Goal: Transaction & Acquisition: Purchase product/service

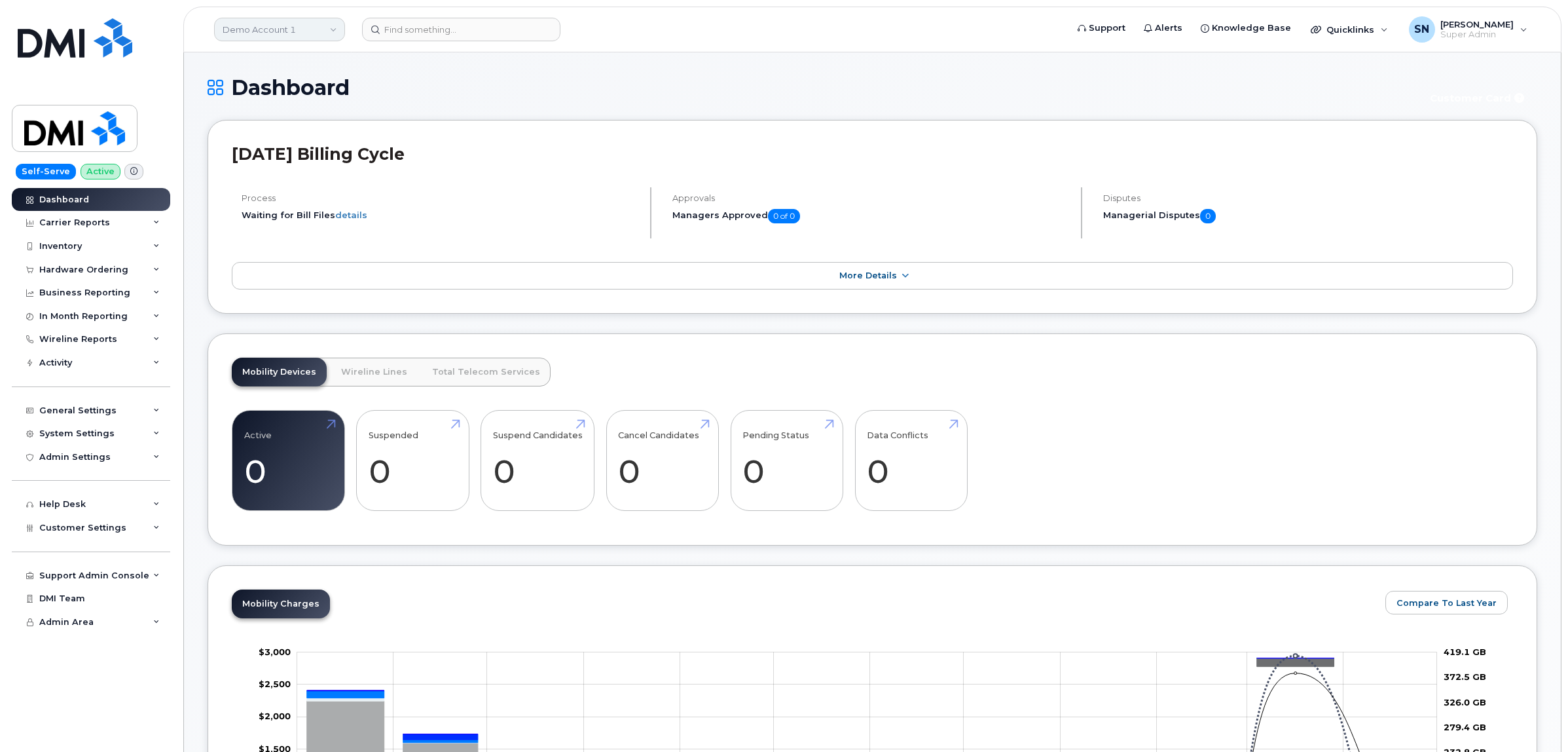
click at [302, 25] on link "Demo Account 1" at bounding box center [279, 30] width 131 height 24
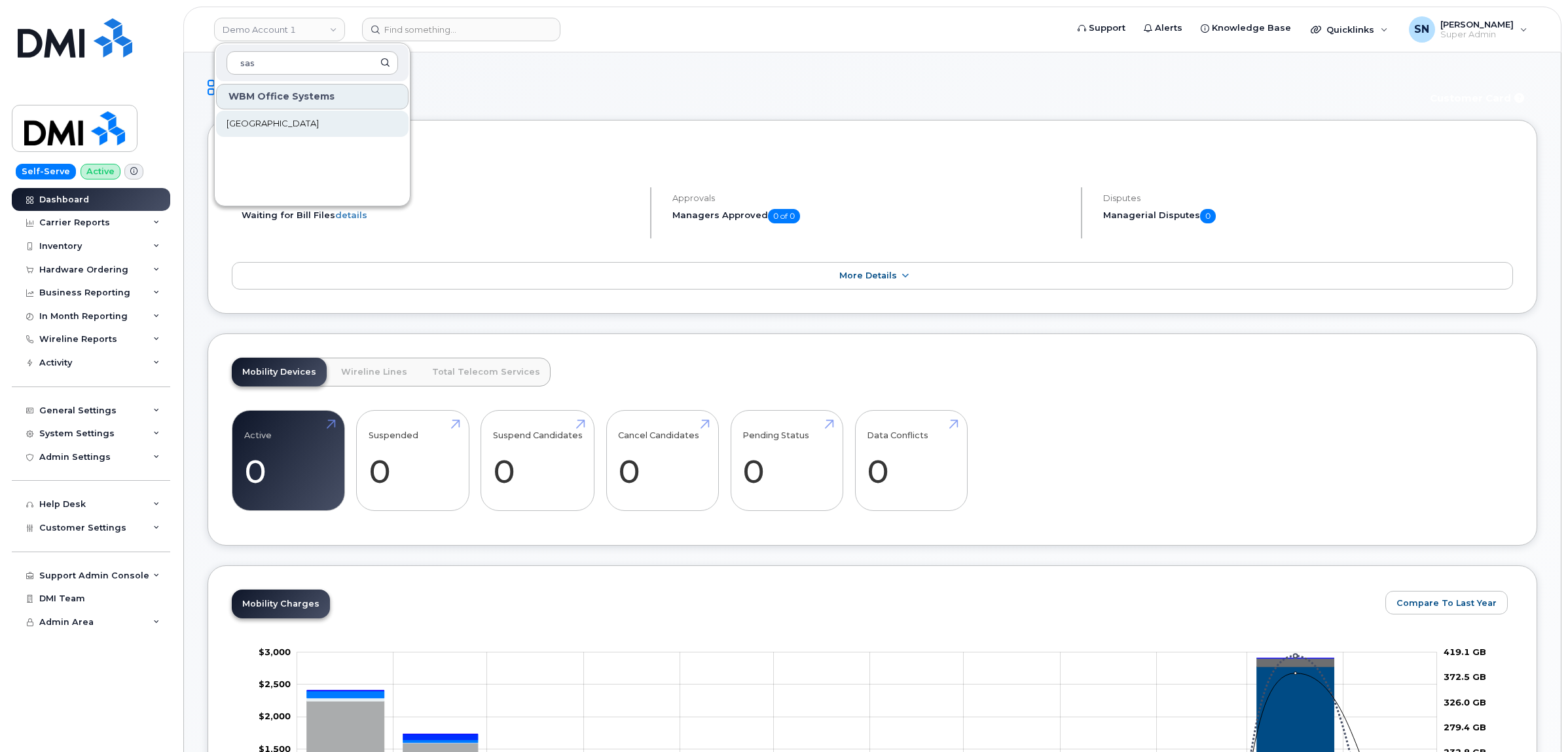
type input "sas"
click at [319, 123] on span "[GEOGRAPHIC_DATA]" at bounding box center [273, 123] width 92 height 13
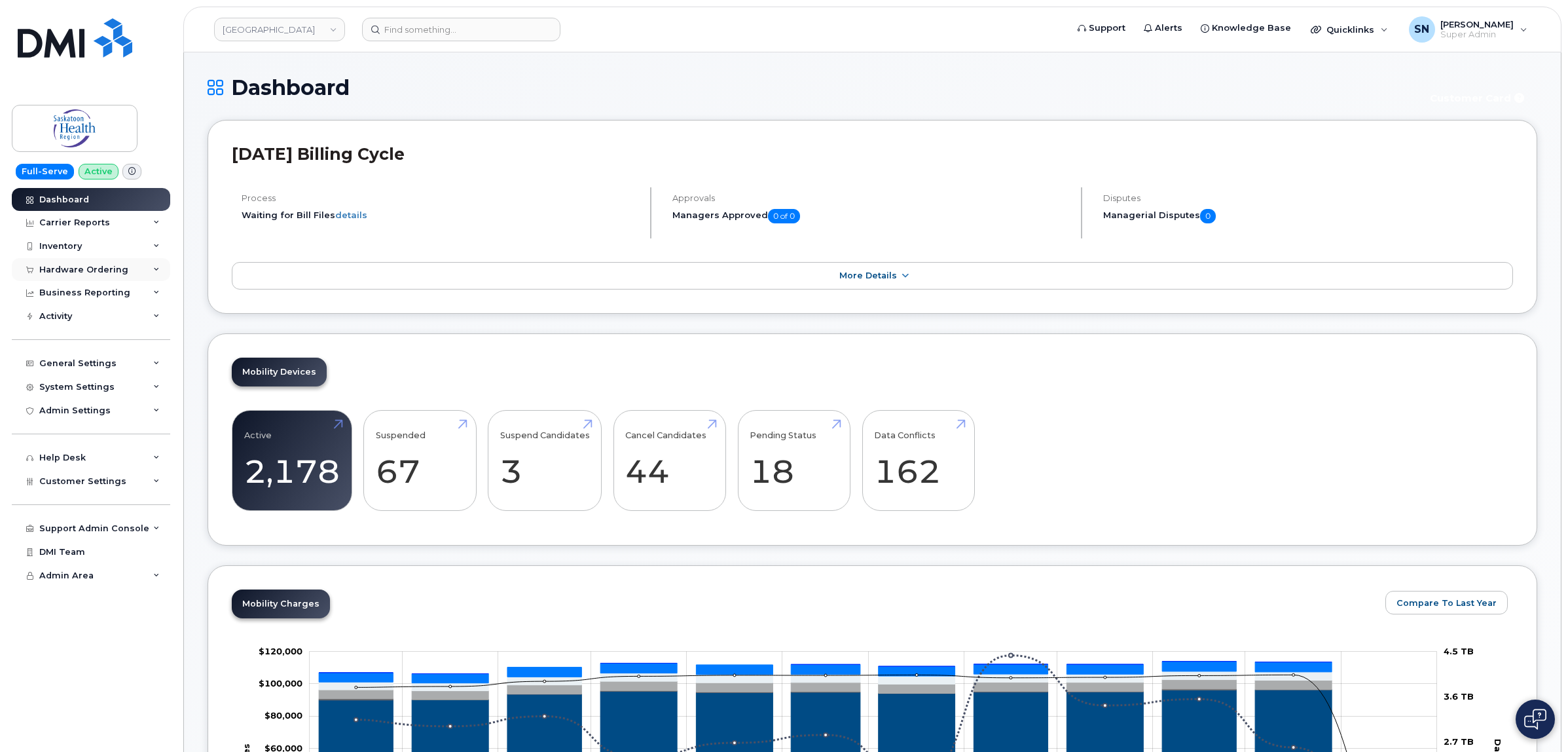
click at [86, 273] on div "Hardware Ordering" at bounding box center [84, 270] width 89 height 10
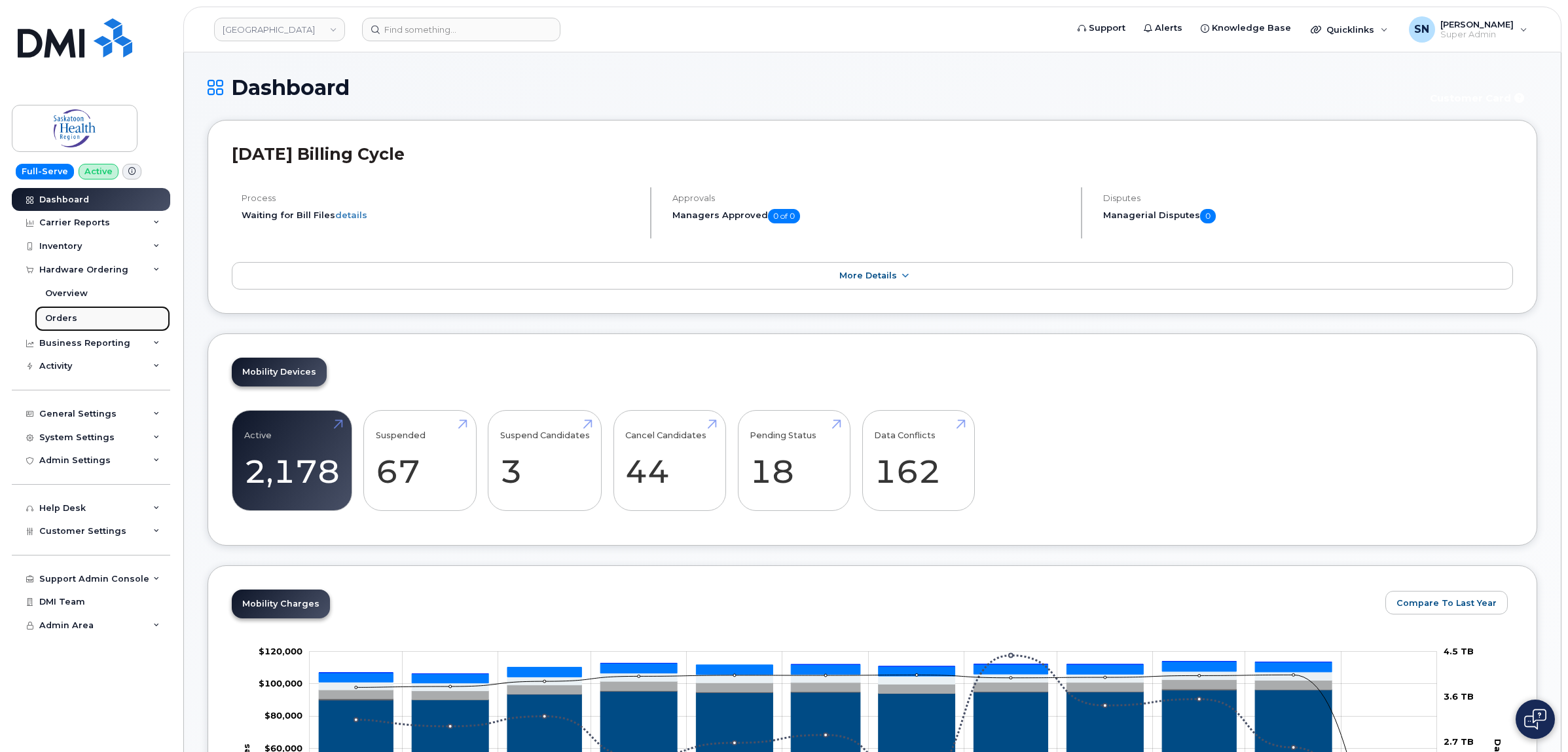
click at [80, 321] on link "Orders" at bounding box center [103, 318] width 136 height 25
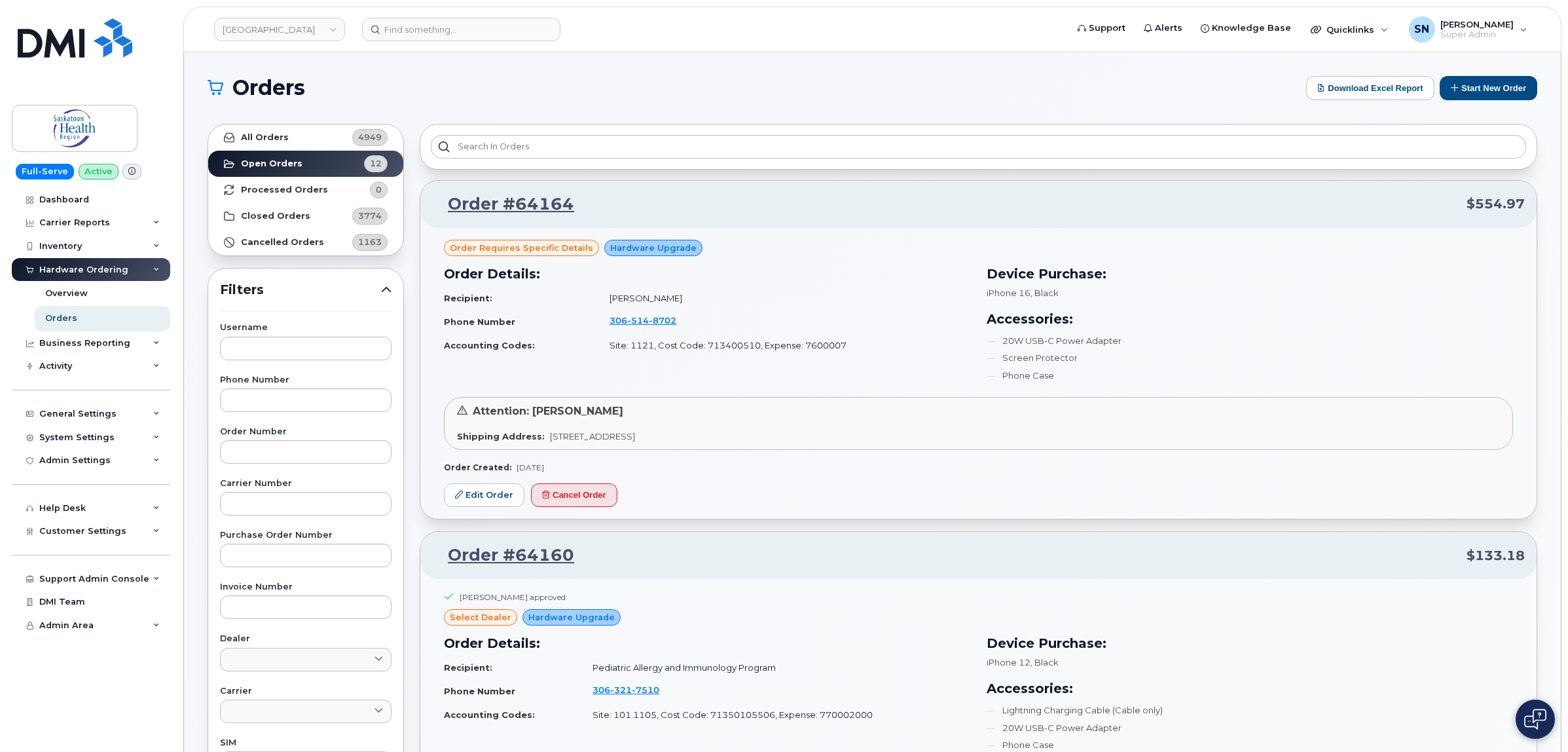
click at [387, 88] on h1 "Orders" at bounding box center [754, 87] width 1092 height 21
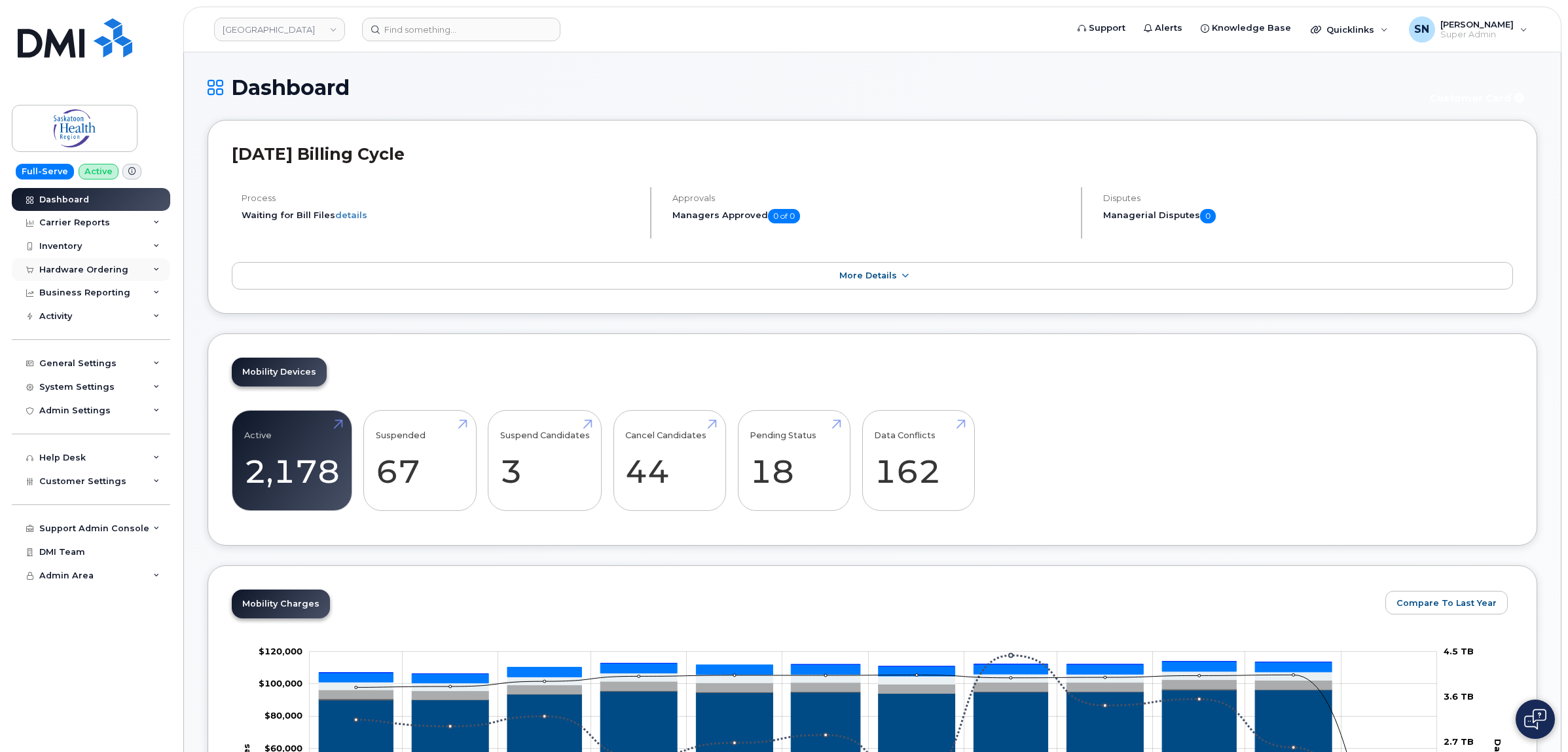
click at [83, 273] on div "Hardware Ordering" at bounding box center [84, 270] width 89 height 10
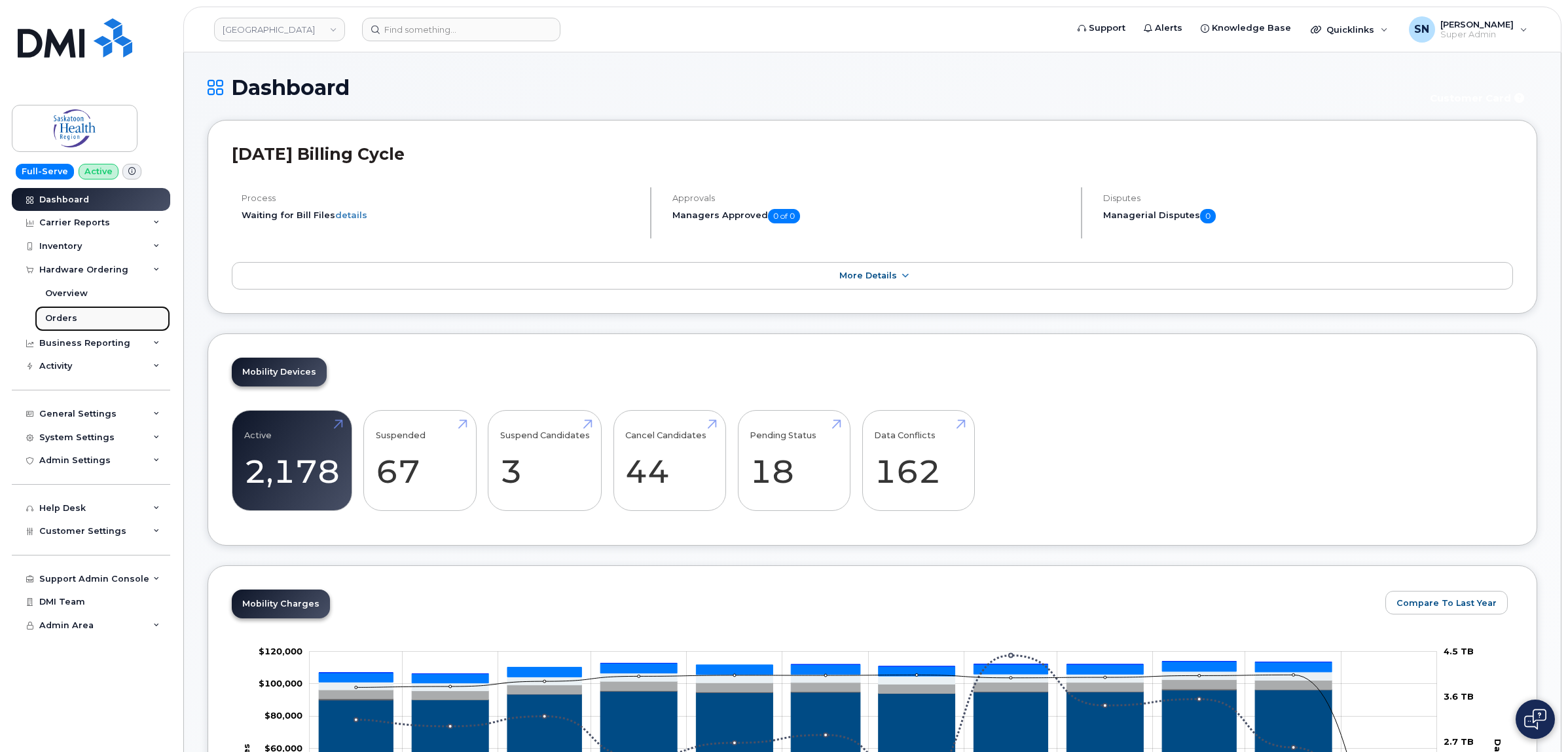
click at [66, 324] on div "Orders" at bounding box center [62, 319] width 32 height 12
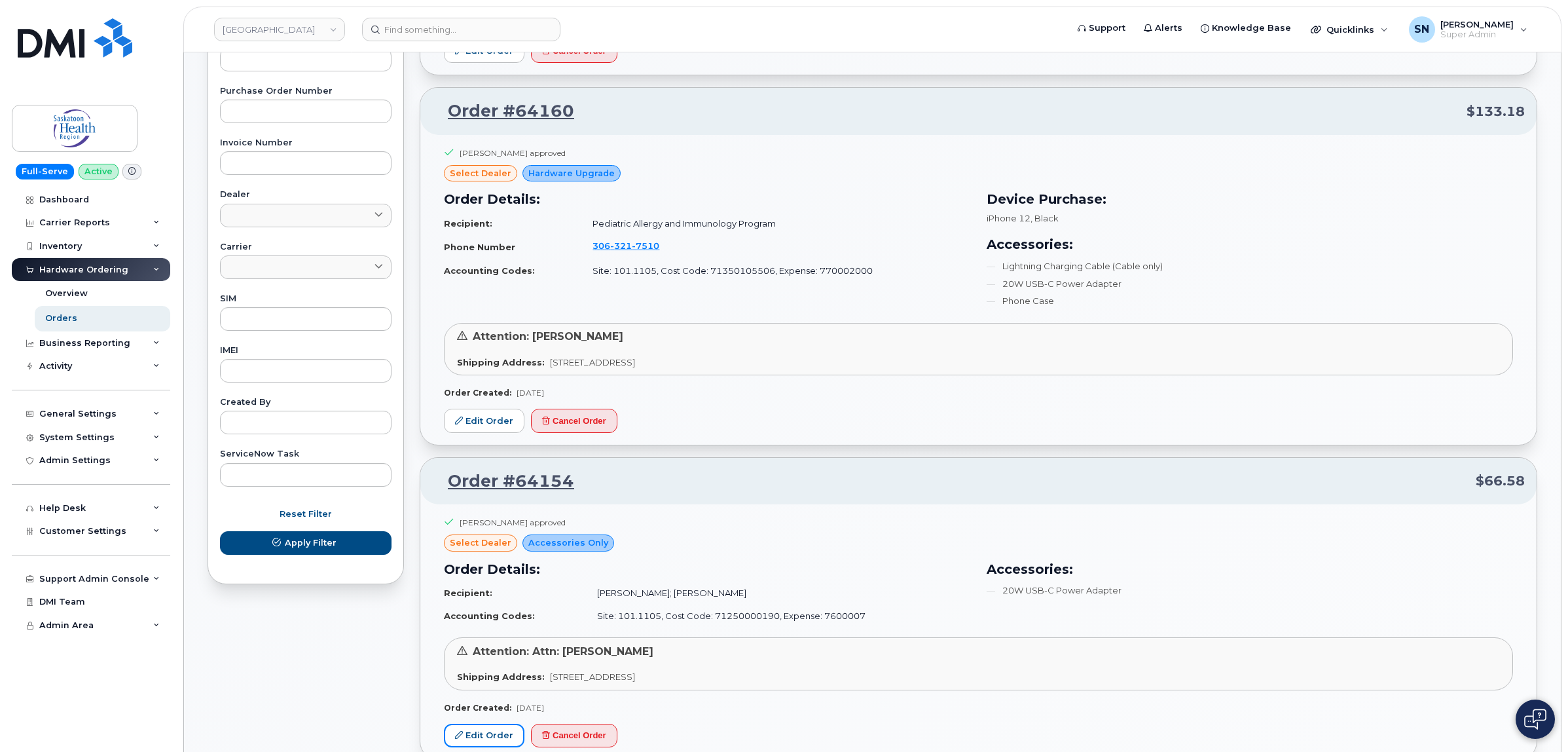
scroll to position [245, 0]
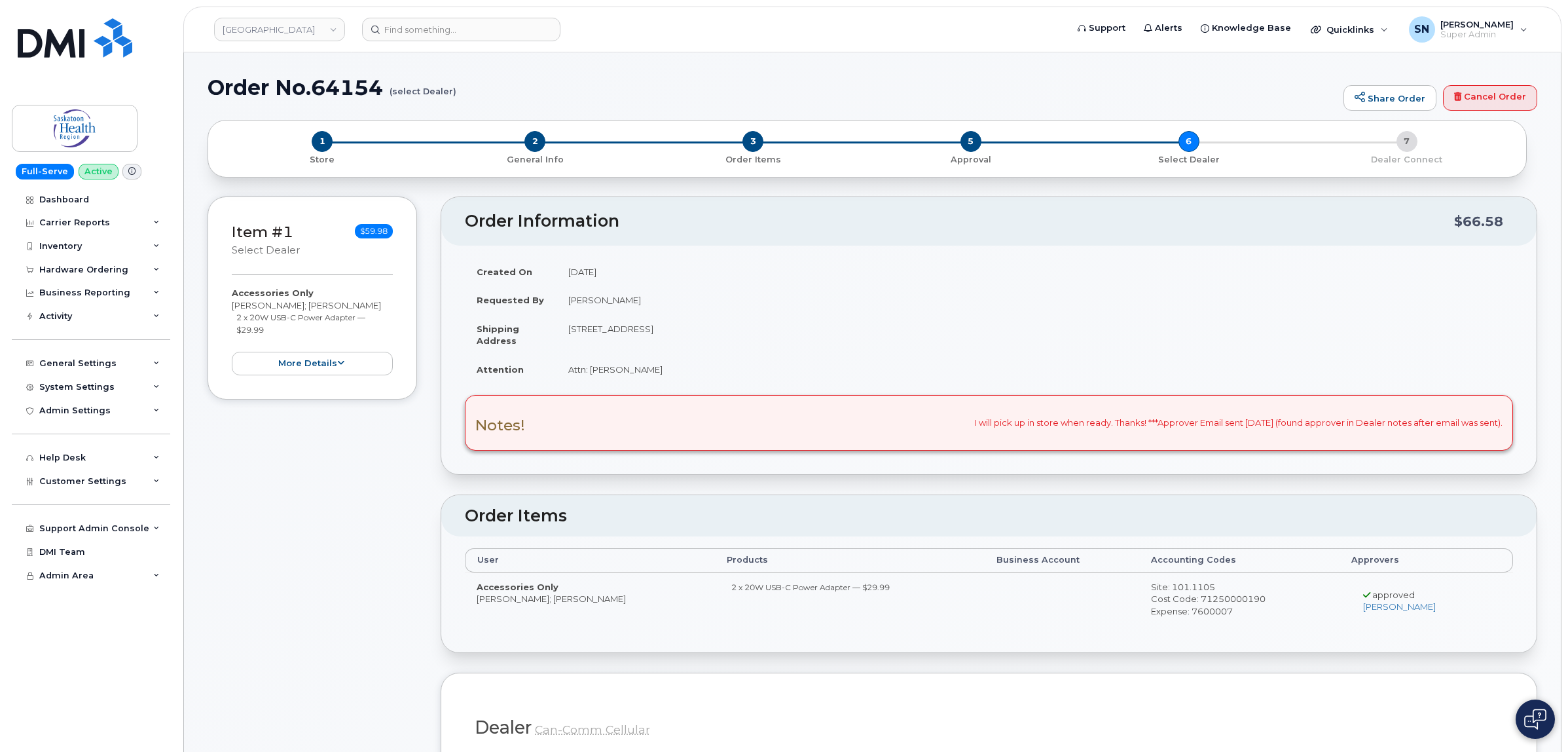
click at [237, 316] on small "2 x 20W USB-C Power Adapter — $29.99" at bounding box center [301, 324] width 129 height 22
drag, startPoint x: 237, startPoint y: 316, endPoint x: 265, endPoint y: 326, distance: 29.7
click at [265, 326] on li "2 x 20W USB-C Power Adapter — $29.99" at bounding box center [315, 323] width 157 height 24
copy div "2 x 20W USB-C Power Adapter — $29.99 more details Request Accessories Only Empl…"
click at [228, 318] on div "Item #1 select Dealer $59.98 Accessories Only Jill Hannah; Amanda Chute 2 x 20W…" at bounding box center [312, 298] width 209 height 203
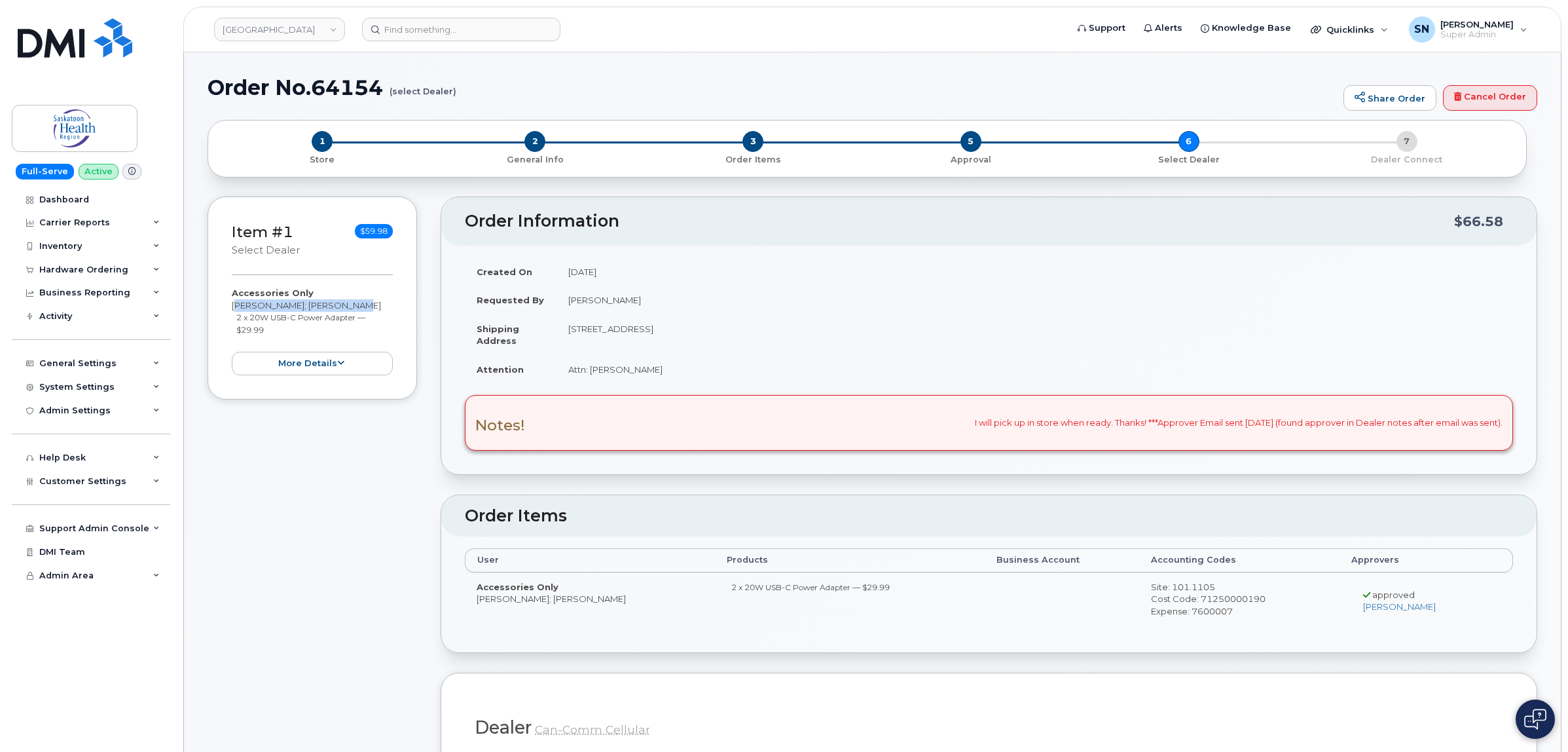
copy div "[PERSON_NAME]; [PERSON_NAME]"
drag, startPoint x: 233, startPoint y: 303, endPoint x: 359, endPoint y: 306, distance: 126.0
click at [359, 306] on div "Accessories Only Jill Hannah; Amanda Chute 2 x 20W USB-C Power Adapter — $29.99…" at bounding box center [312, 331] width 161 height 88
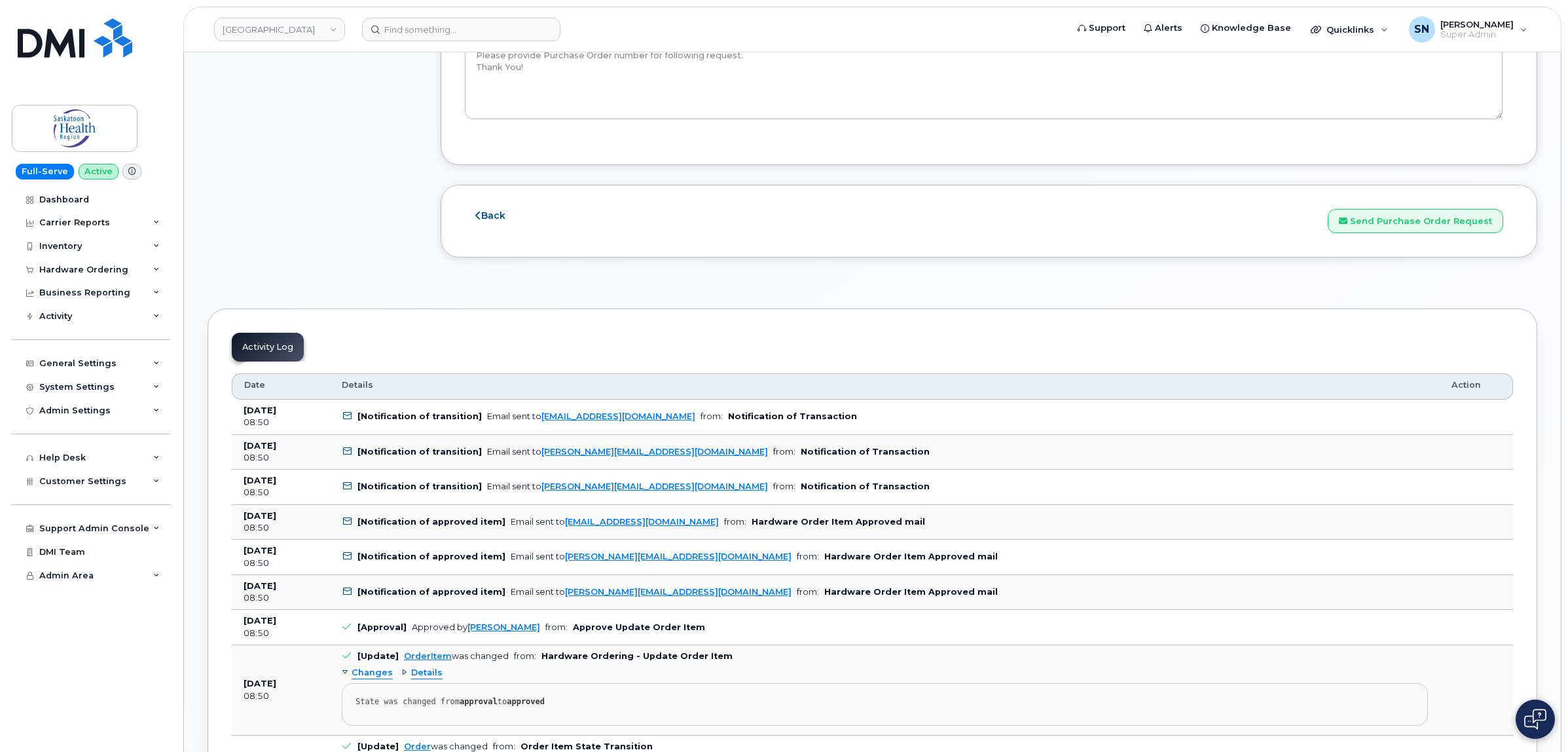
scroll to position [1392, 0]
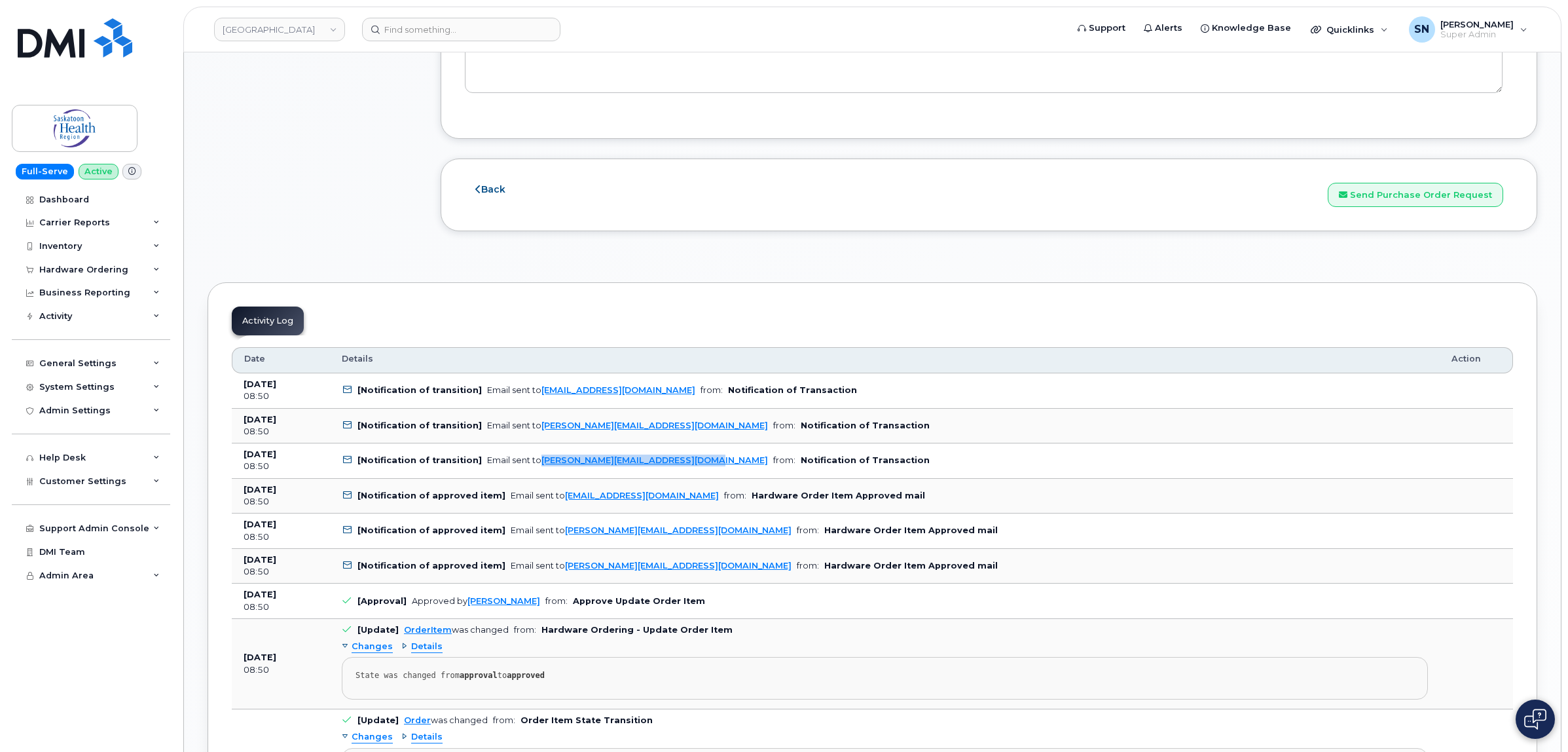
drag, startPoint x: 685, startPoint y: 468, endPoint x: 534, endPoint y: 476, distance: 151.2
click at [534, 476] on td "[Notification of transition] Email sent to lisa.manly@saskhealthauthority.ca fr…" at bounding box center [884, 461] width 1110 height 35
copy link "lisa.manly@saskhealthauthority.ca"
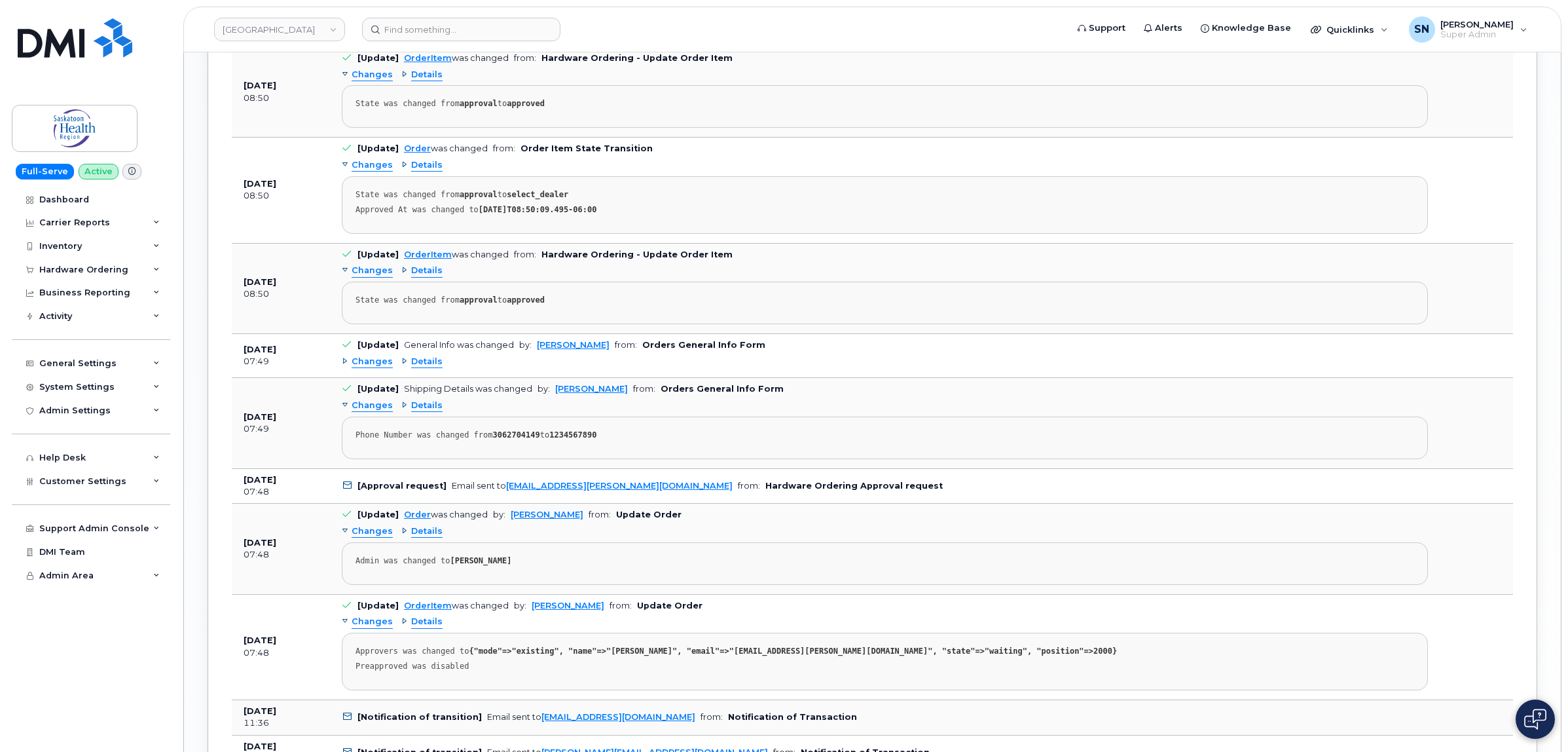
scroll to position [1965, 0]
copy link "Yliza.Benjamin@saskhealthauthority.ca"
drag, startPoint x: 674, startPoint y: 496, endPoint x: 502, endPoint y: 502, distance: 172.1
click at [502, 502] on td "[Approval request] Email sent to Yliza.Benjamin@saskhealthauthority.ca from: Ha…" at bounding box center [884, 485] width 1110 height 35
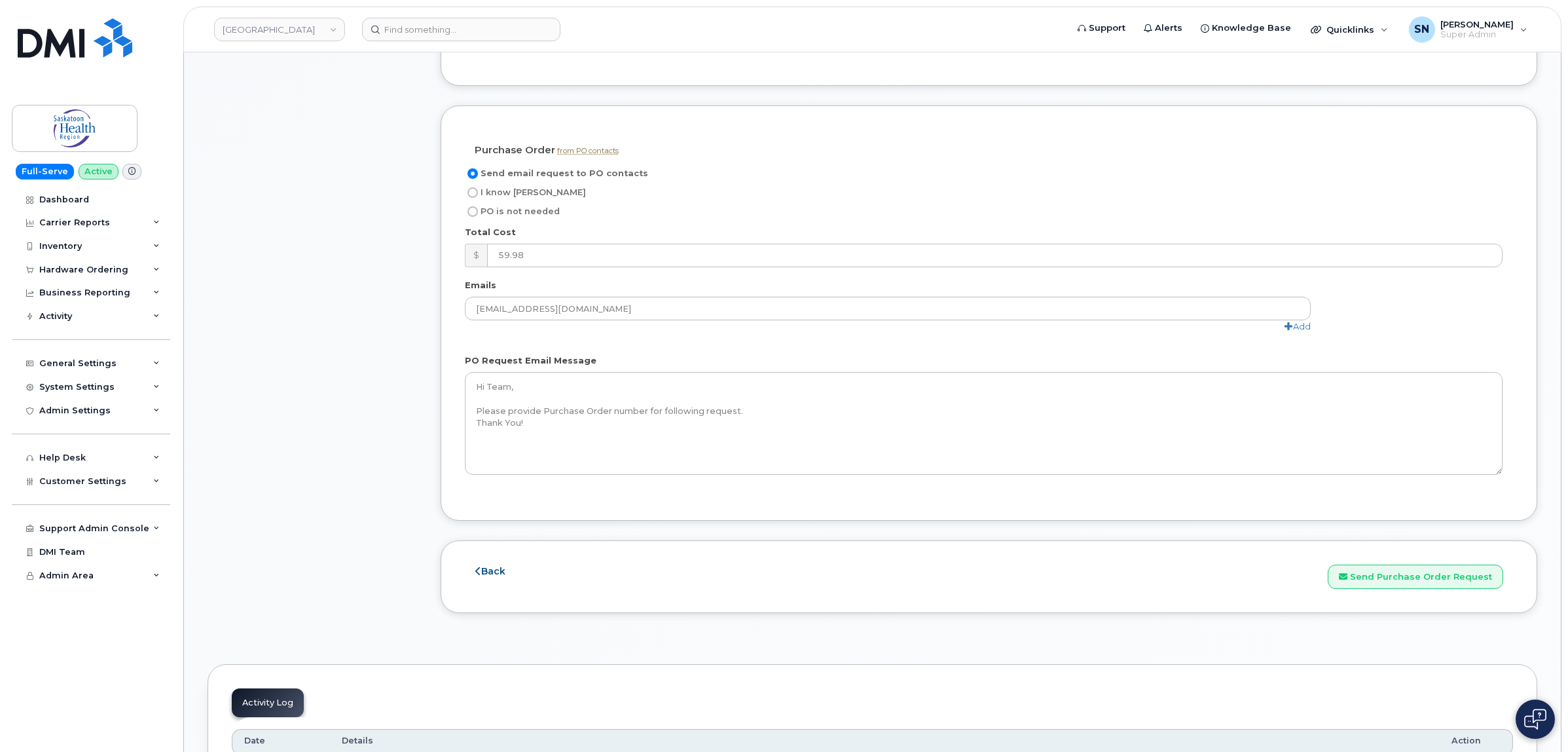
scroll to position [1228, 0]
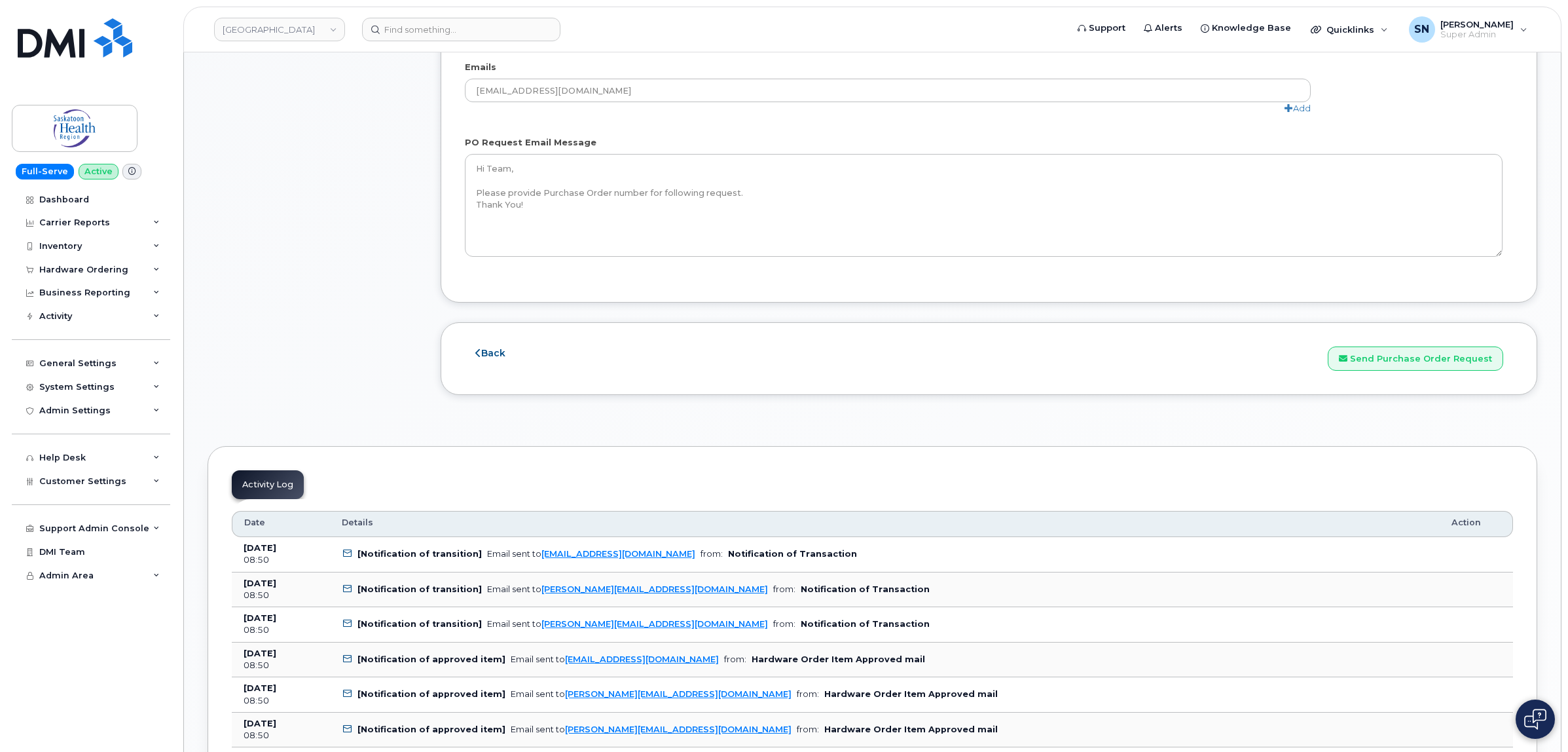
click at [1394, 349] on div "Back Save and Continue Send Purchase Order Request" at bounding box center [990, 358] width 1097 height 73
click at [1396, 361] on button "Send Purchase Order Request" at bounding box center [1415, 358] width 175 height 24
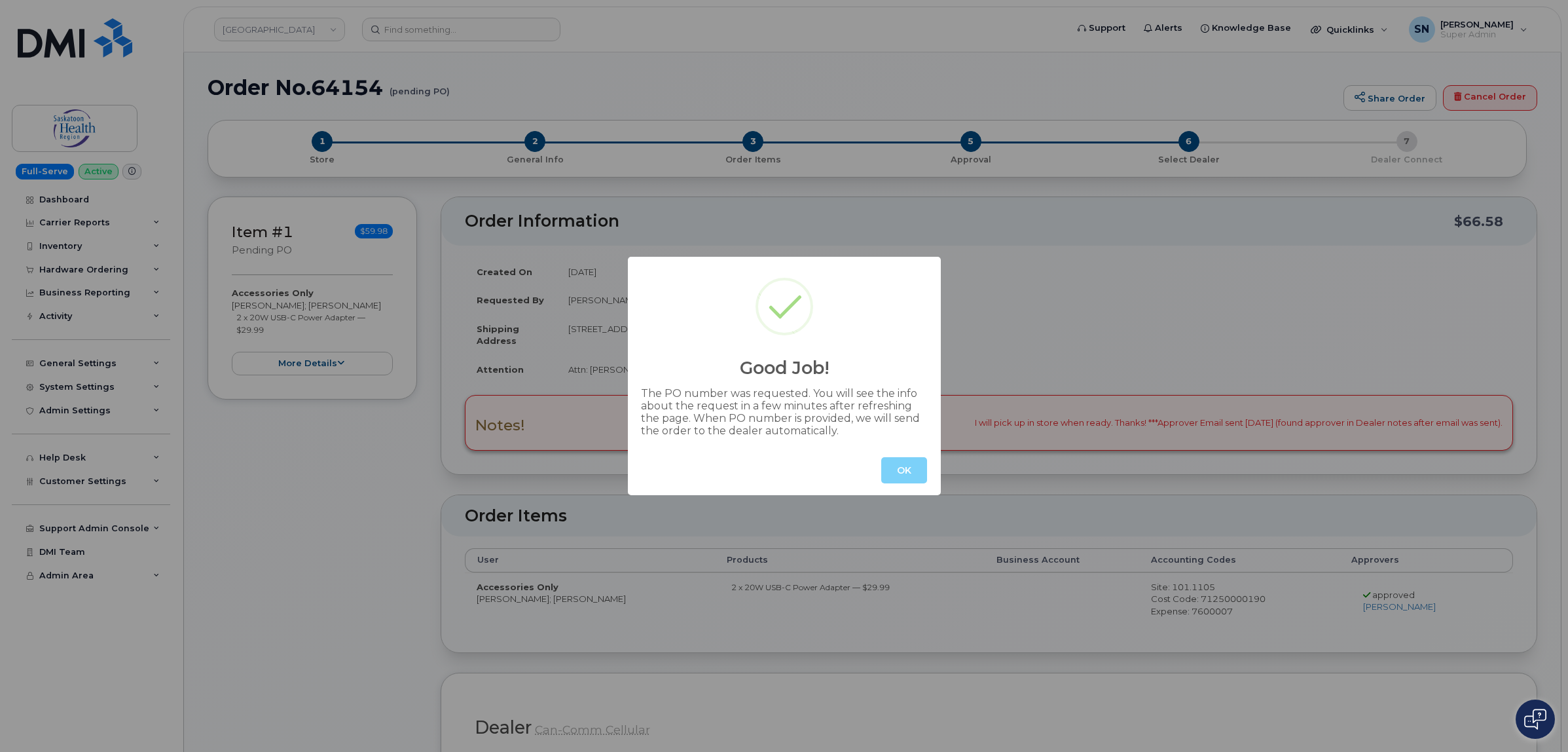
click at [893, 467] on button "OK" at bounding box center [905, 470] width 46 height 26
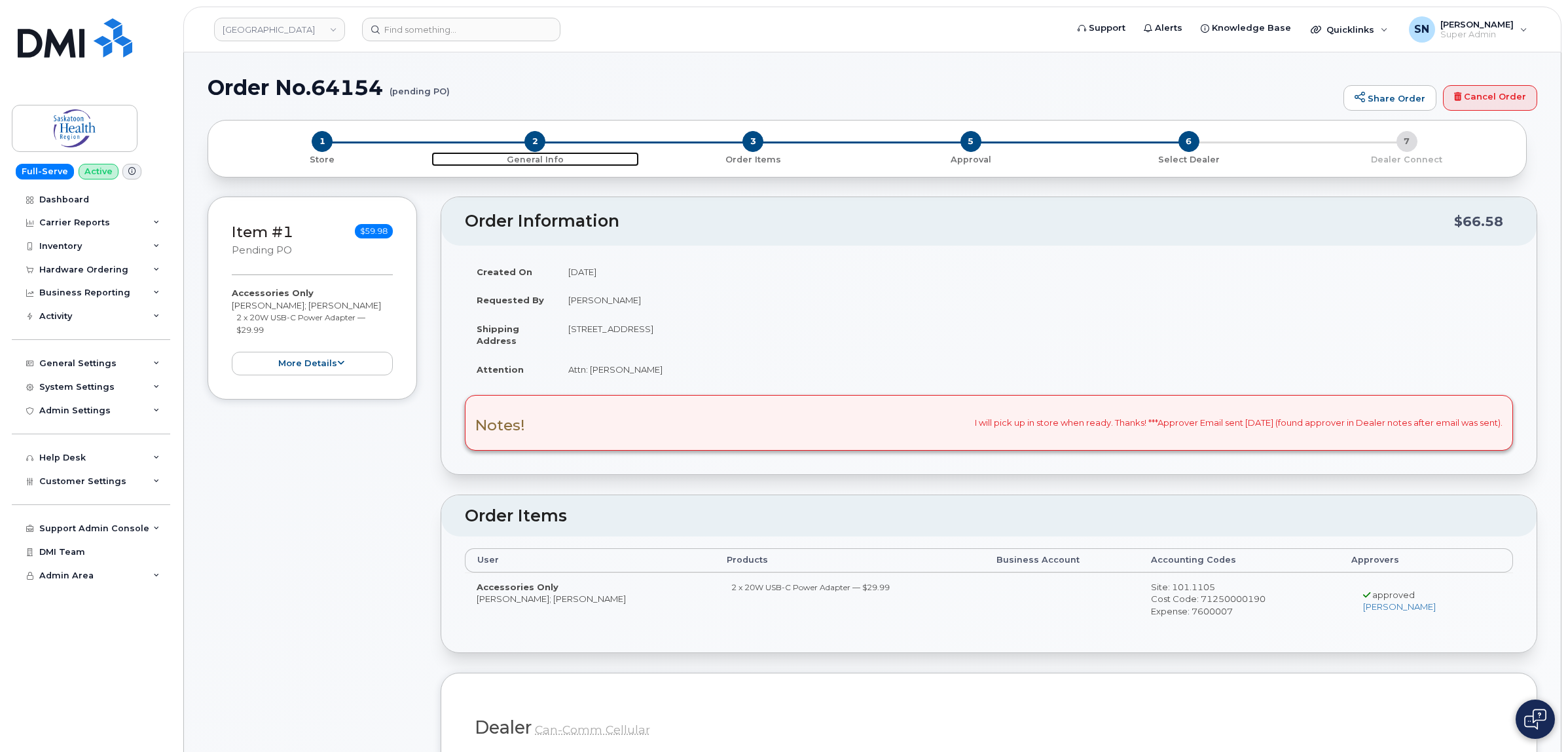
click at [529, 141] on span "2" at bounding box center [535, 141] width 21 height 21
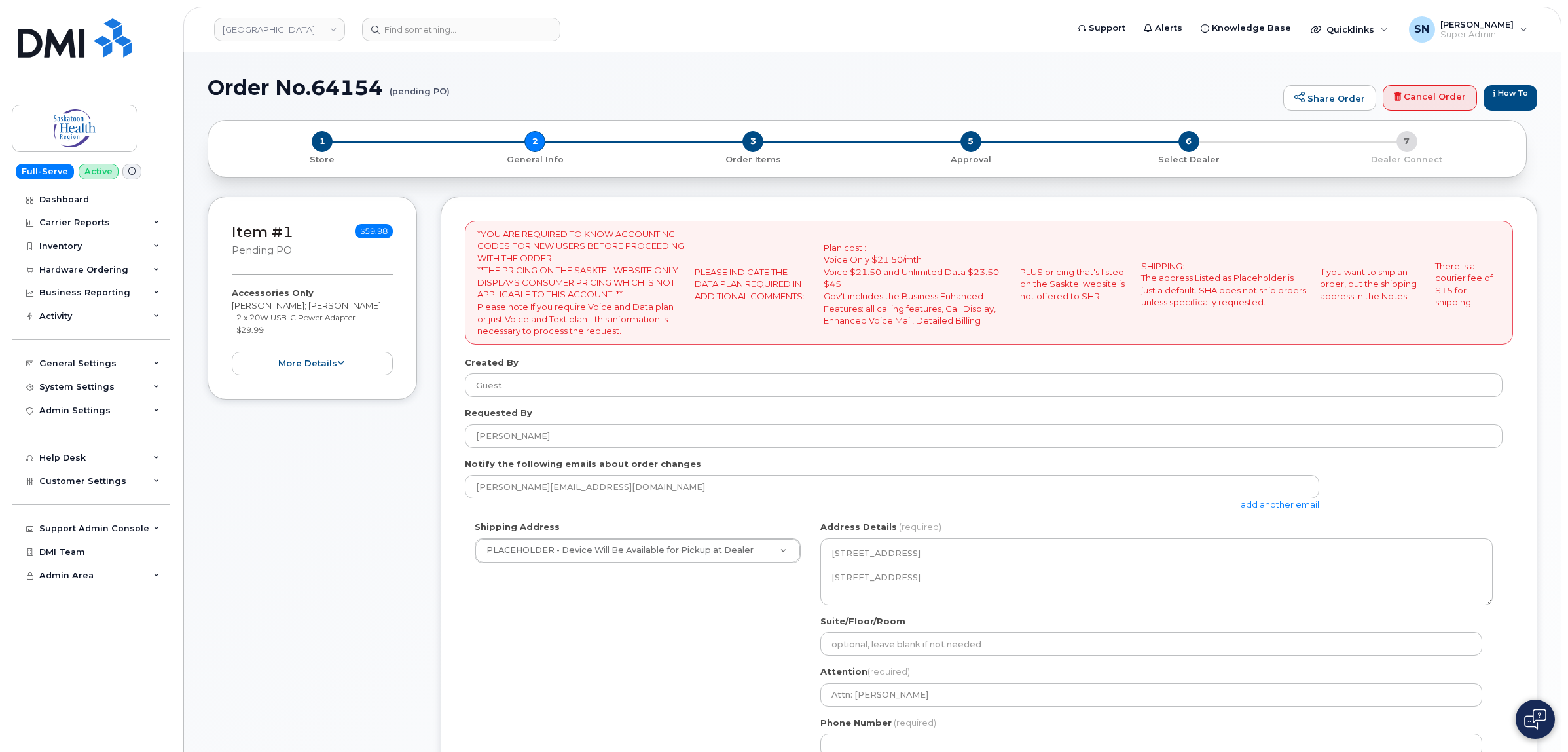
select select
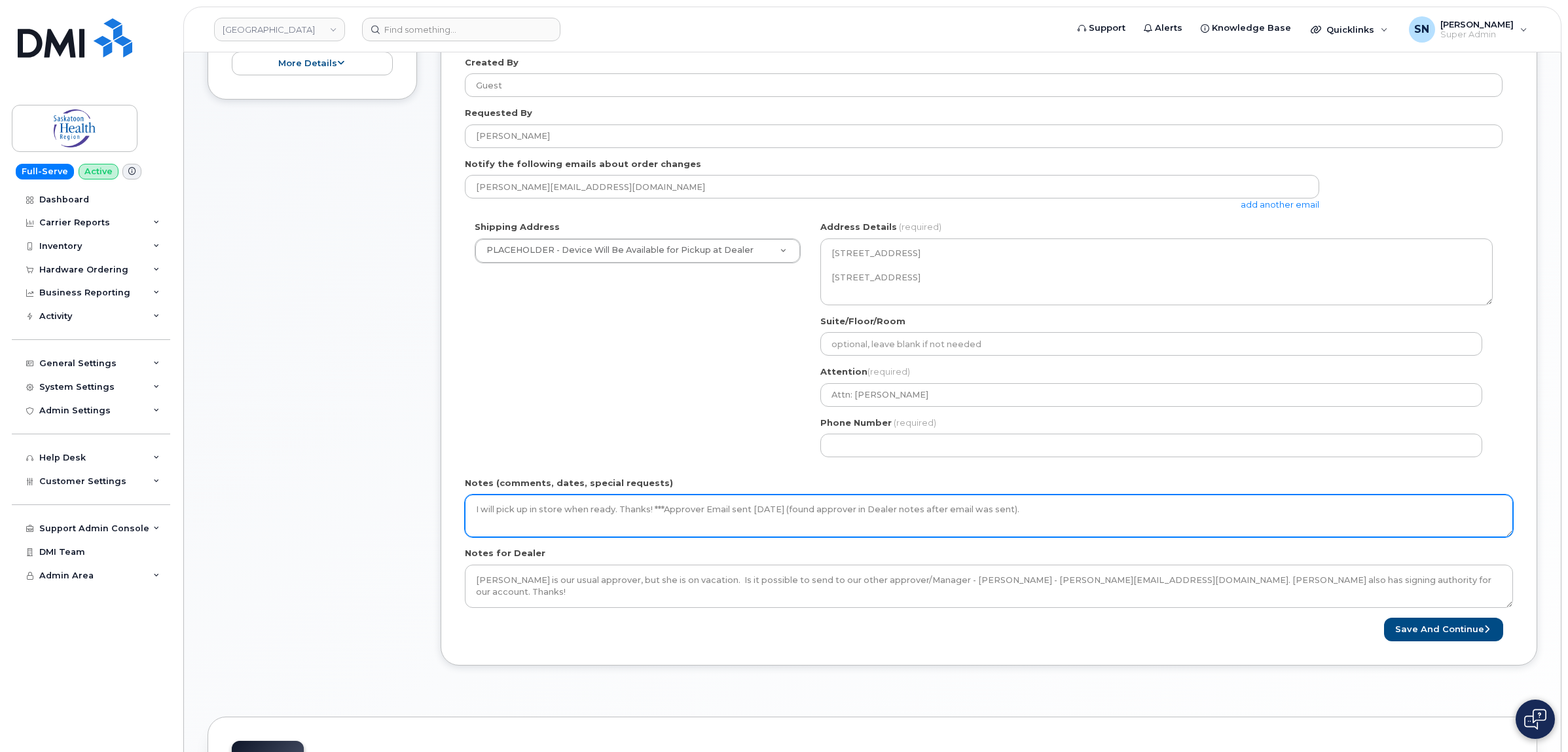
scroll to position [327, 0]
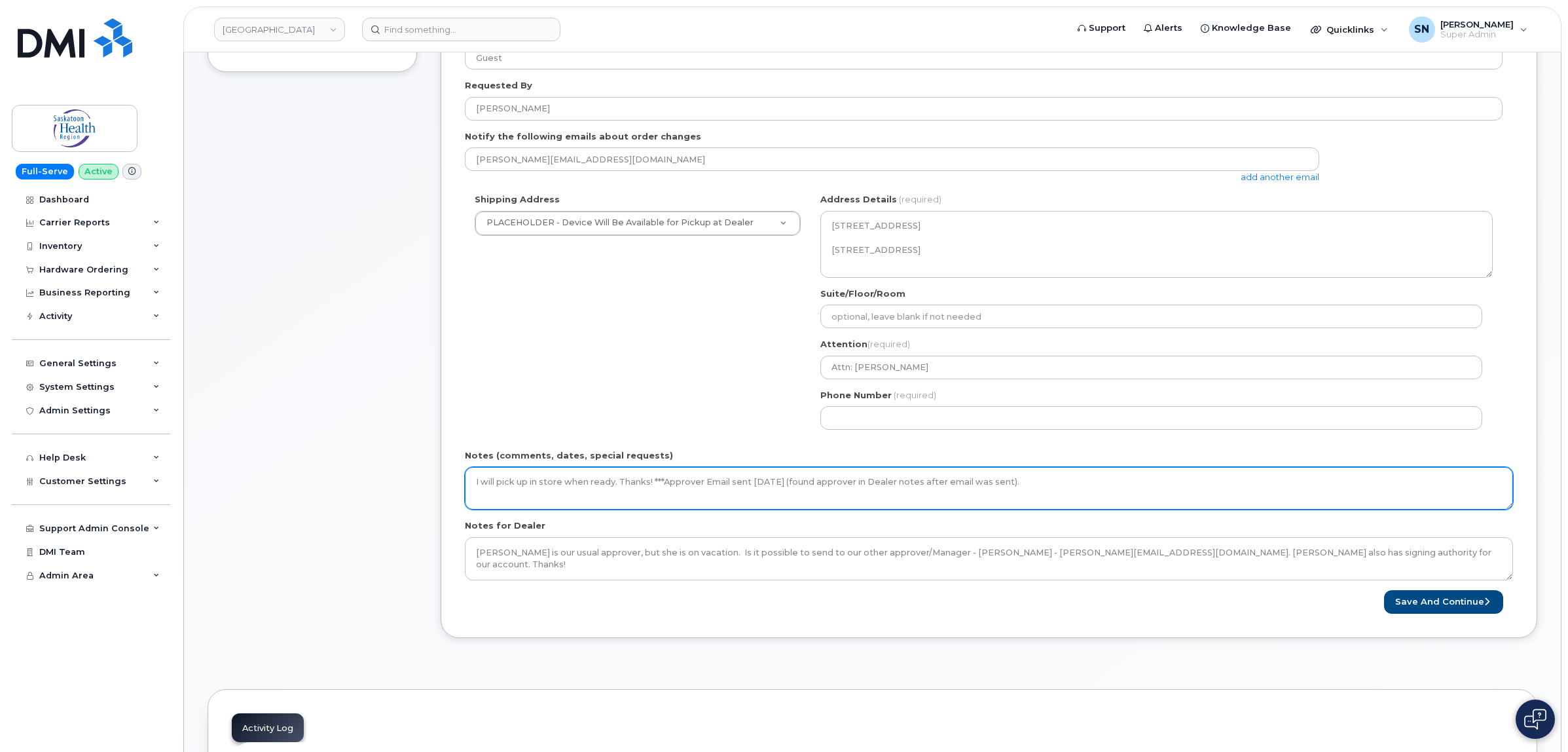
click at [1151, 485] on textarea "I will pick up in store when ready. Thanks! ***Approver Email sent August 25 20…" at bounding box center [989, 488] width 1048 height 44
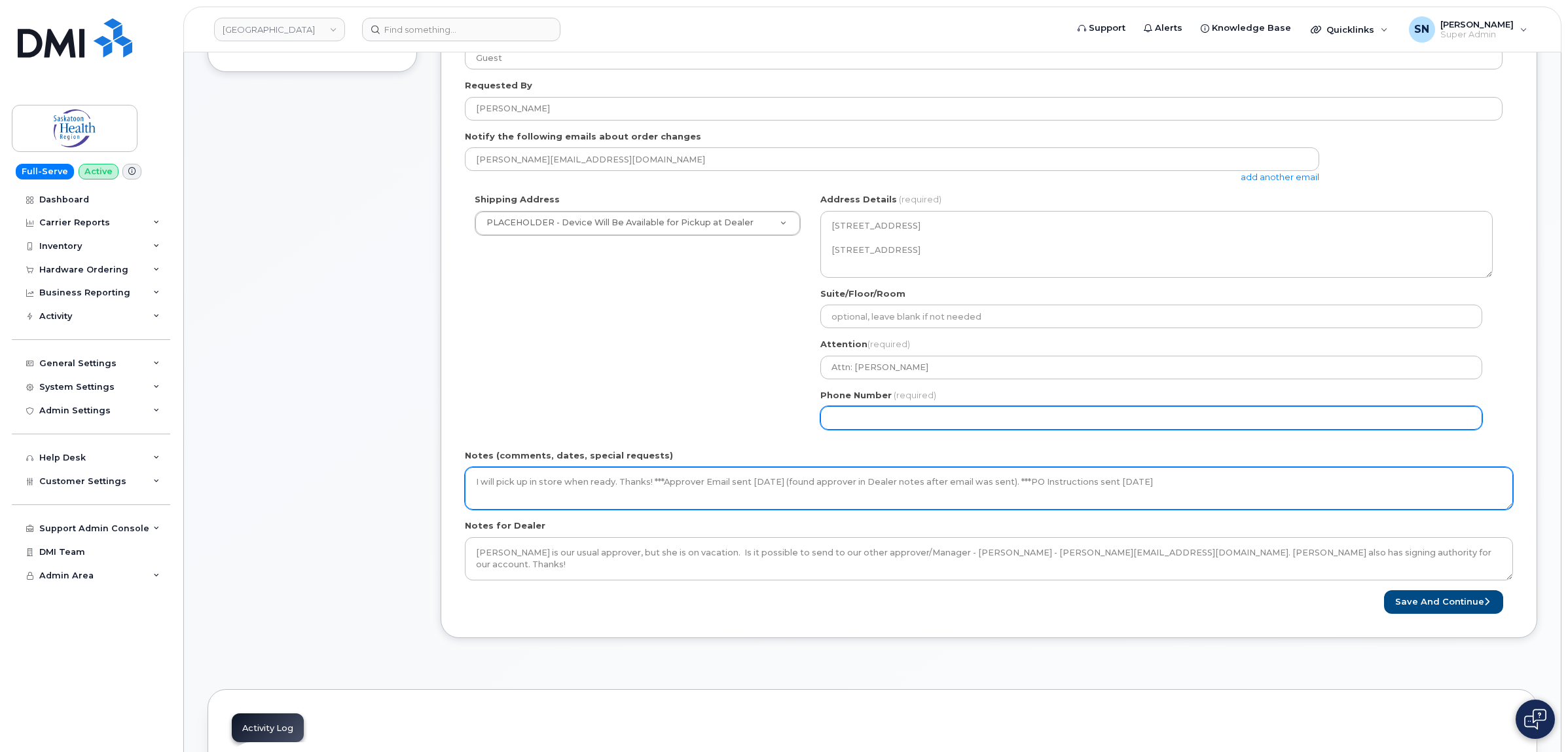
type textarea "I will pick up in store when ready. Thanks! ***Approver Email sent August 25 20…"
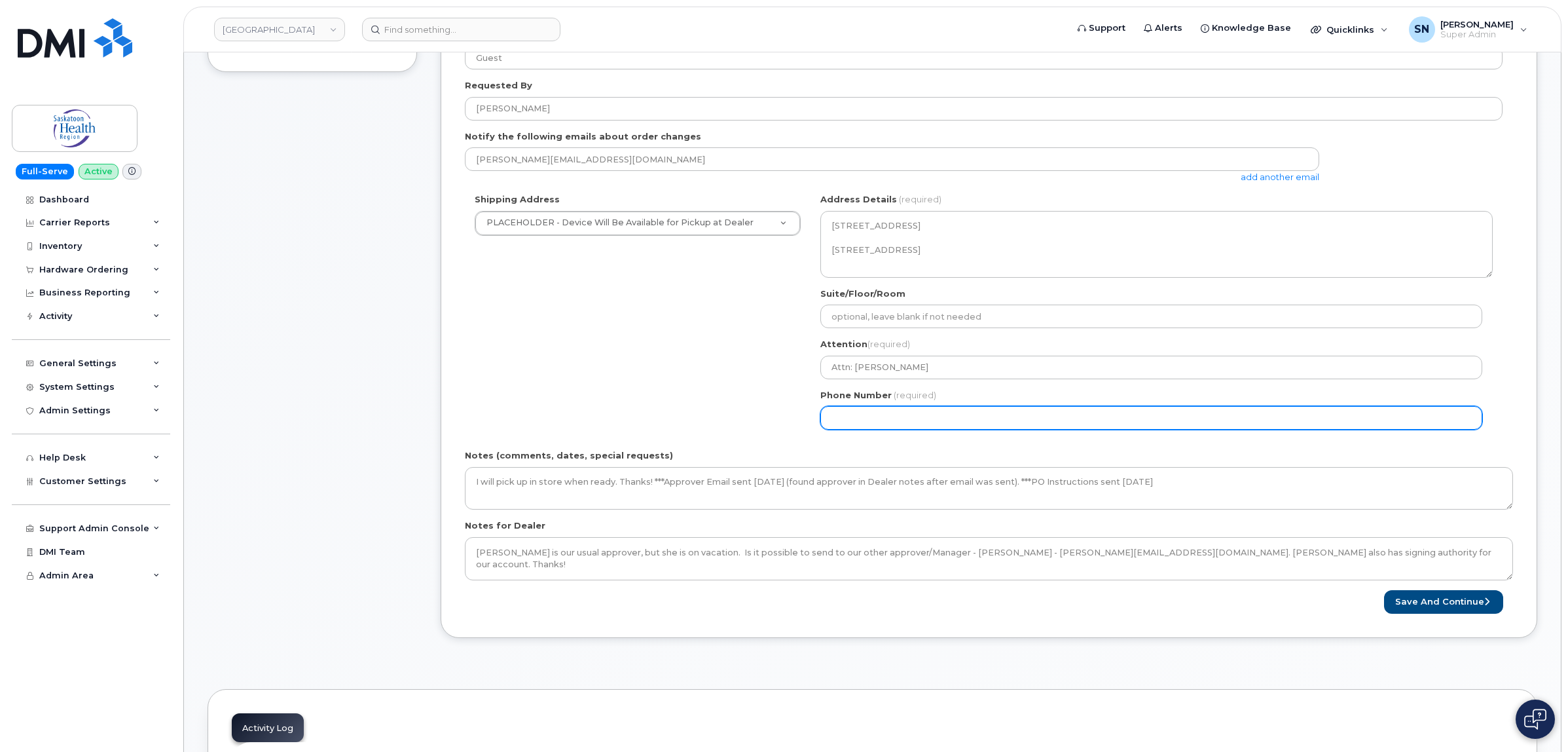
click at [872, 422] on input "Phone Number" at bounding box center [1151, 418] width 662 height 24
select select
type input "123456789"
select select
type input "1234567890"
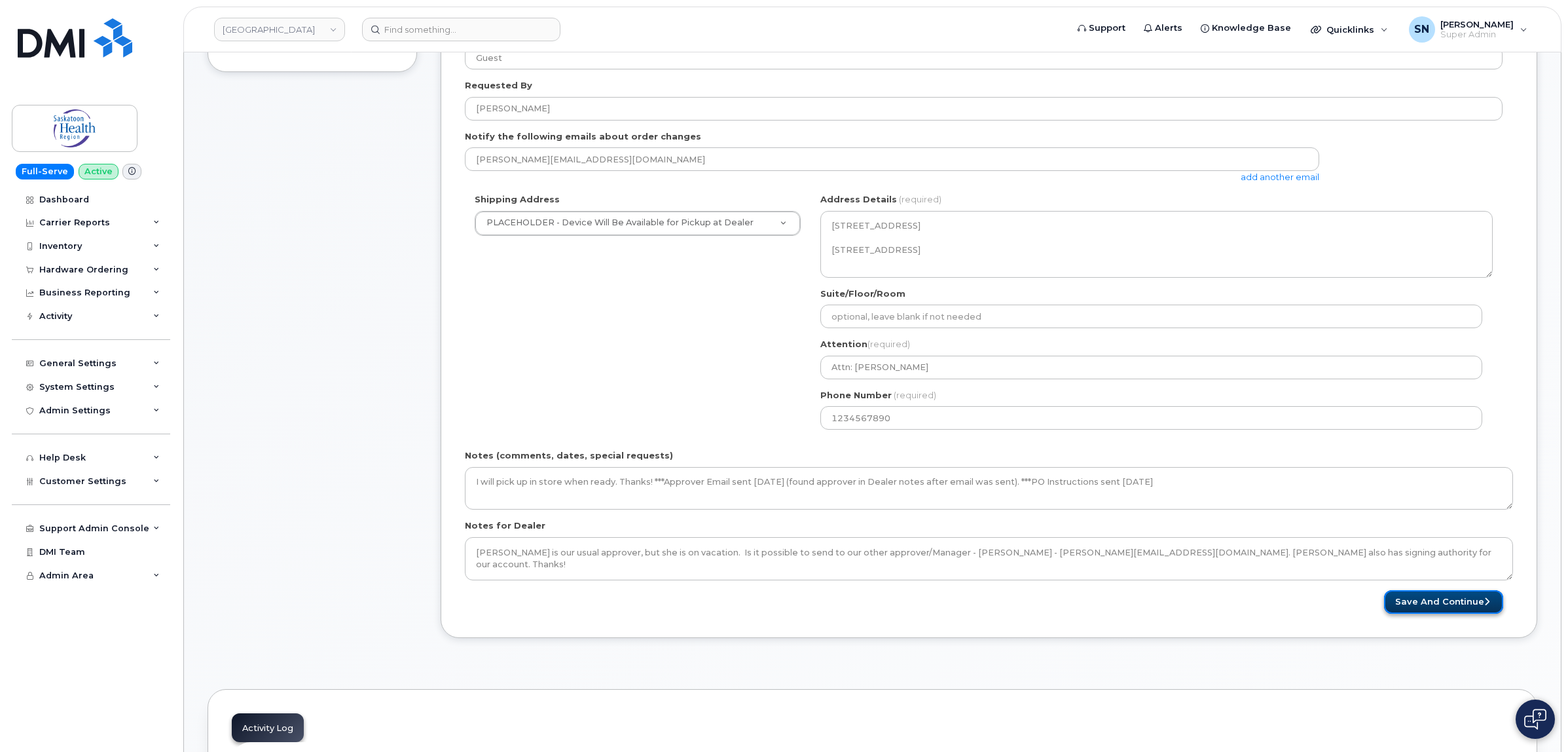
click at [1408, 604] on button "Save and Continue" at bounding box center [1443, 602] width 119 height 24
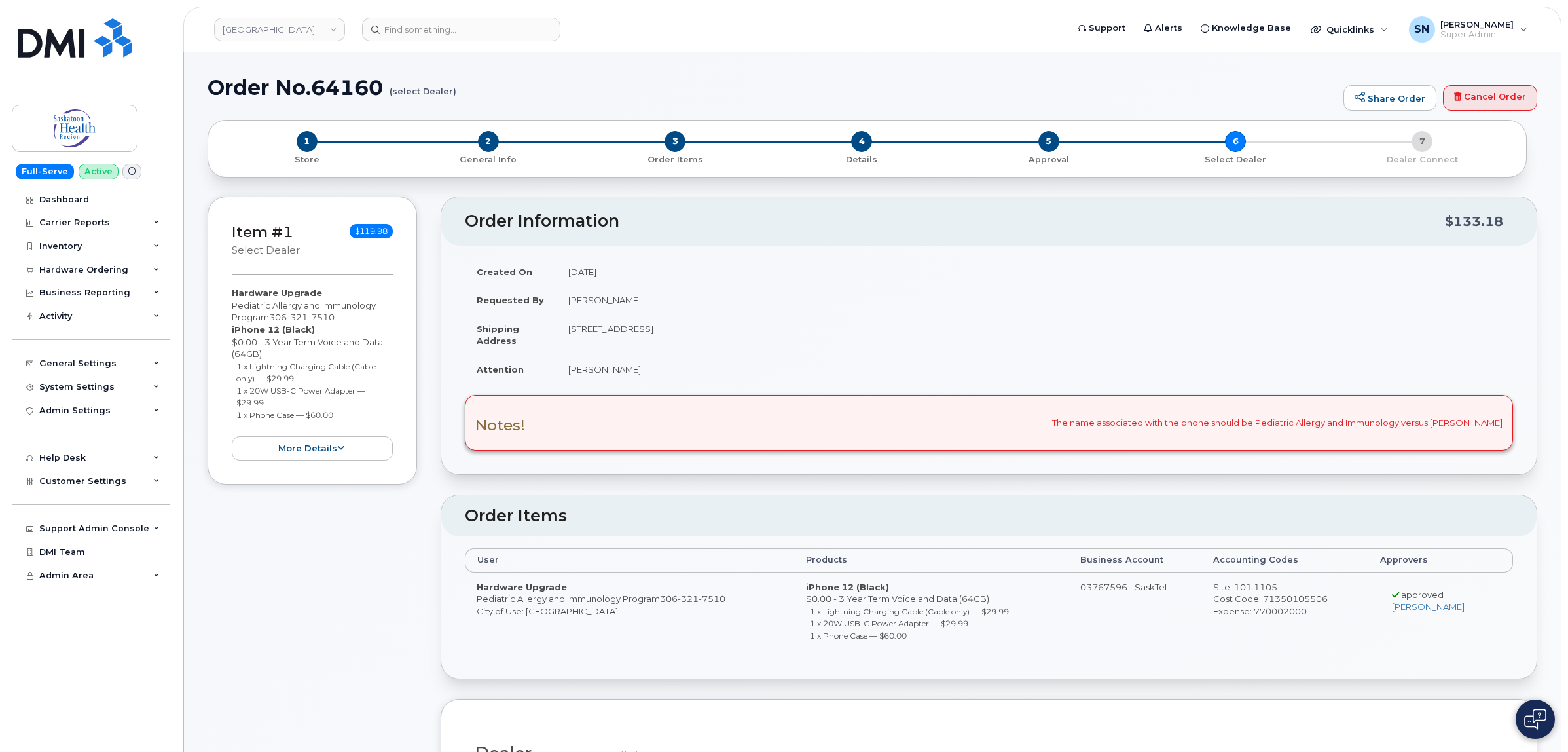
drag, startPoint x: 232, startPoint y: 304, endPoint x: 269, endPoint y: 318, distance: 39.6
click at [269, 318] on div "Hardware Upgrade Pediatric Allergy and Immunology Program [PHONE_NUMBER] iPhone…" at bounding box center [312, 373] width 161 height 173
copy div "Pediatric Allergy and Immunology Program"
drag, startPoint x: 237, startPoint y: 367, endPoint x: 298, endPoint y: 375, distance: 61.5
click at [298, 375] on li "1 x Lightning Charging Cable (Cable only) — $29.99" at bounding box center [315, 373] width 157 height 24
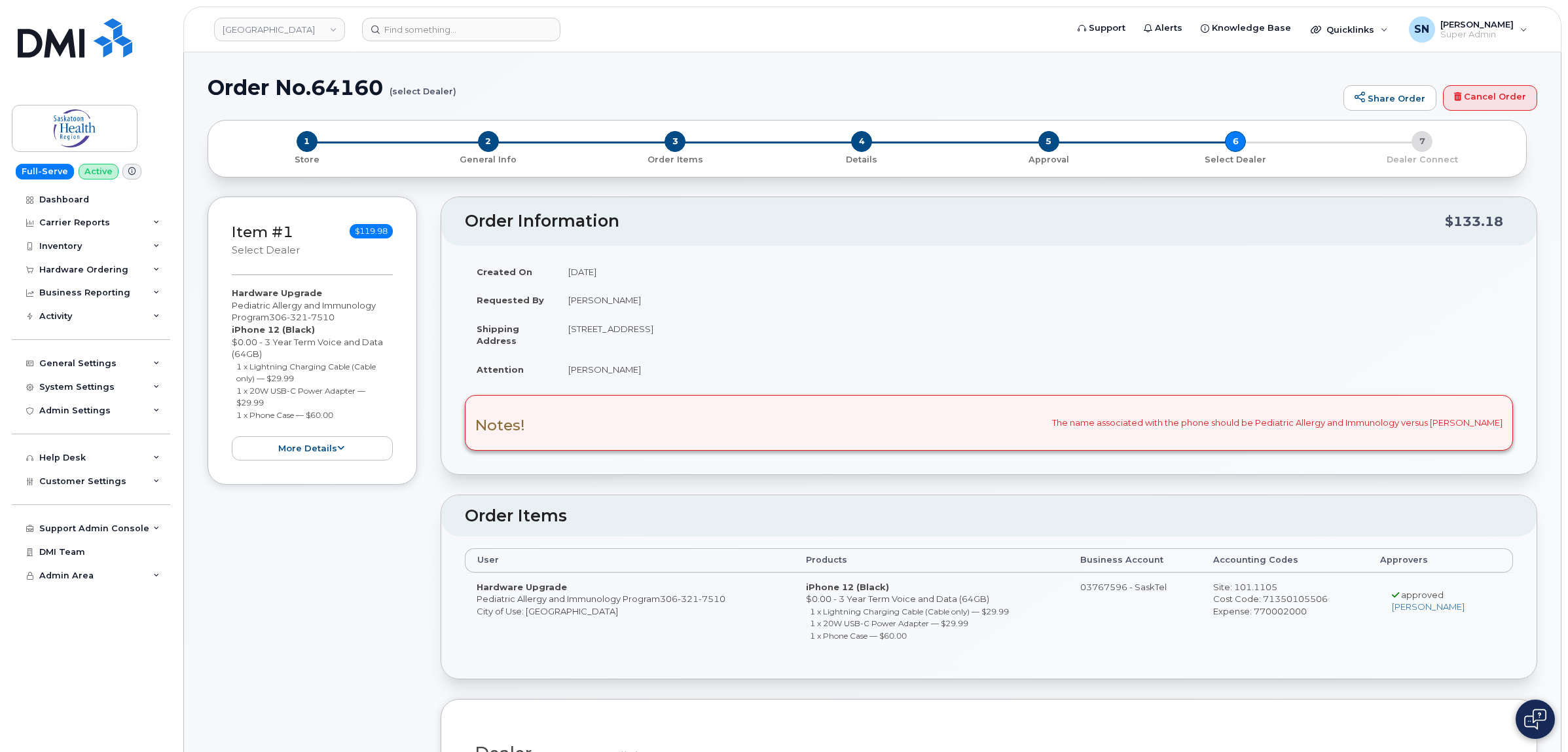
copy small "1 x Lightning Charging Cable (Cable only) — $29.99"
click at [239, 390] on small "1 x 20W USB-C Power Adapter — $29.99" at bounding box center [301, 397] width 129 height 22
drag, startPoint x: 237, startPoint y: 388, endPoint x: 267, endPoint y: 400, distance: 32.3
click at [267, 400] on li "1 x 20W USB-C Power Adapter — $29.99" at bounding box center [315, 397] width 157 height 24
copy small "1 x 20W USB-C Power Adapter — $29.99"
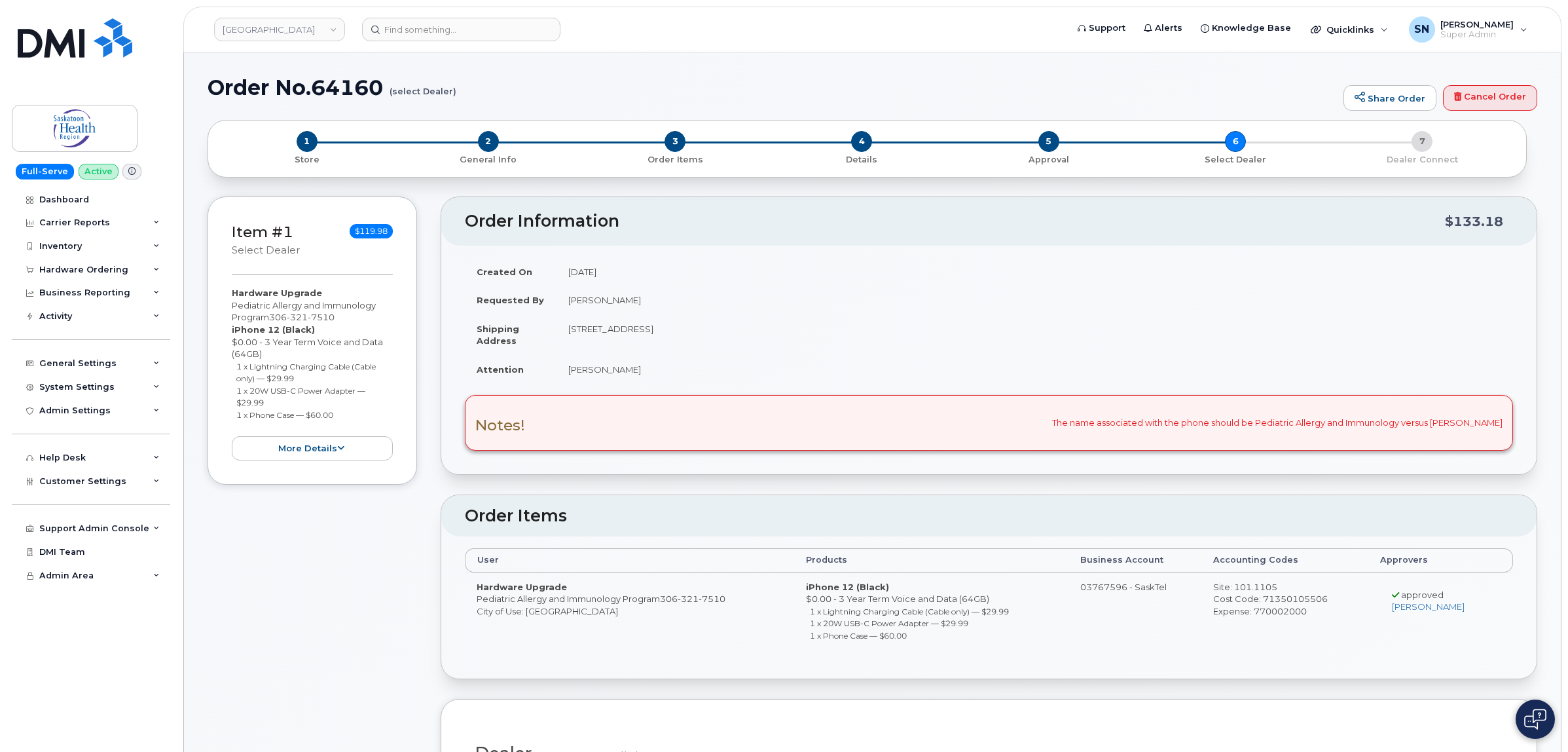
click at [251, 411] on small "1 x Phone Case — $60.00" at bounding box center [285, 414] width 97 height 9
drag, startPoint x: 237, startPoint y: 414, endPoint x: 338, endPoint y: 414, distance: 101.0
click at [338, 414] on li "1 x Phone Case — $60.00" at bounding box center [315, 414] width 157 height 13
copy small "1 x Phone Case — $60.00"
drag, startPoint x: 232, startPoint y: 303, endPoint x: 268, endPoint y: 314, distance: 37.6
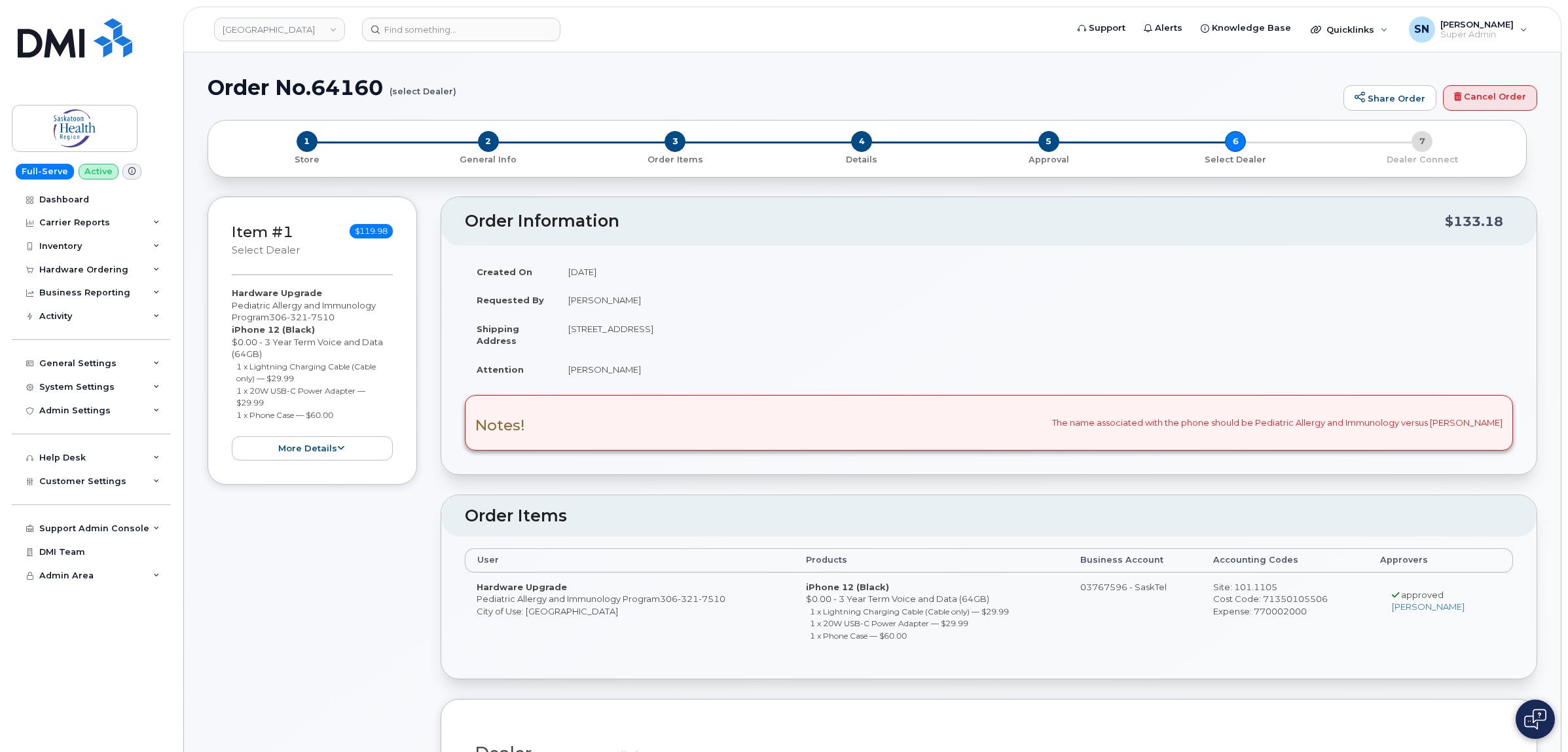
click at [268, 314] on div "Hardware Upgrade Pediatric Allergy and Immunology Program 306 321 7510 iPhone 1…" at bounding box center [312, 373] width 161 height 173
copy div "Pediatric Allergy and Immunology Program"
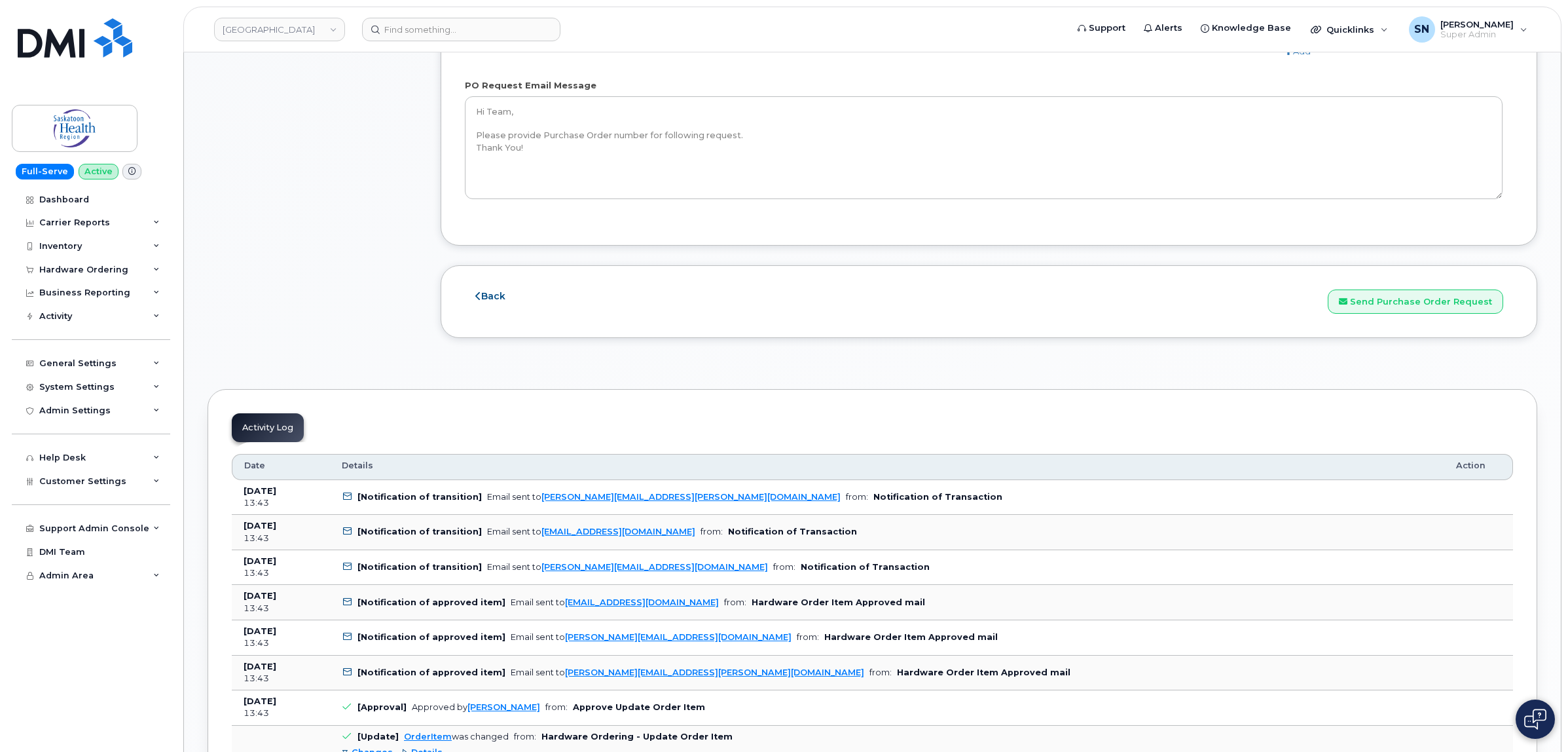
scroll to position [1473, 0]
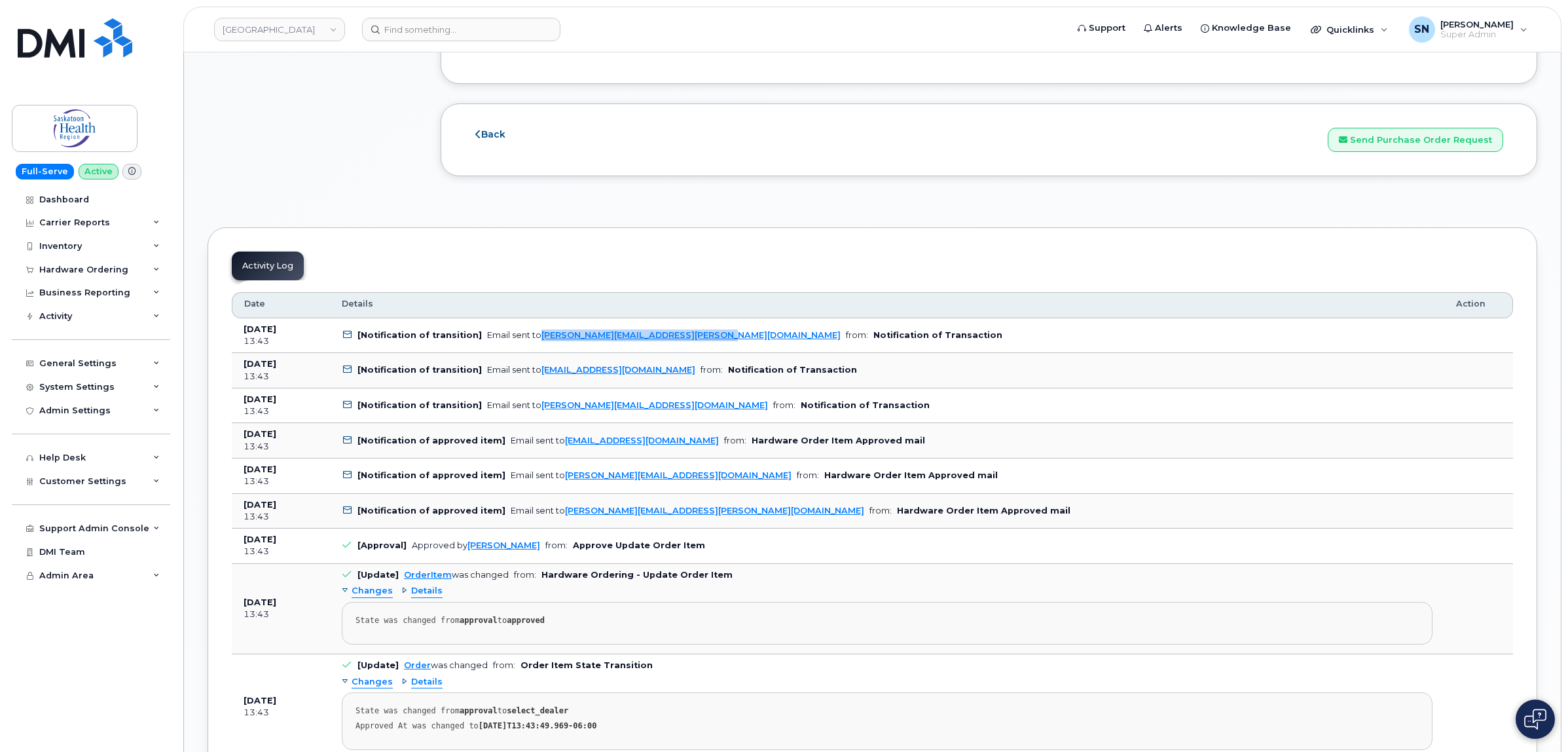
copy link "[PERSON_NAME][EMAIL_ADDRESS][PERSON_NAME][DOMAIN_NAME]"
drag, startPoint x: 699, startPoint y: 341, endPoint x: 534, endPoint y: 350, distance: 165.2
click at [534, 350] on td "[Notification of transition] Email sent to lori.bjorkman@saskhealthauthority.ca…" at bounding box center [887, 335] width 1114 height 35
click at [1444, 138] on button "Send Purchase Order Request" at bounding box center [1415, 139] width 175 height 24
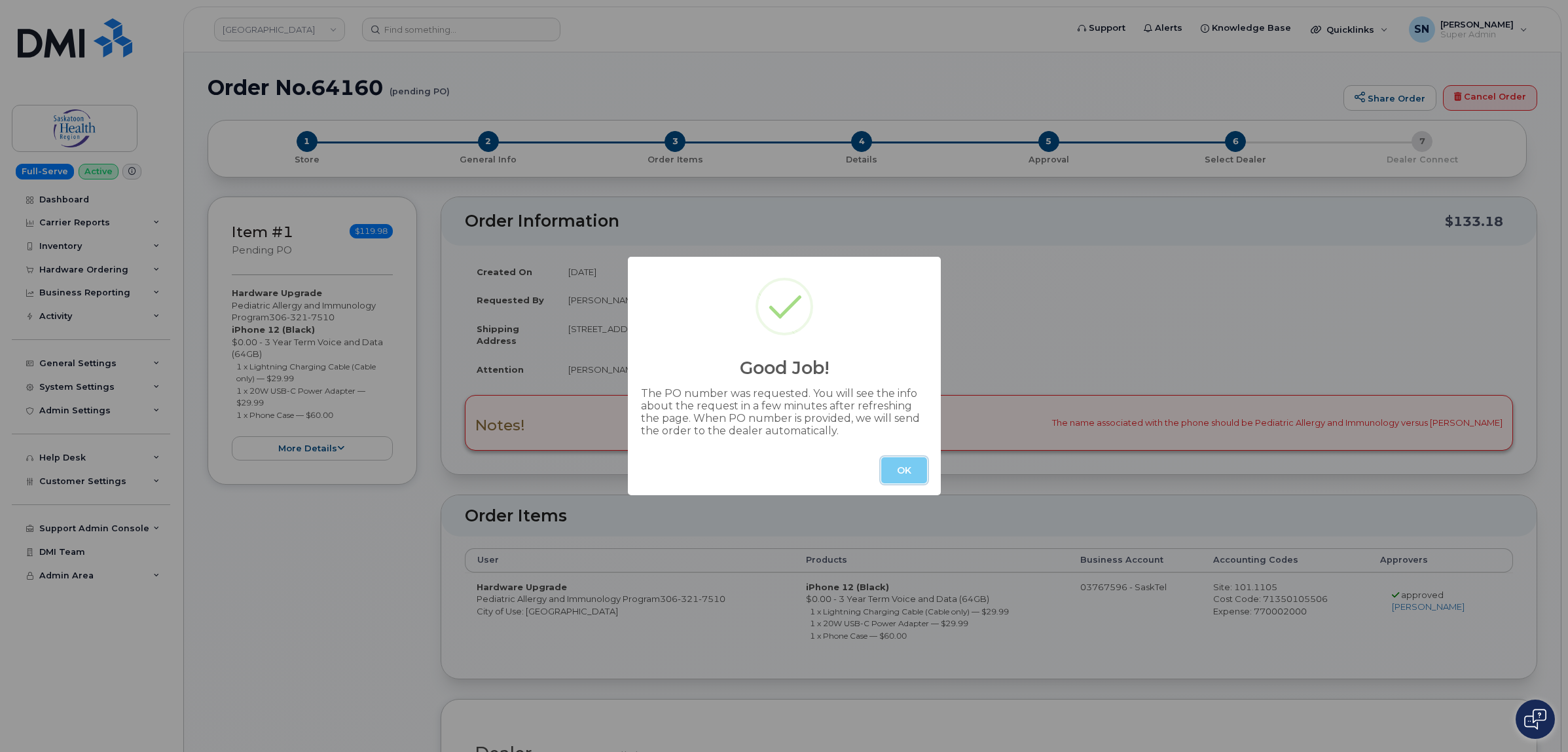
click at [918, 477] on button "OK" at bounding box center [905, 470] width 46 height 26
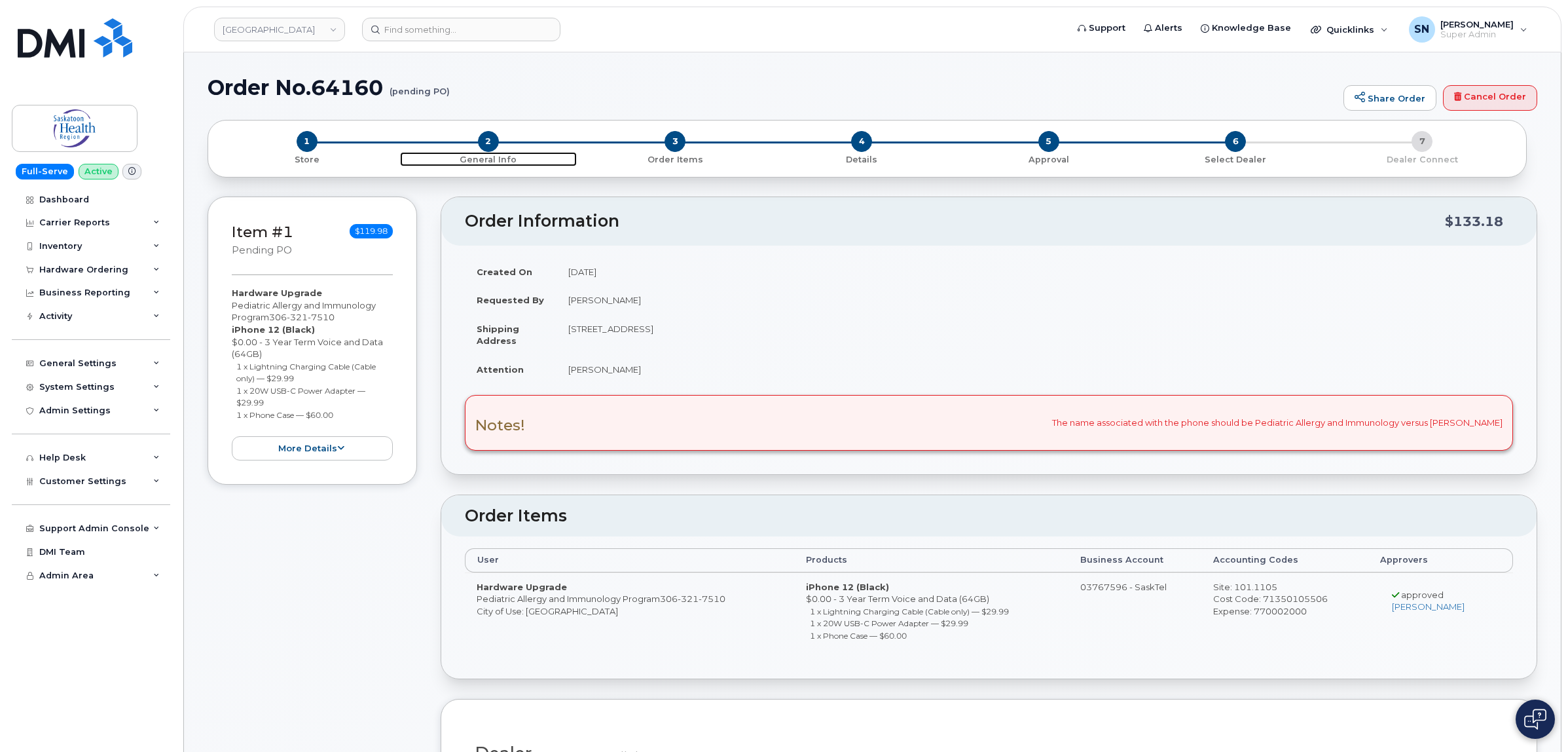
click at [485, 139] on span "2" at bounding box center [488, 141] width 21 height 21
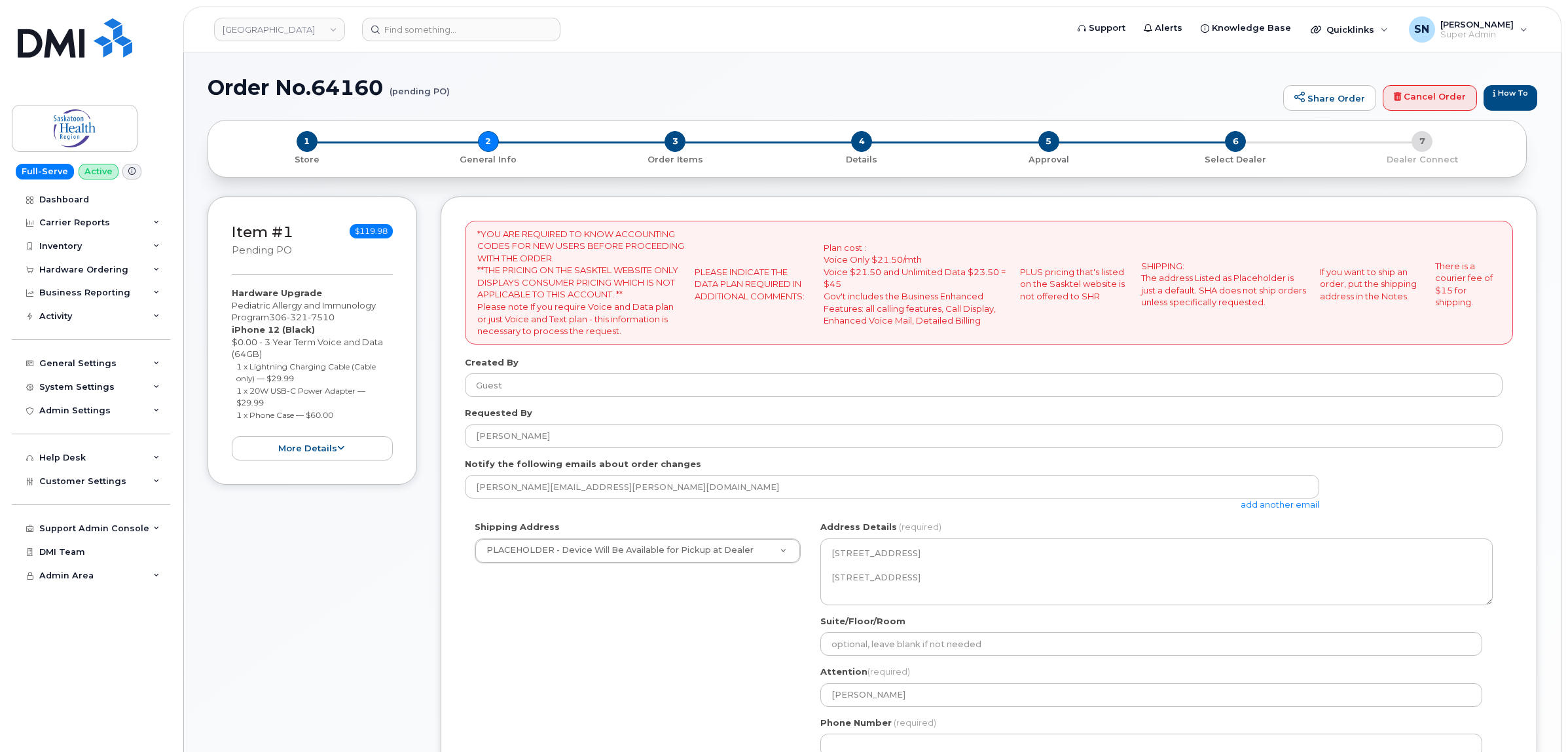
select select
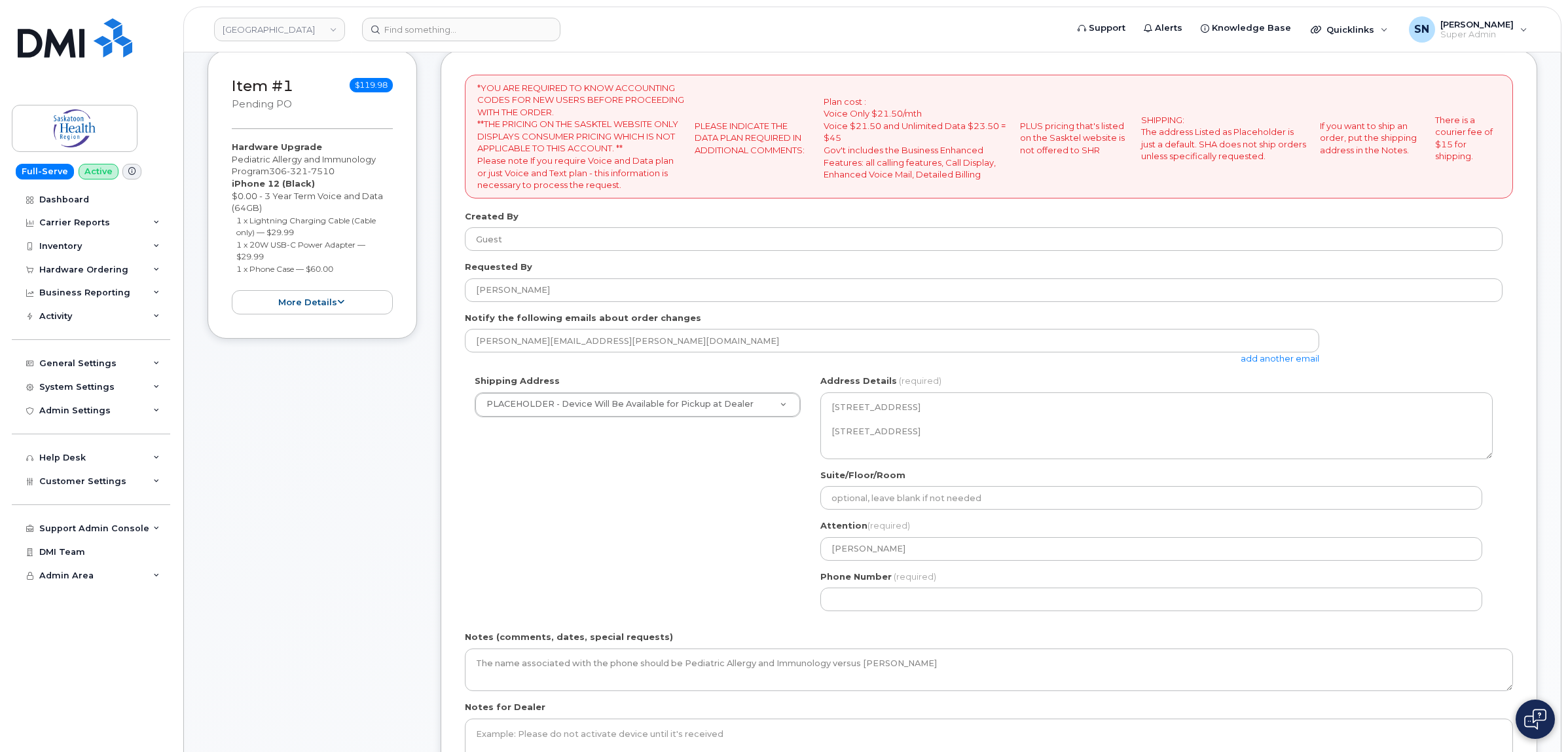
scroll to position [164, 0]
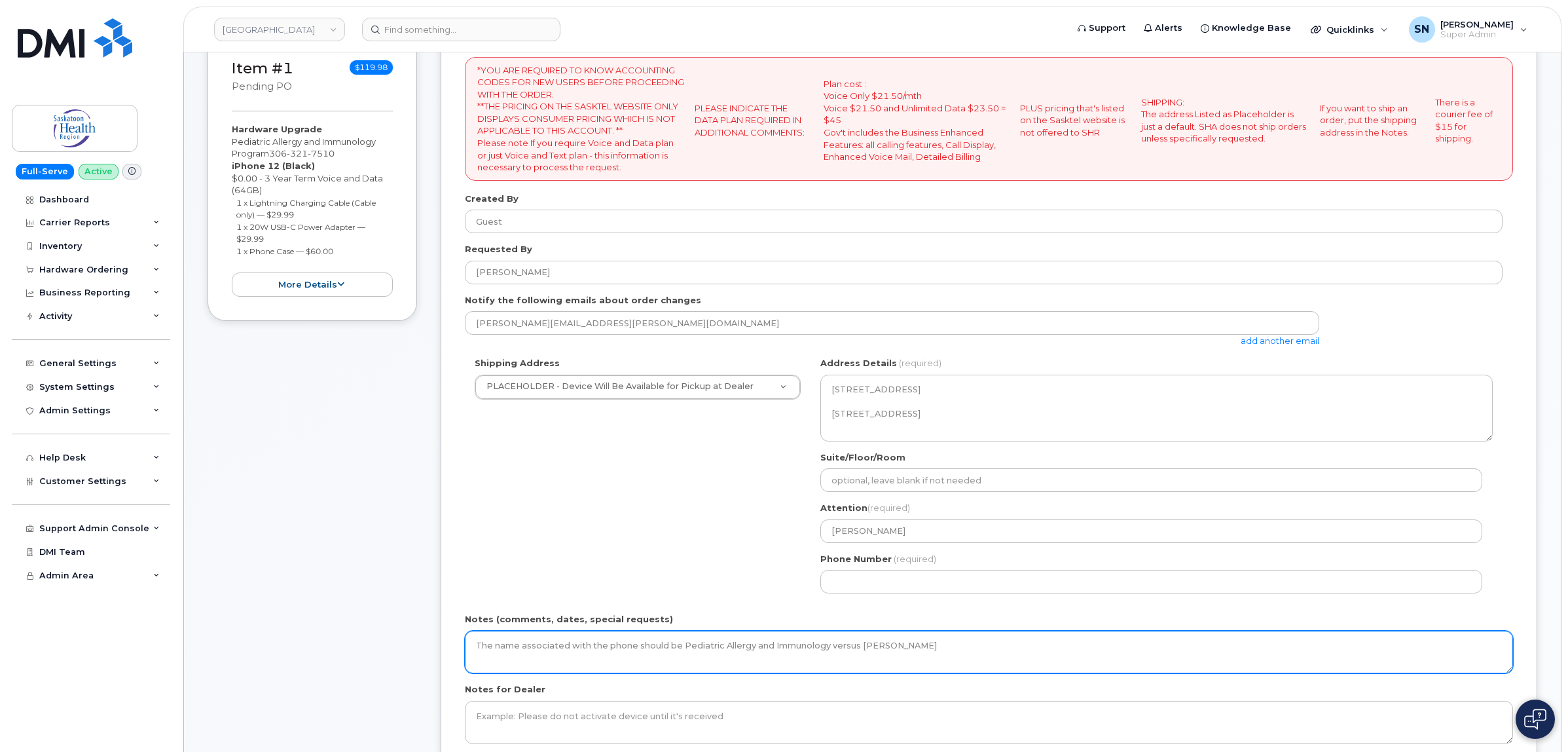
click at [980, 655] on textarea "The name associated with the phone should be Pediatric Allergy and Immunology v…" at bounding box center [989, 652] width 1048 height 44
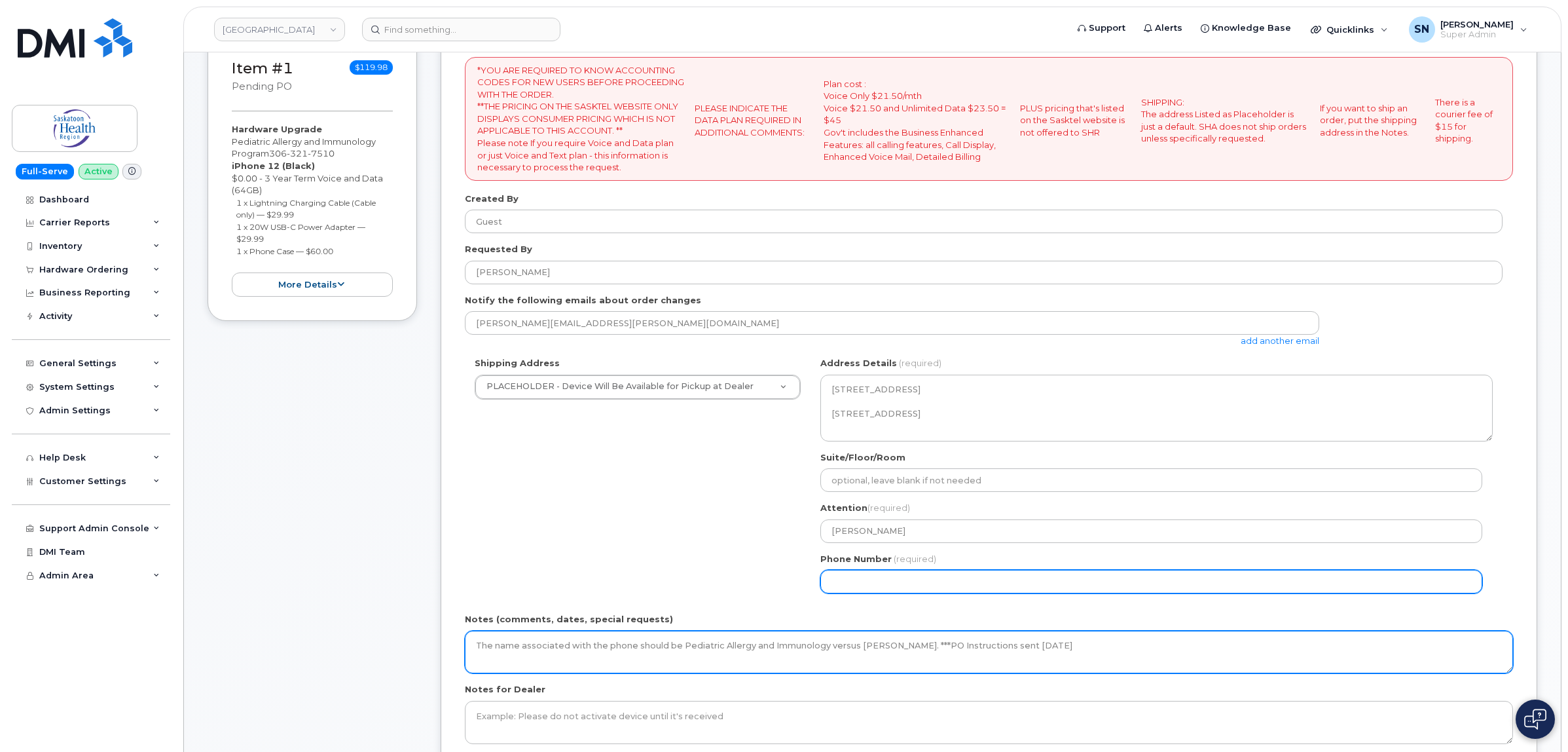
type textarea "The name associated with the phone should be Pediatric Allergy and Immunology v…"
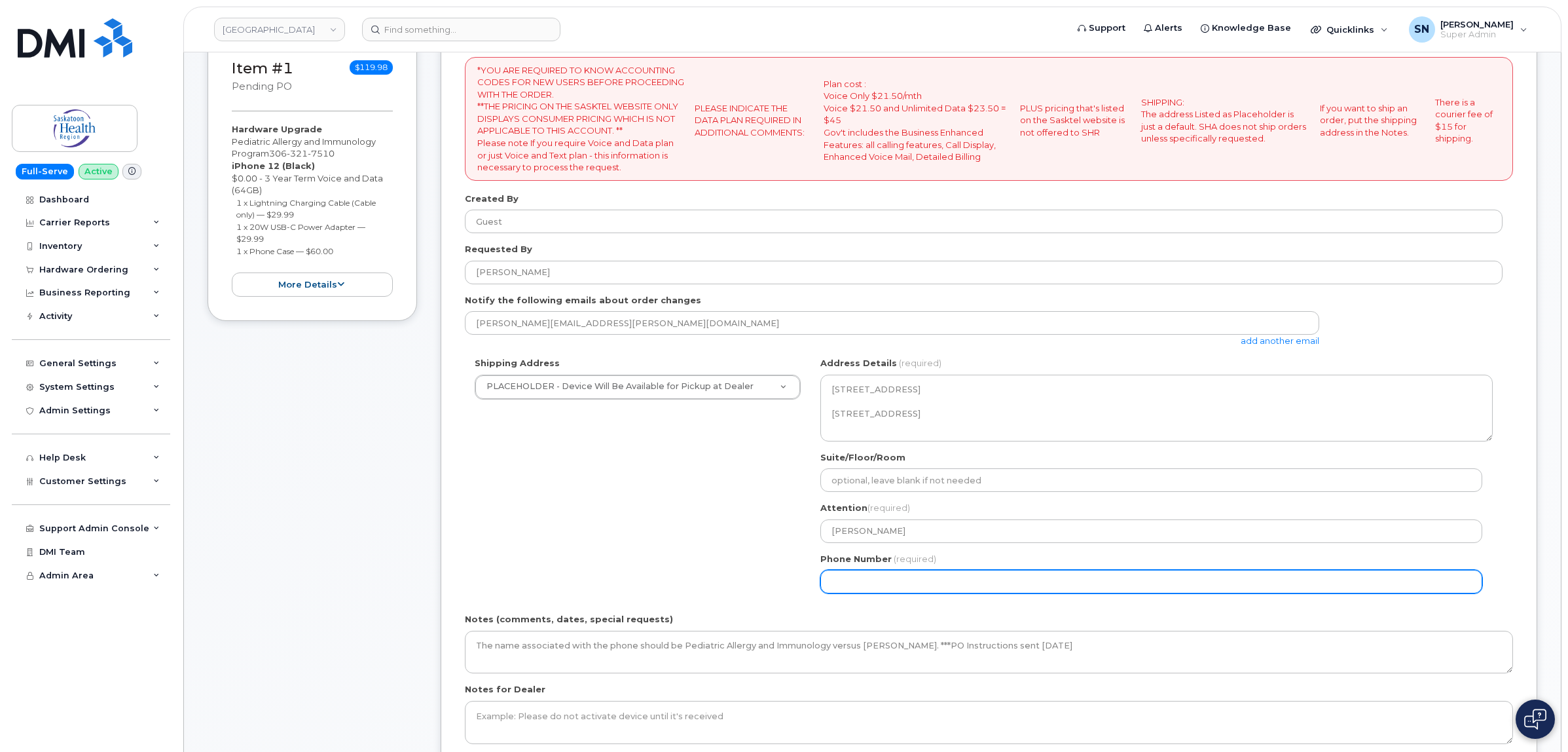
click at [978, 590] on input "Phone Number" at bounding box center [1151, 582] width 662 height 24
select select
type input "123456789"
select select
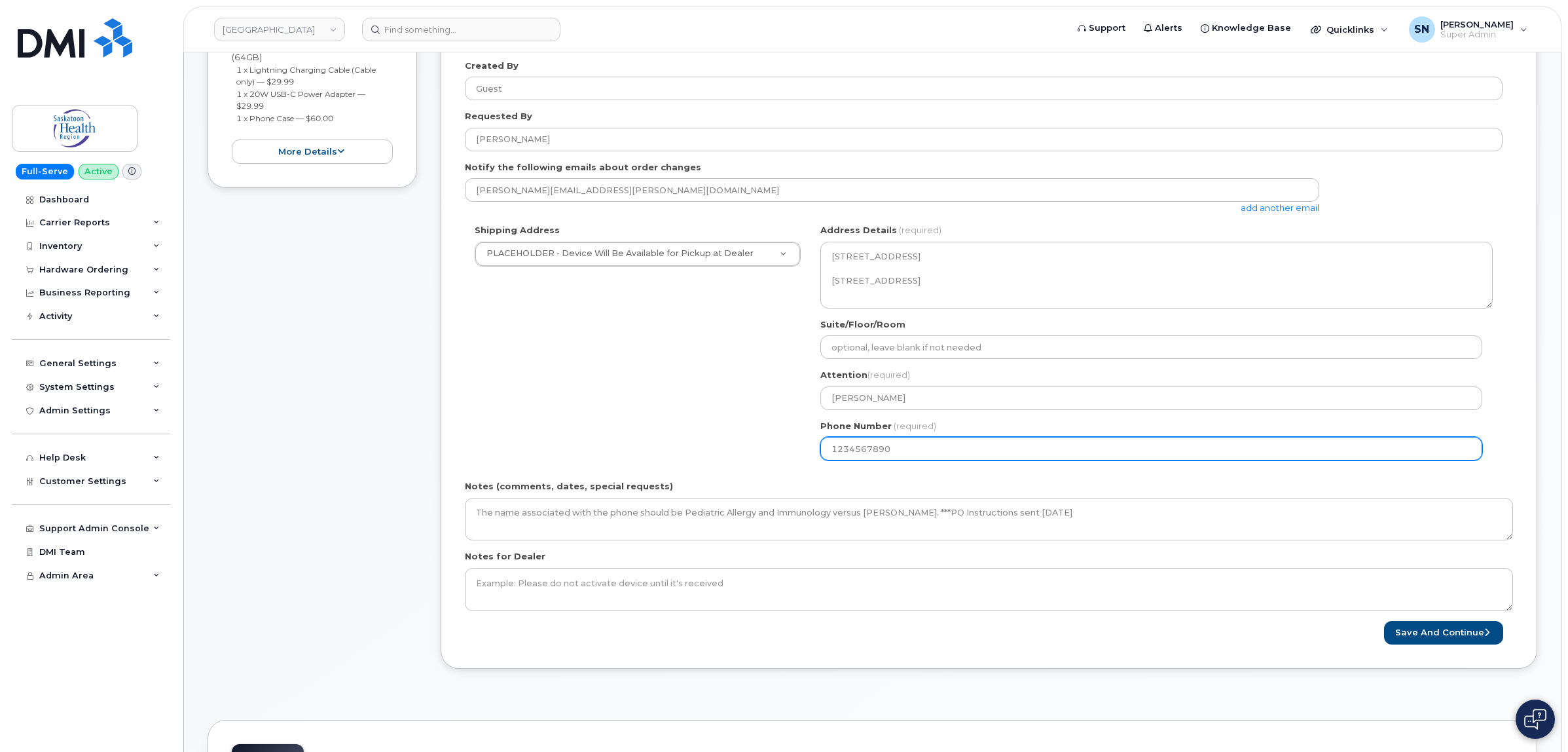
scroll to position [409, 0]
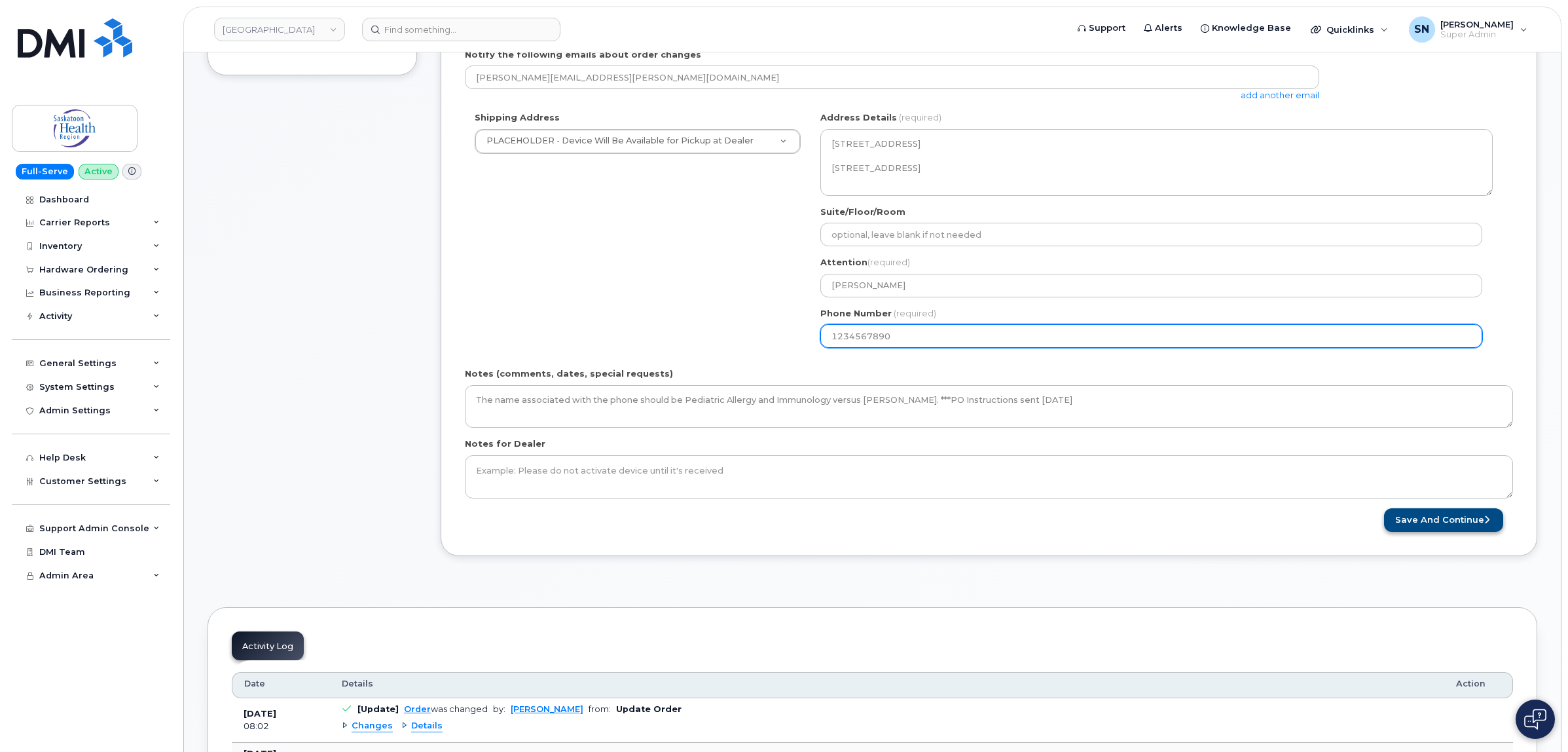
type input "1234567890"
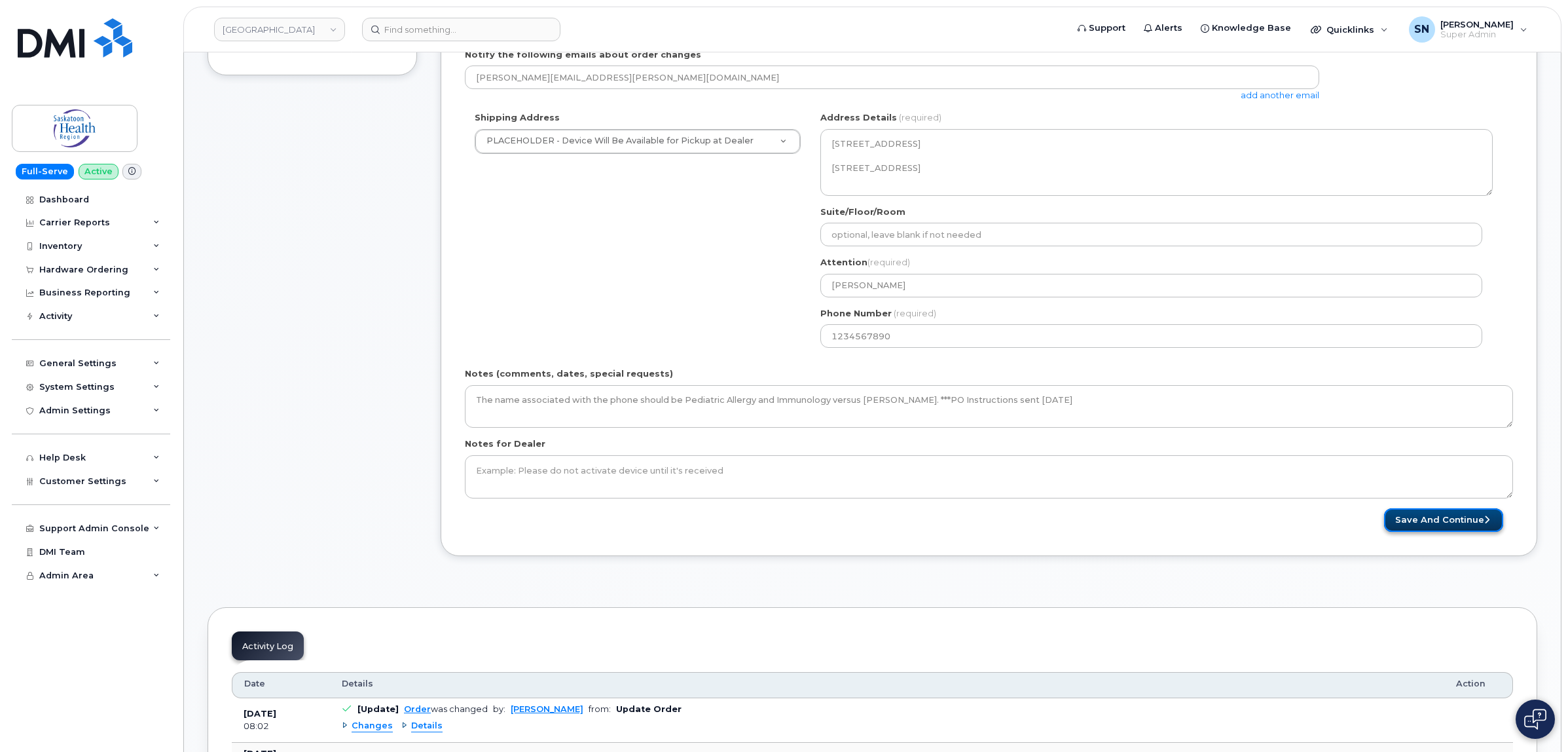
click at [1484, 520] on icon "submit" at bounding box center [1487, 520] width 5 height 9
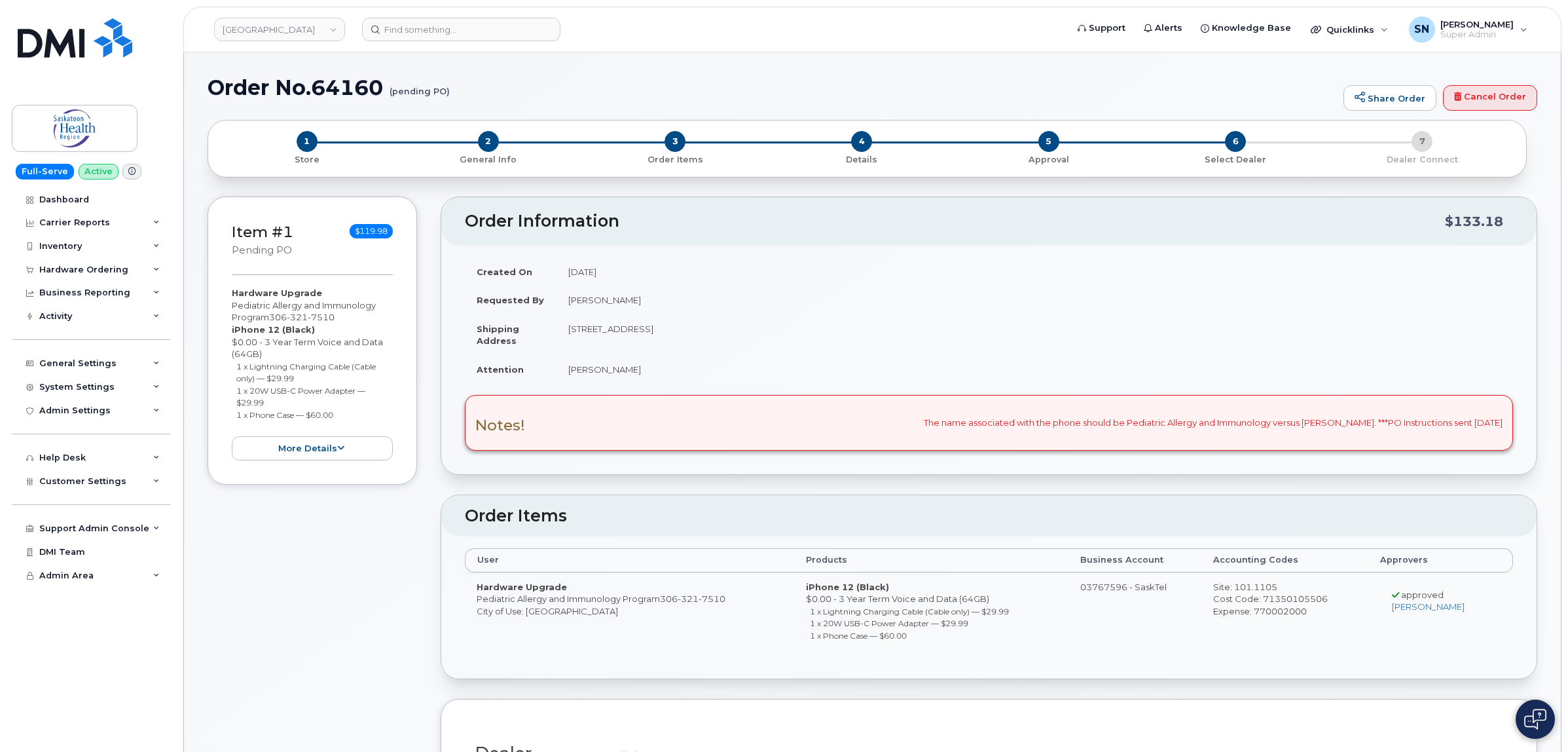
click at [691, 261] on td "[DATE]" at bounding box center [1035, 272] width 957 height 29
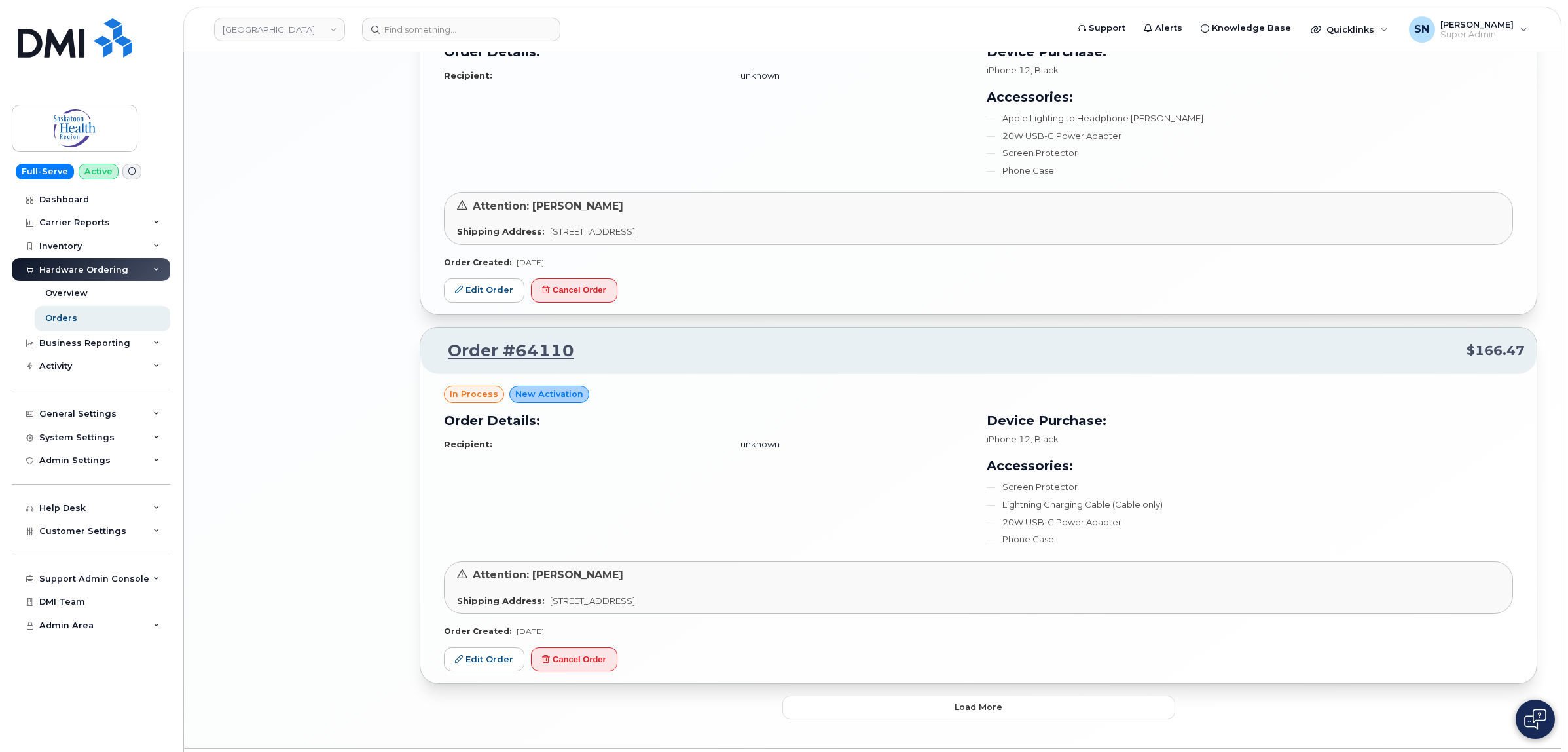
scroll to position [2464, 0]
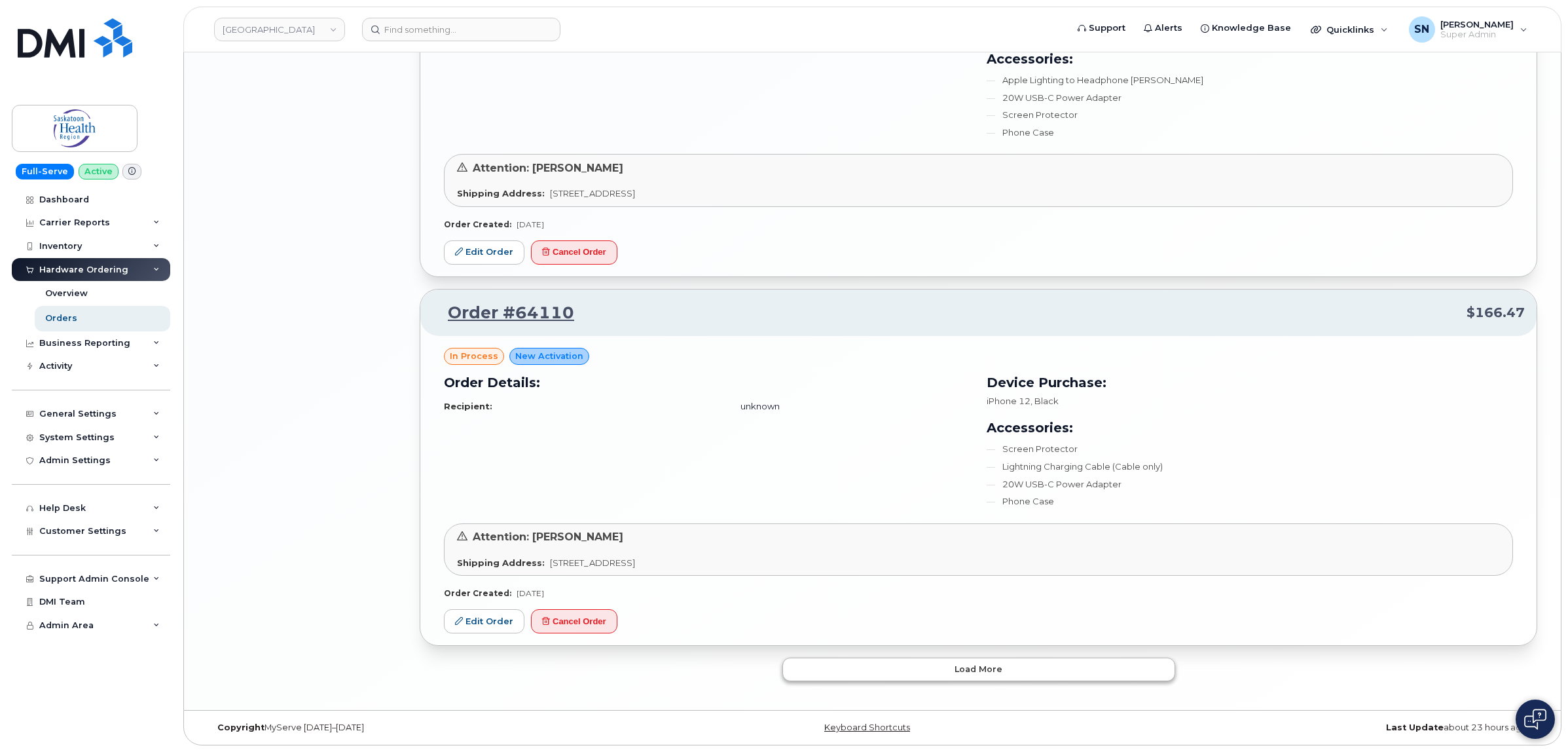
drag, startPoint x: 949, startPoint y: 685, endPoint x: 947, endPoint y: 676, distance: 9.2
click at [947, 676] on button "Load more" at bounding box center [979, 669] width 393 height 24
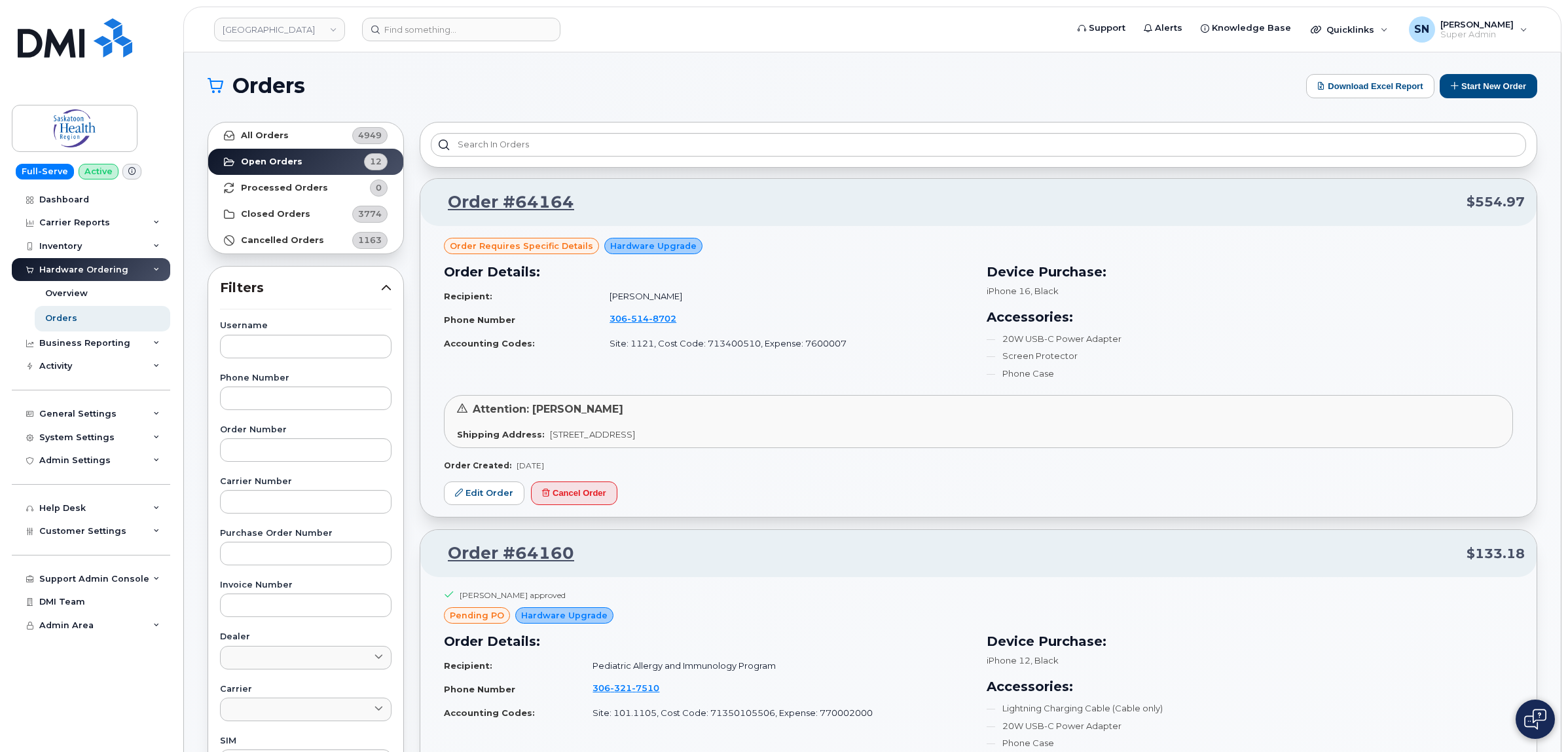
scroll to position [0, 0]
drag, startPoint x: 633, startPoint y: 298, endPoint x: 683, endPoint y: 302, distance: 50.2
click at [683, 302] on td "Janelle Bartsch" at bounding box center [784, 298] width 373 height 23
copy td "Janelle Bartsch"
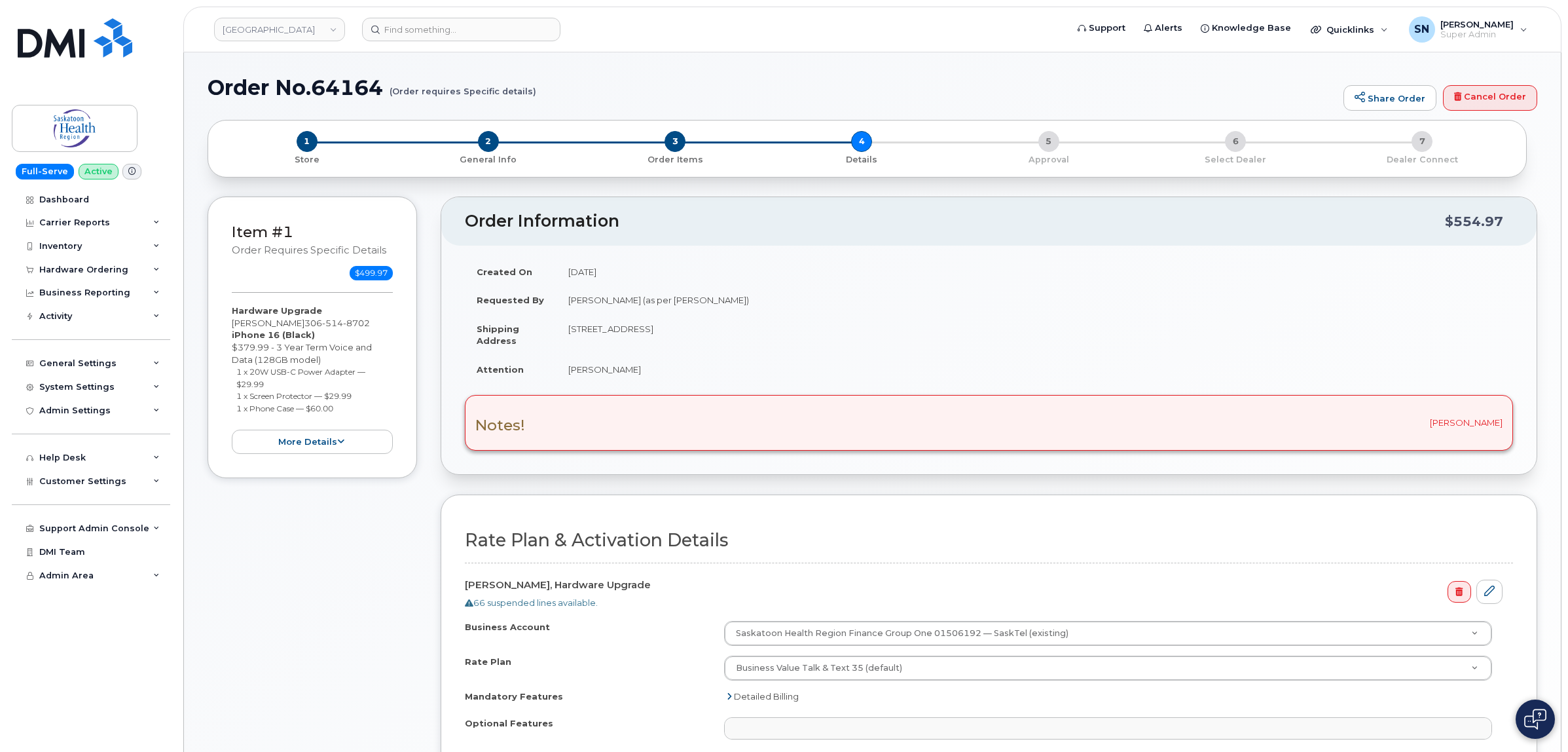
select select
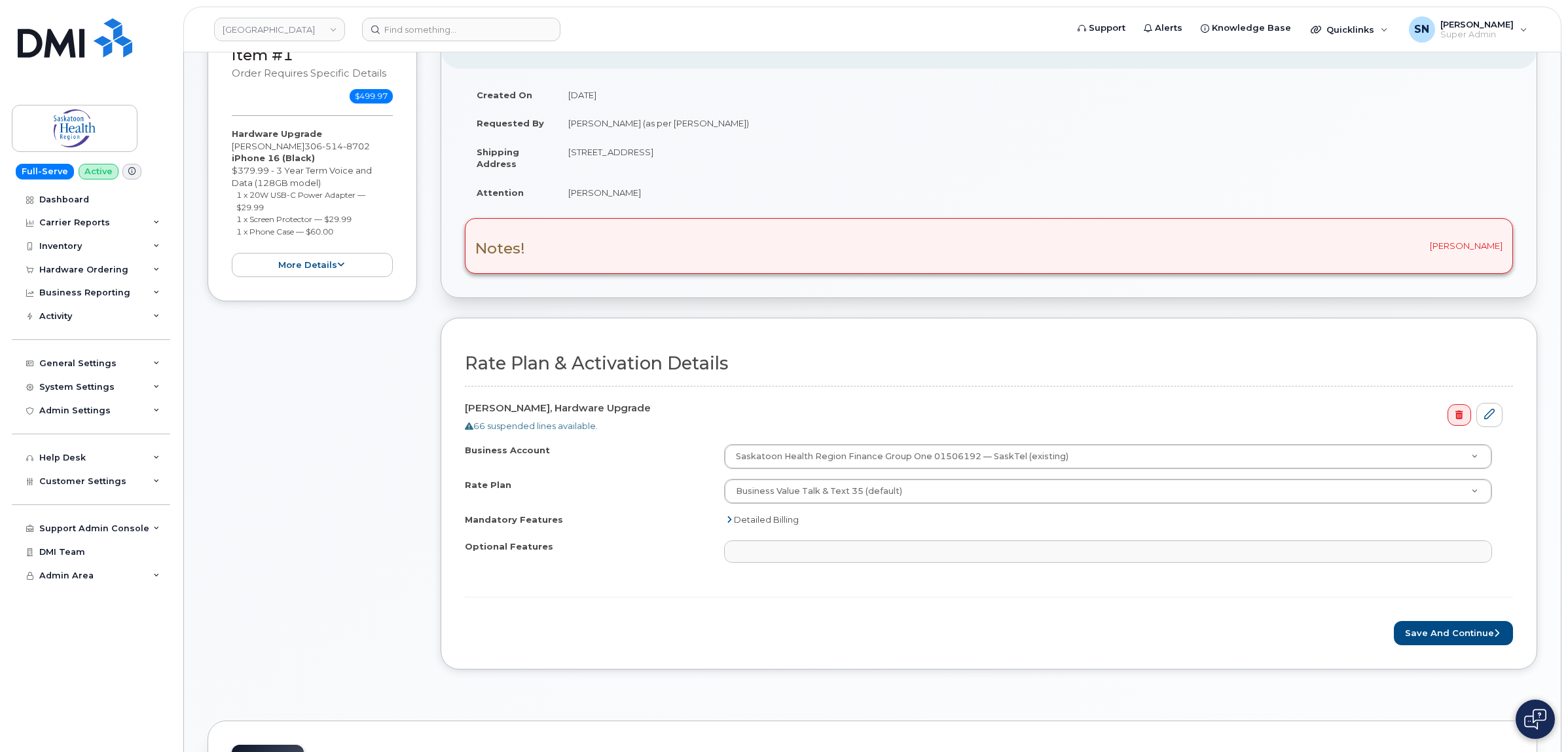
scroll to position [409, 0]
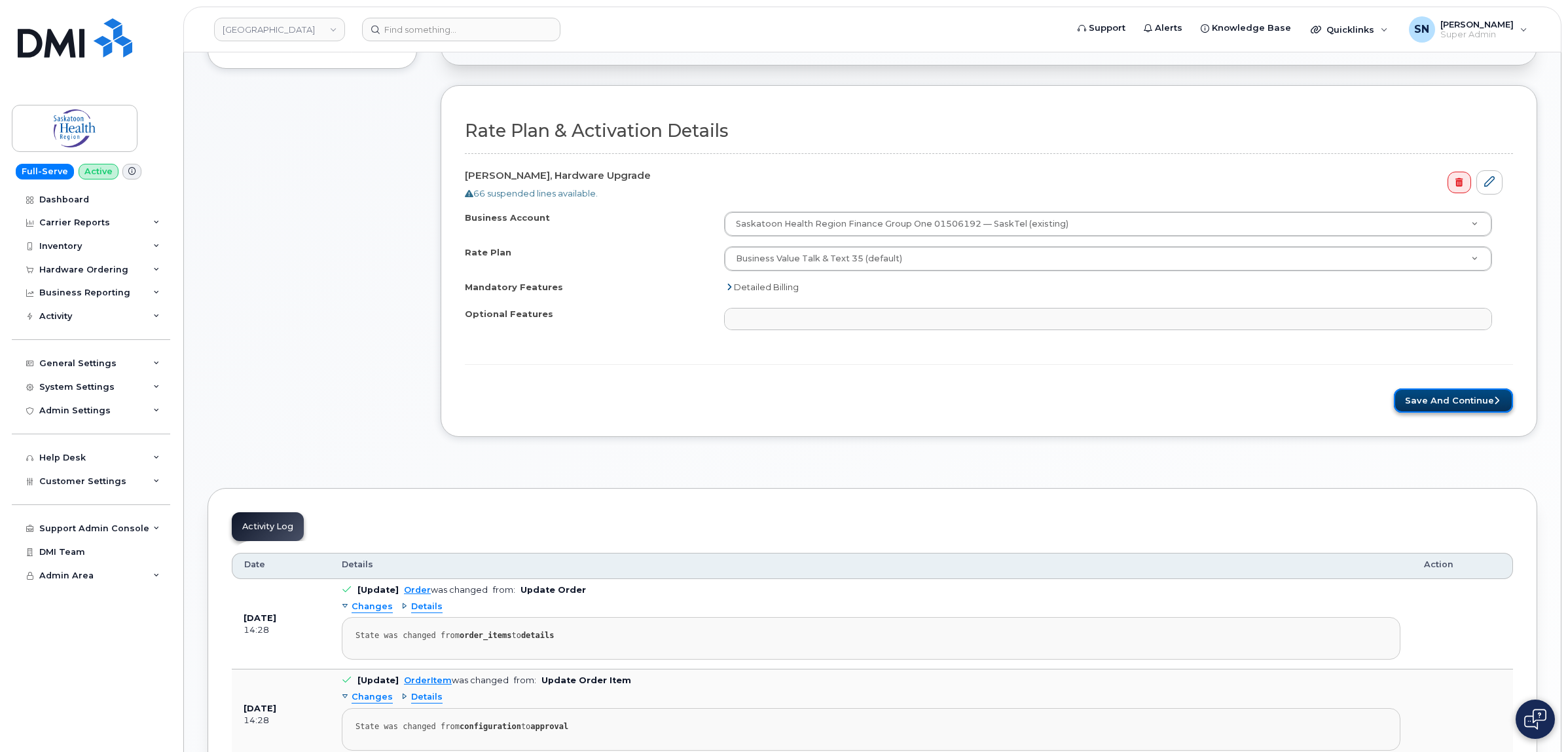
click at [1460, 402] on button "Save and Continue" at bounding box center [1453, 400] width 119 height 24
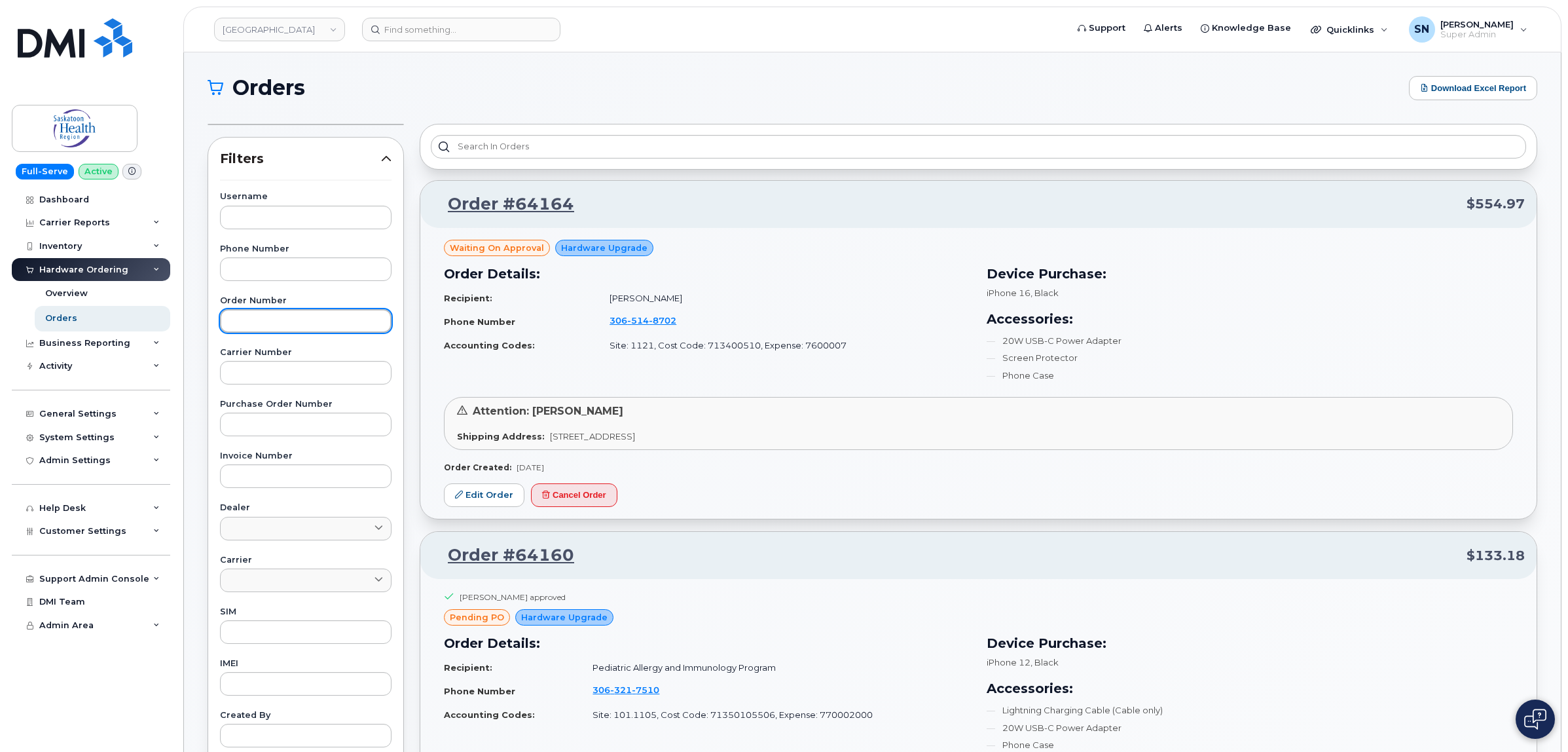
click at [303, 318] on input "text" at bounding box center [306, 321] width 172 height 24
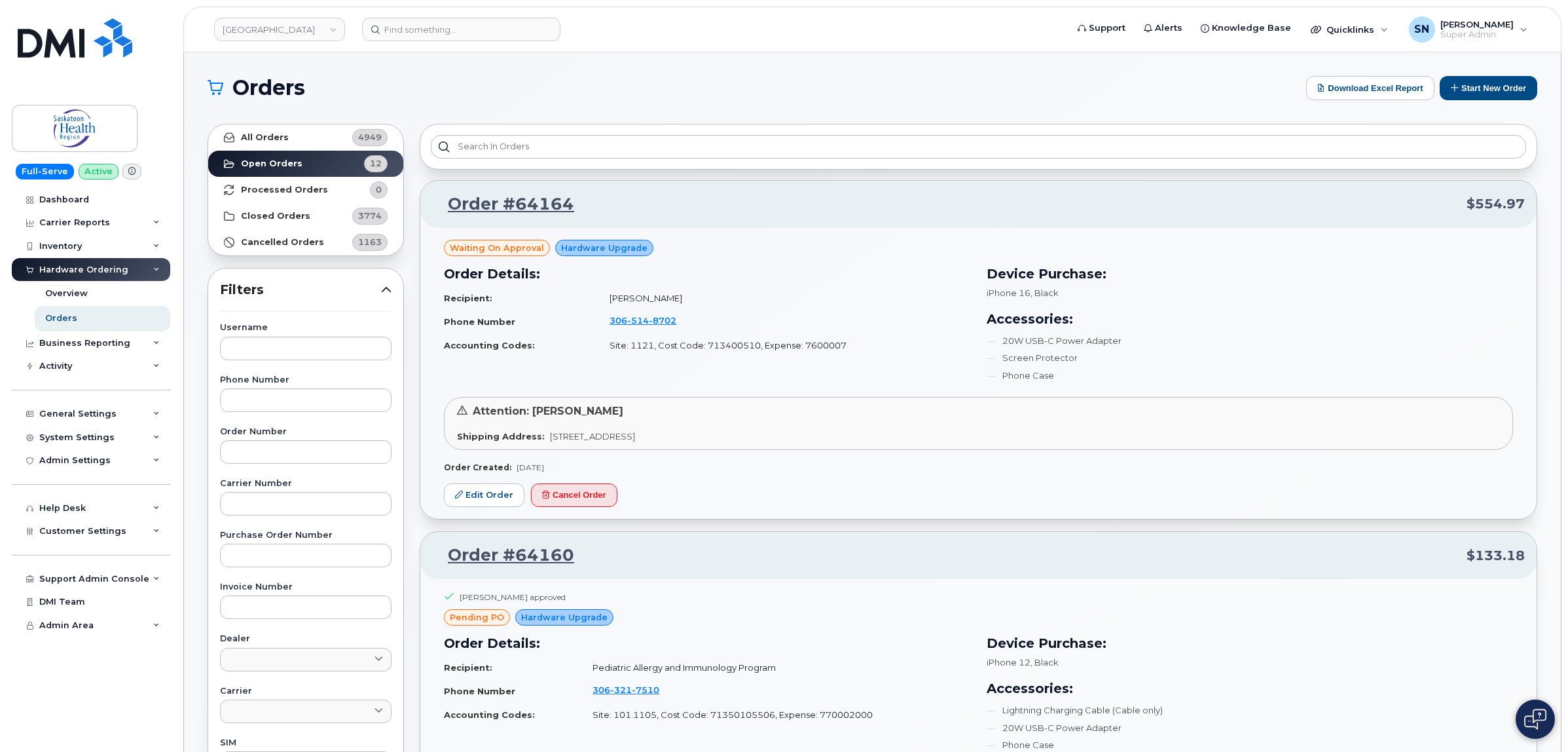
click at [298, 436] on label "Order Number" at bounding box center [306, 432] width 172 height 9
click at [303, 444] on input "text" at bounding box center [306, 452] width 172 height 24
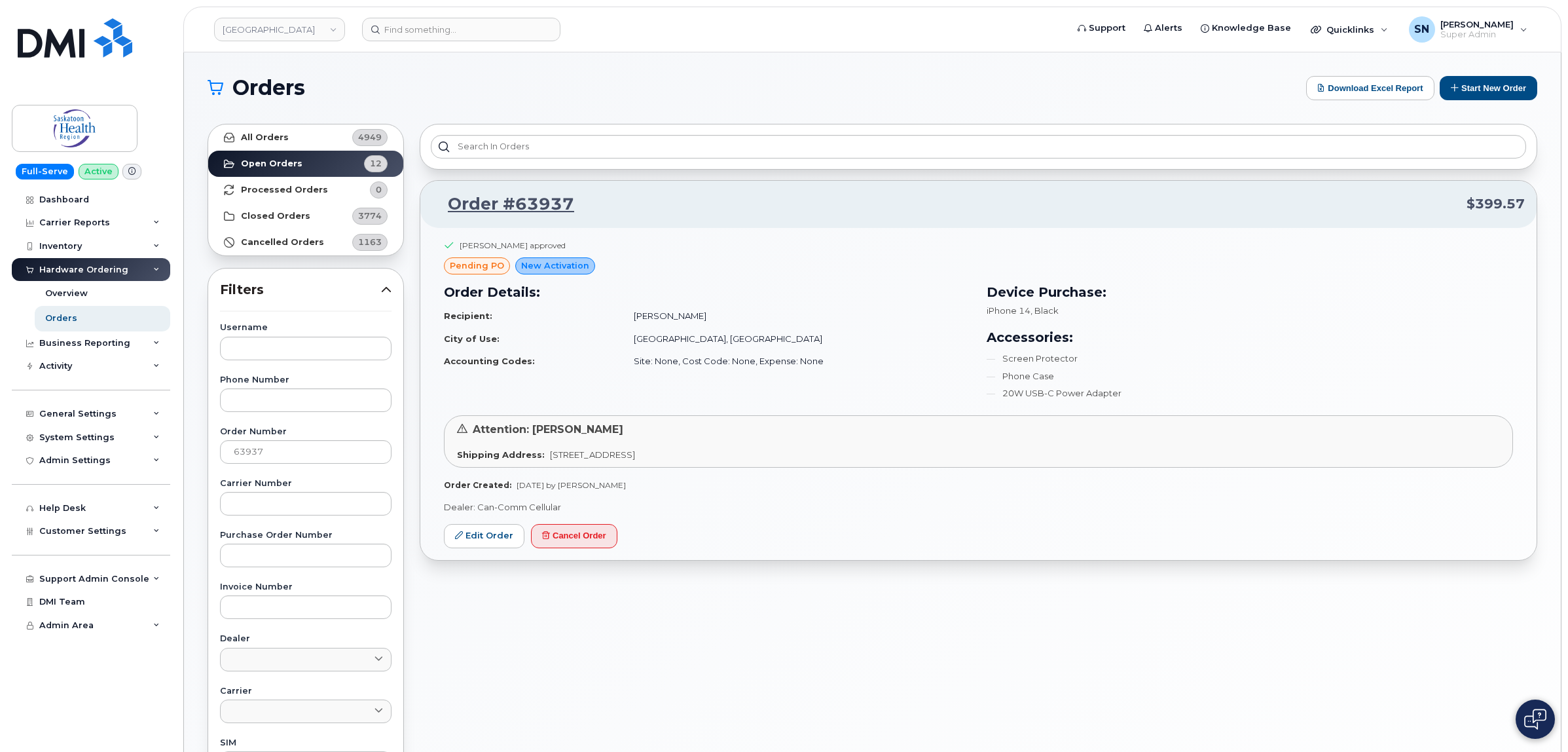
click at [594, 607] on div "Order #63937 $399.57 Garrett Neil approved pending PO New Activation Order Deta…" at bounding box center [978, 576] width 1134 height 920
drag, startPoint x: 268, startPoint y: 438, endPoint x: 272, endPoint y: 447, distance: 9.8
click at [267, 444] on div "Order Number 63937" at bounding box center [306, 445] width 172 height 36
drag, startPoint x: 273, startPoint y: 449, endPoint x: 197, endPoint y: 450, distance: 76.0
click at [197, 450] on div "Orders Download Excel Report Start New Order All Orders 4949 Open Orders 12 Pro…" at bounding box center [872, 551] width 1377 height 999
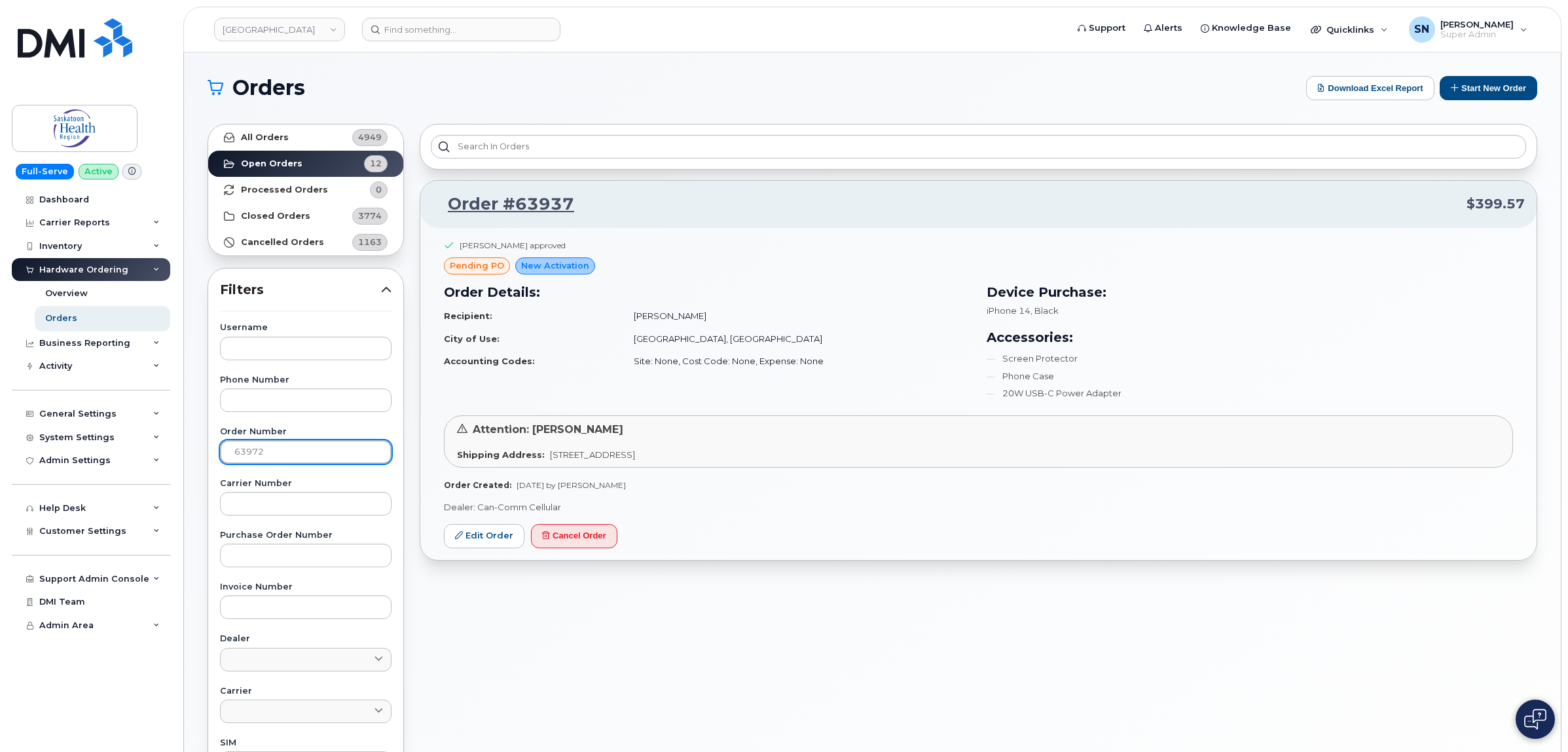
type input "63972"
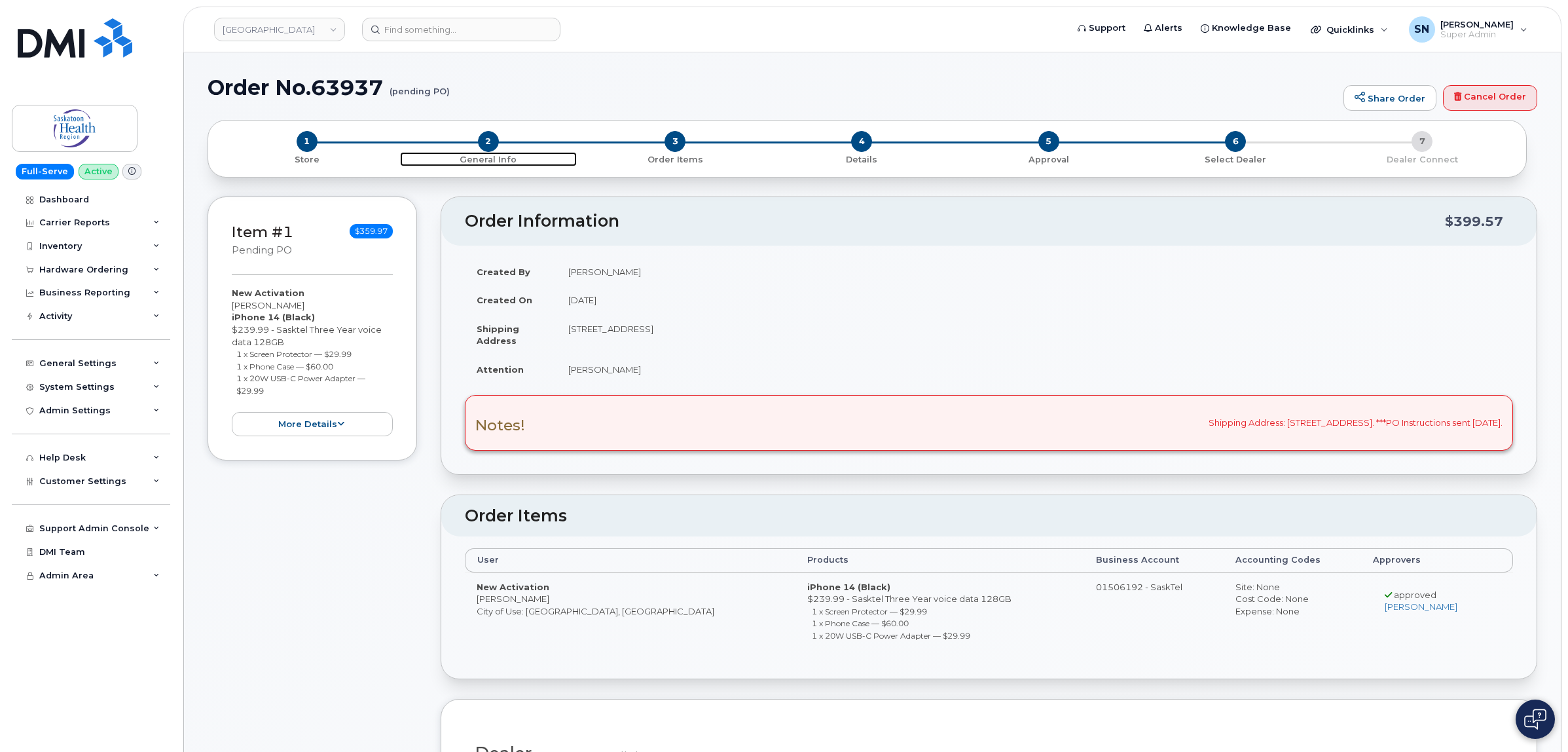
click at [496, 136] on span "2" at bounding box center [488, 141] width 21 height 21
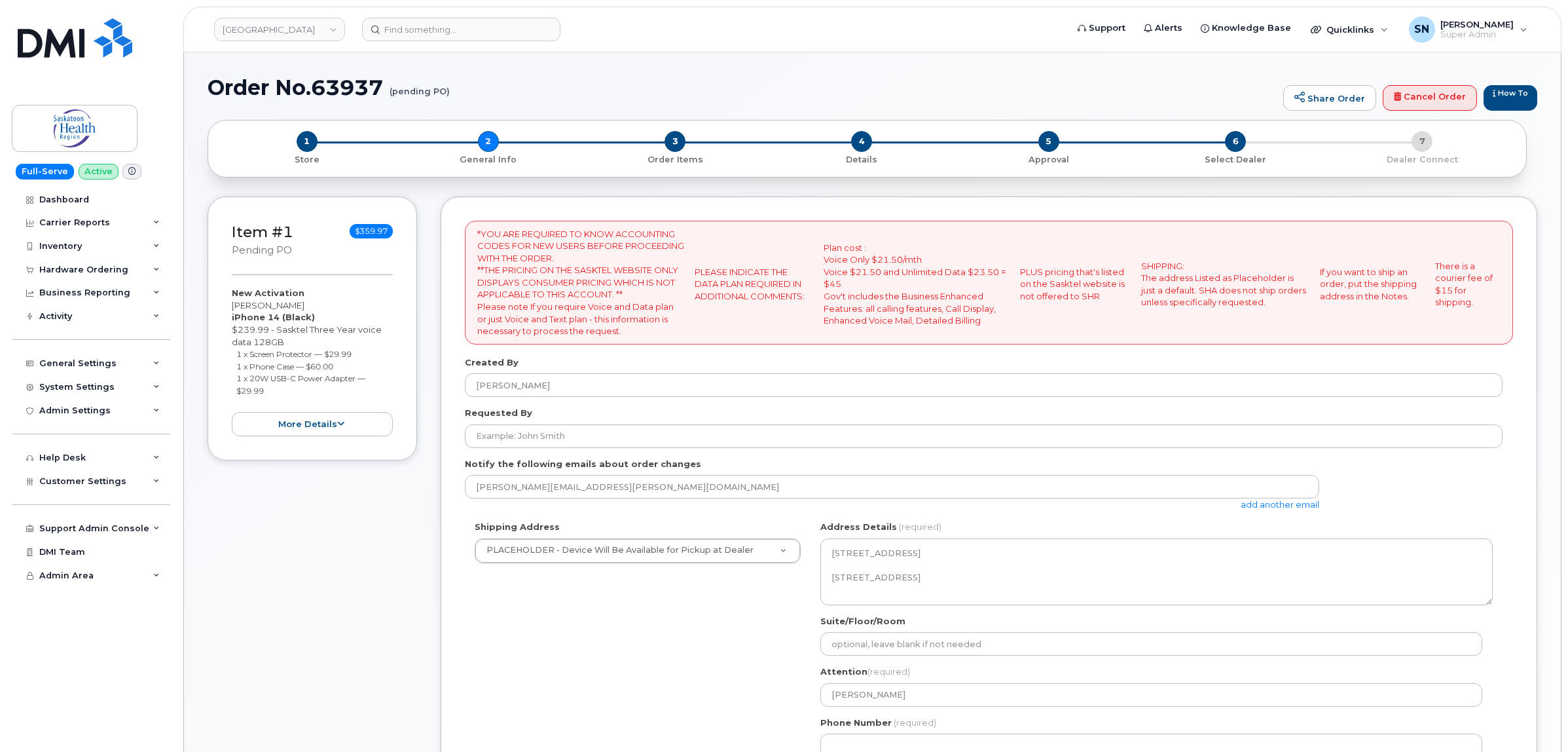
select select
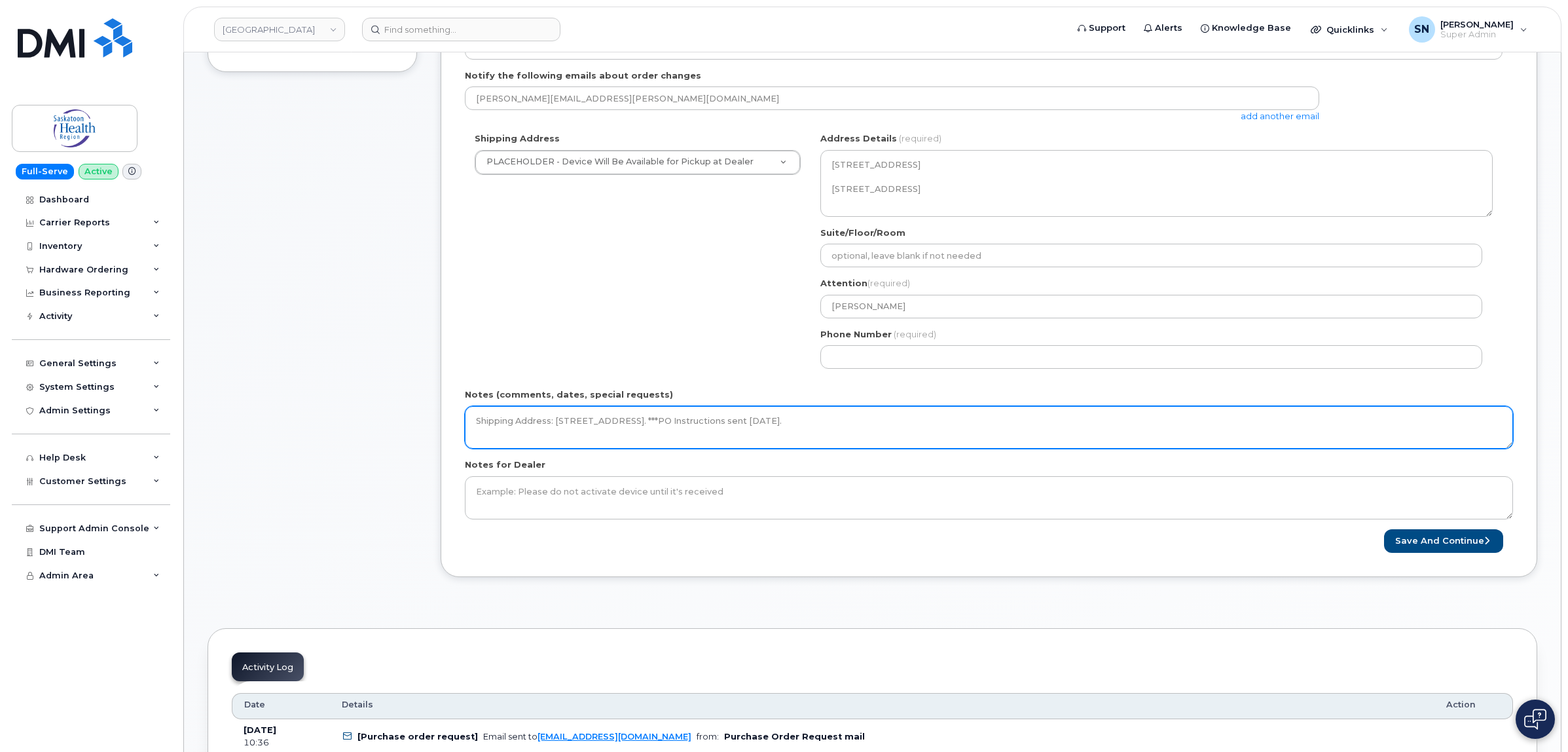
scroll to position [409, 0]
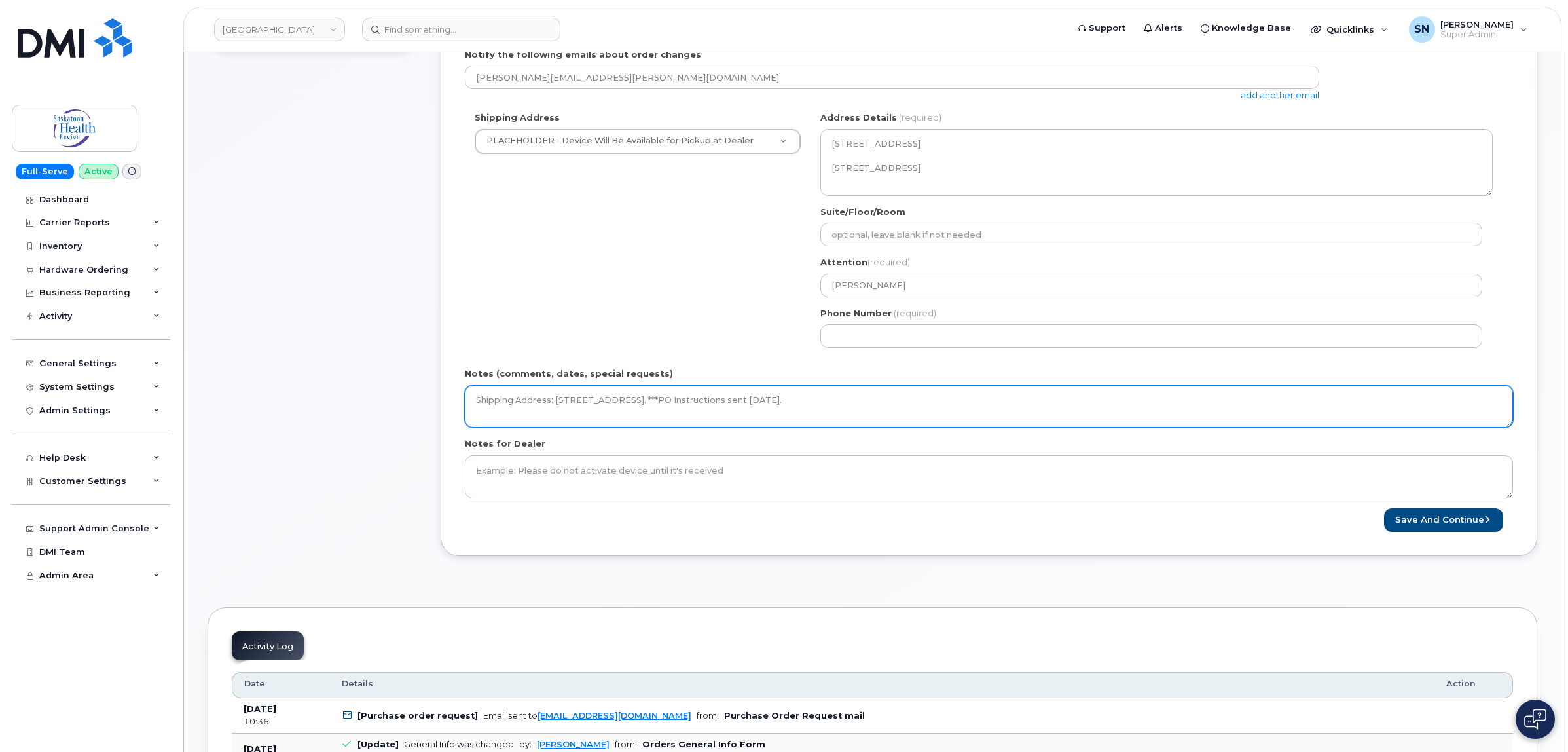
click at [1167, 411] on textarea "Shipping Address: [STREET_ADDRESS]. ***PO Instructions sent [DATE]." at bounding box center [989, 407] width 1048 height 44
type textarea "Shipping Address: [STREET_ADDRESS]. ***PO Instructions sent [DATE]. Sent Follow…"
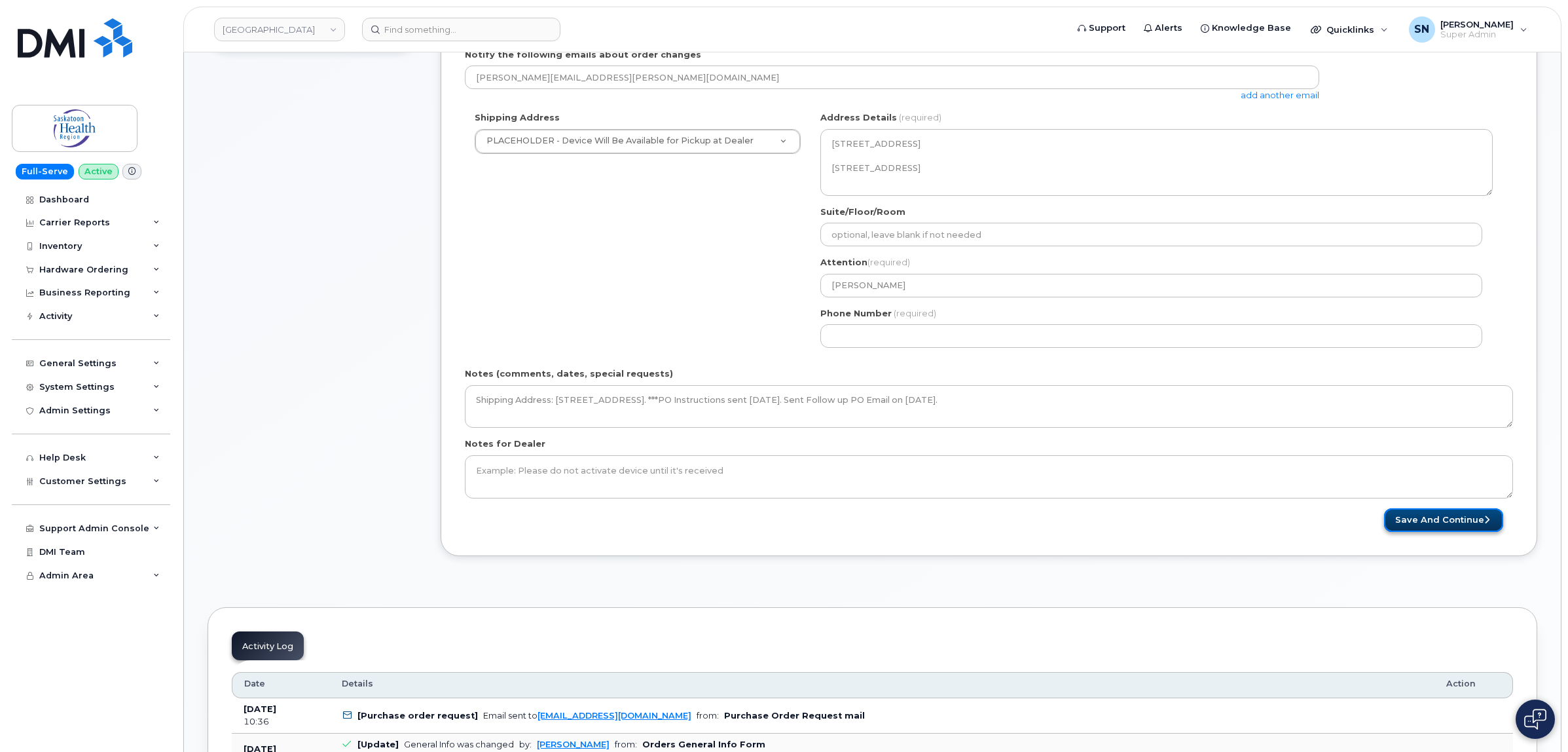
click at [1419, 516] on button "Save and Continue" at bounding box center [1443, 520] width 119 height 24
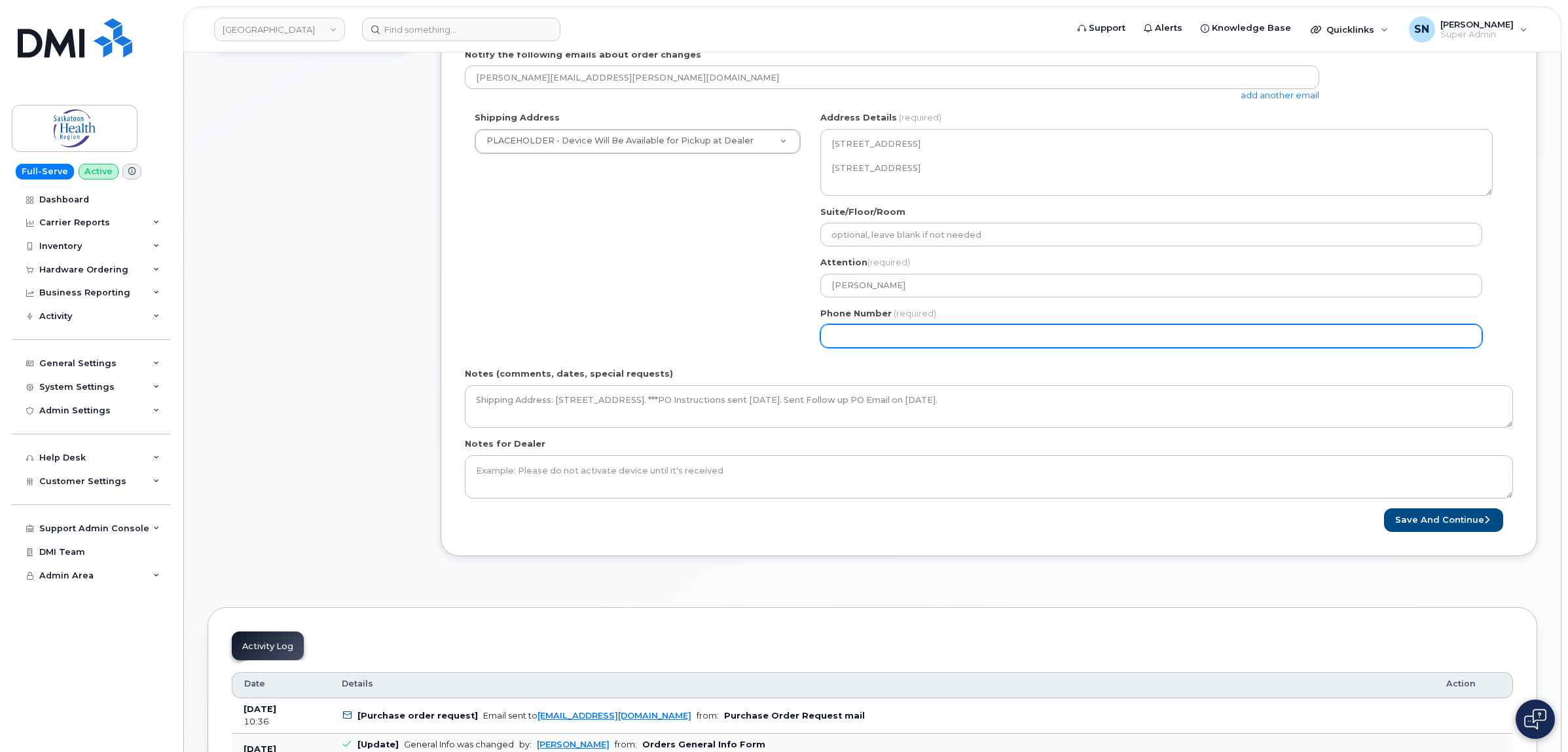
select select
type input "123456789"
select select
type input "1234567890"
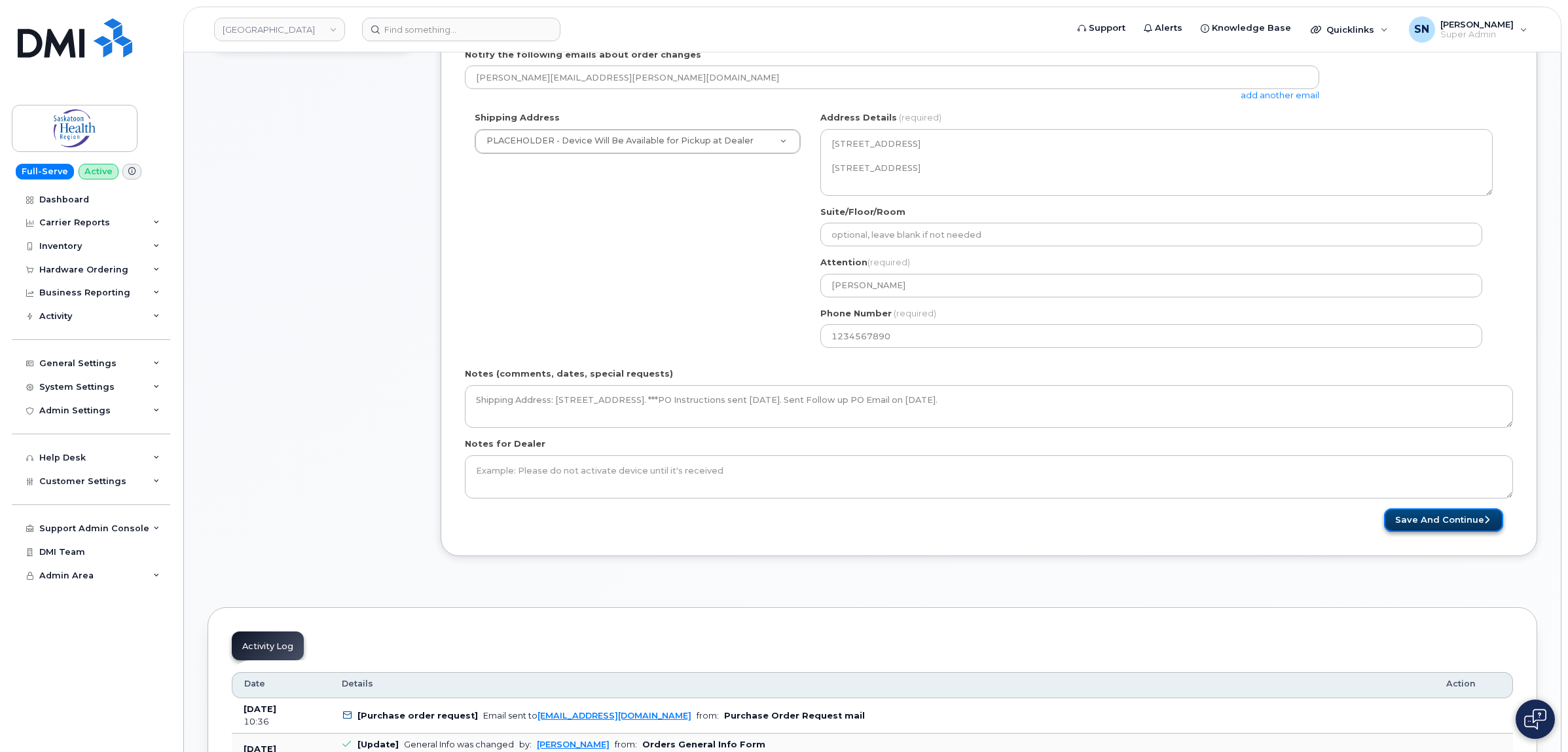
click at [1429, 532] on button "Save and Continue" at bounding box center [1443, 520] width 119 height 24
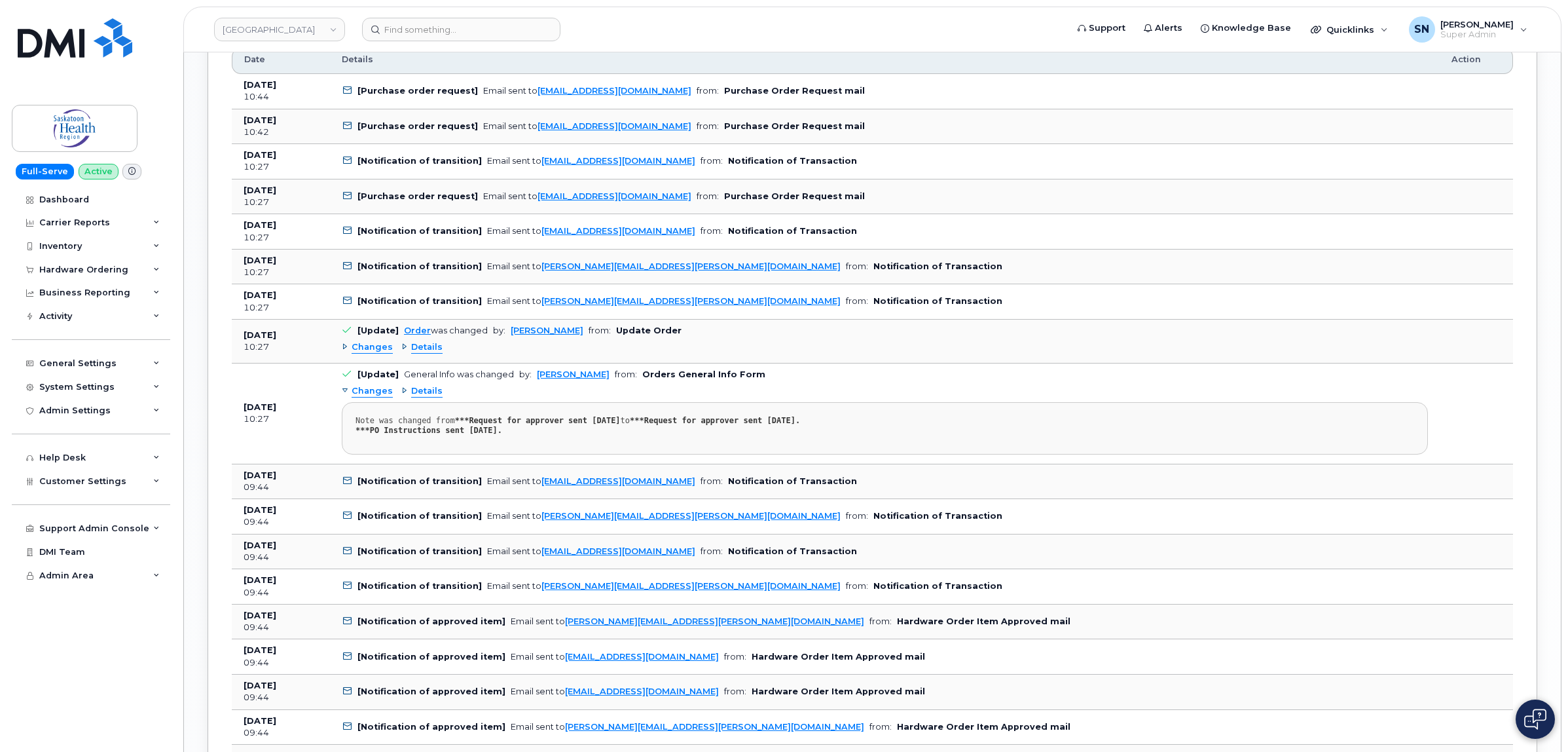
scroll to position [1801, 0]
drag, startPoint x: 696, startPoint y: 321, endPoint x: 535, endPoint y: 331, distance: 161.3
click at [535, 318] on td "[Notification of transition] Email sent to ginelle.gillet@saskhealthauthority.c…" at bounding box center [884, 299] width 1110 height 35
copy link "[PERSON_NAME][EMAIL_ADDRESS][PERSON_NAME][DOMAIN_NAME]"
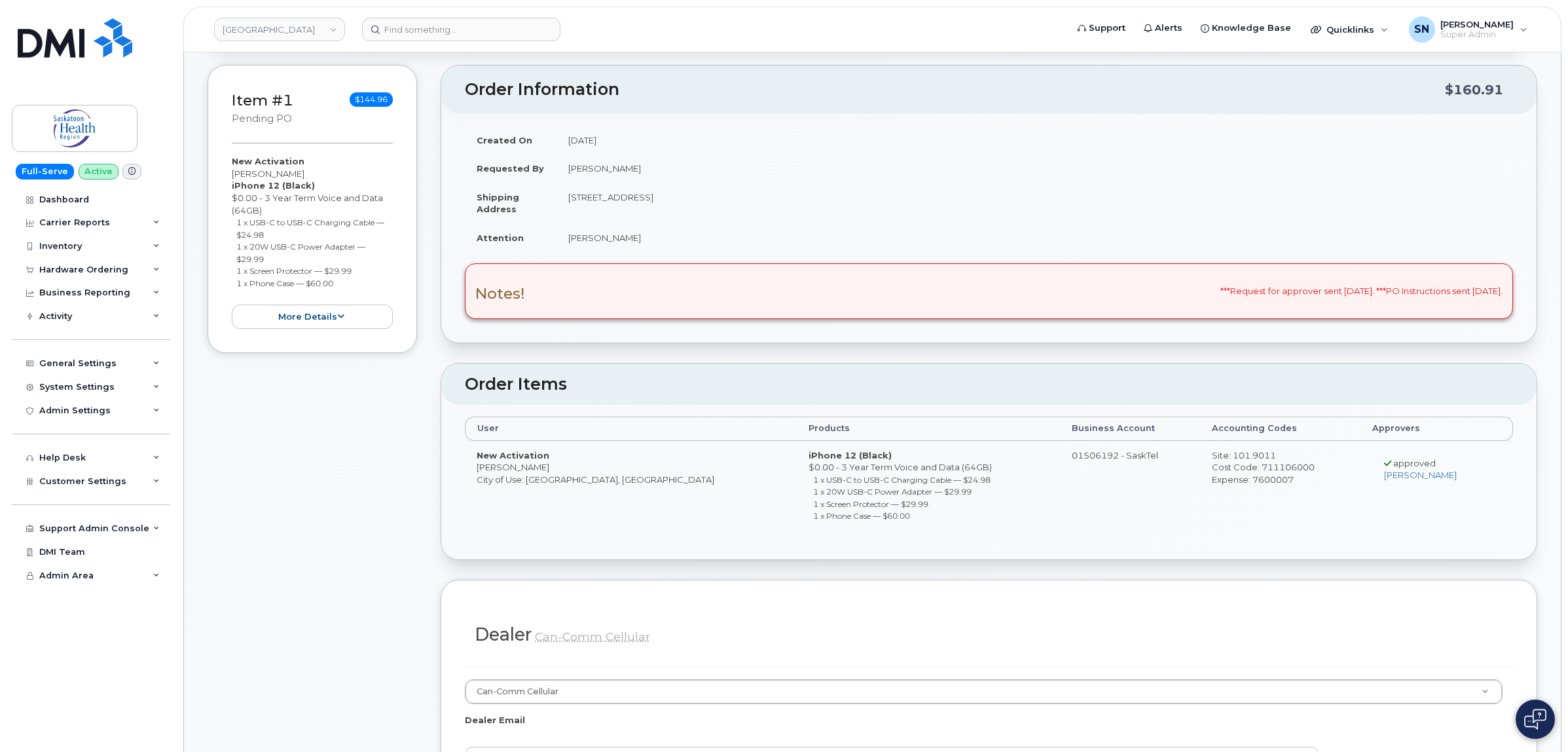
scroll to position [0, 0]
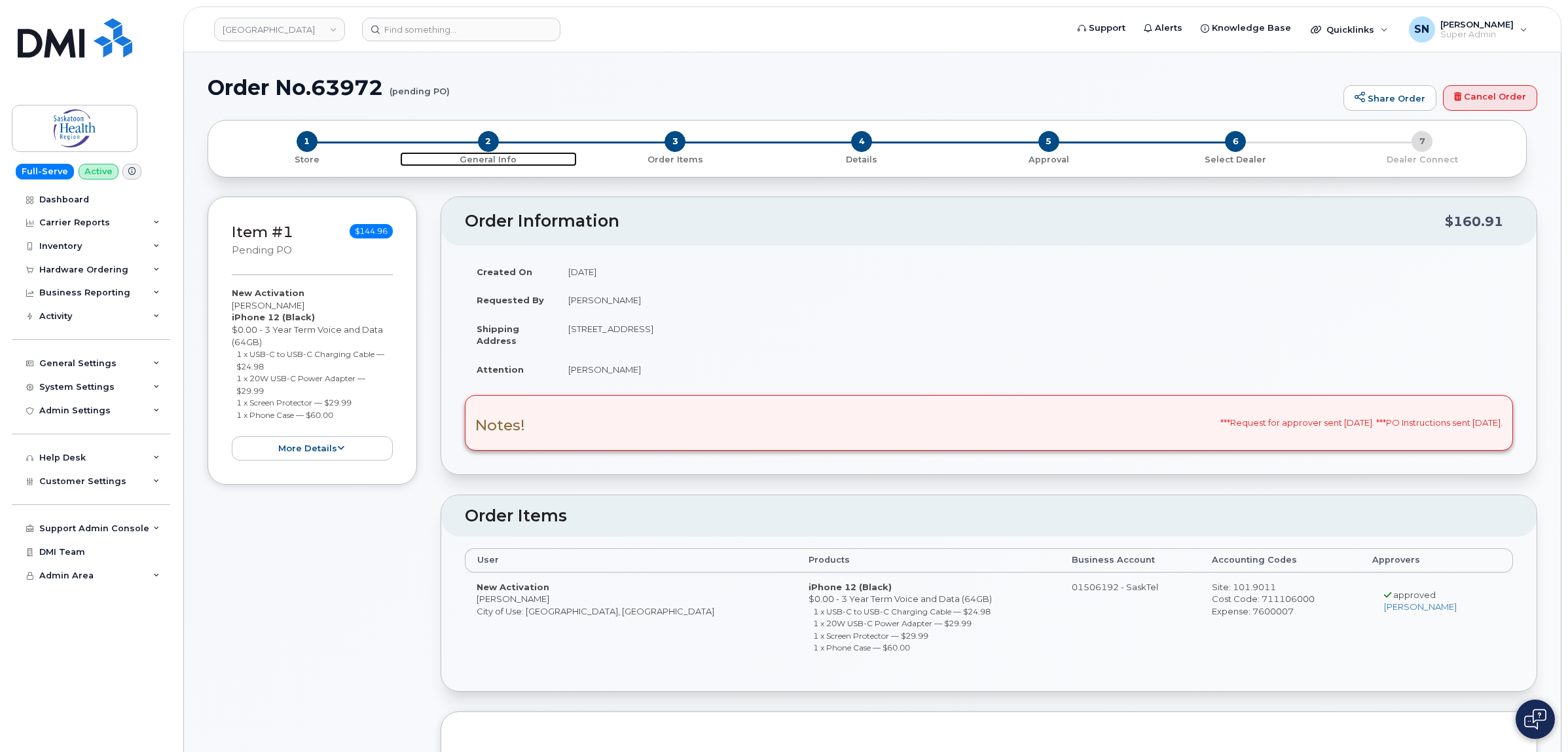
click at [486, 136] on span "2" at bounding box center [488, 141] width 21 height 21
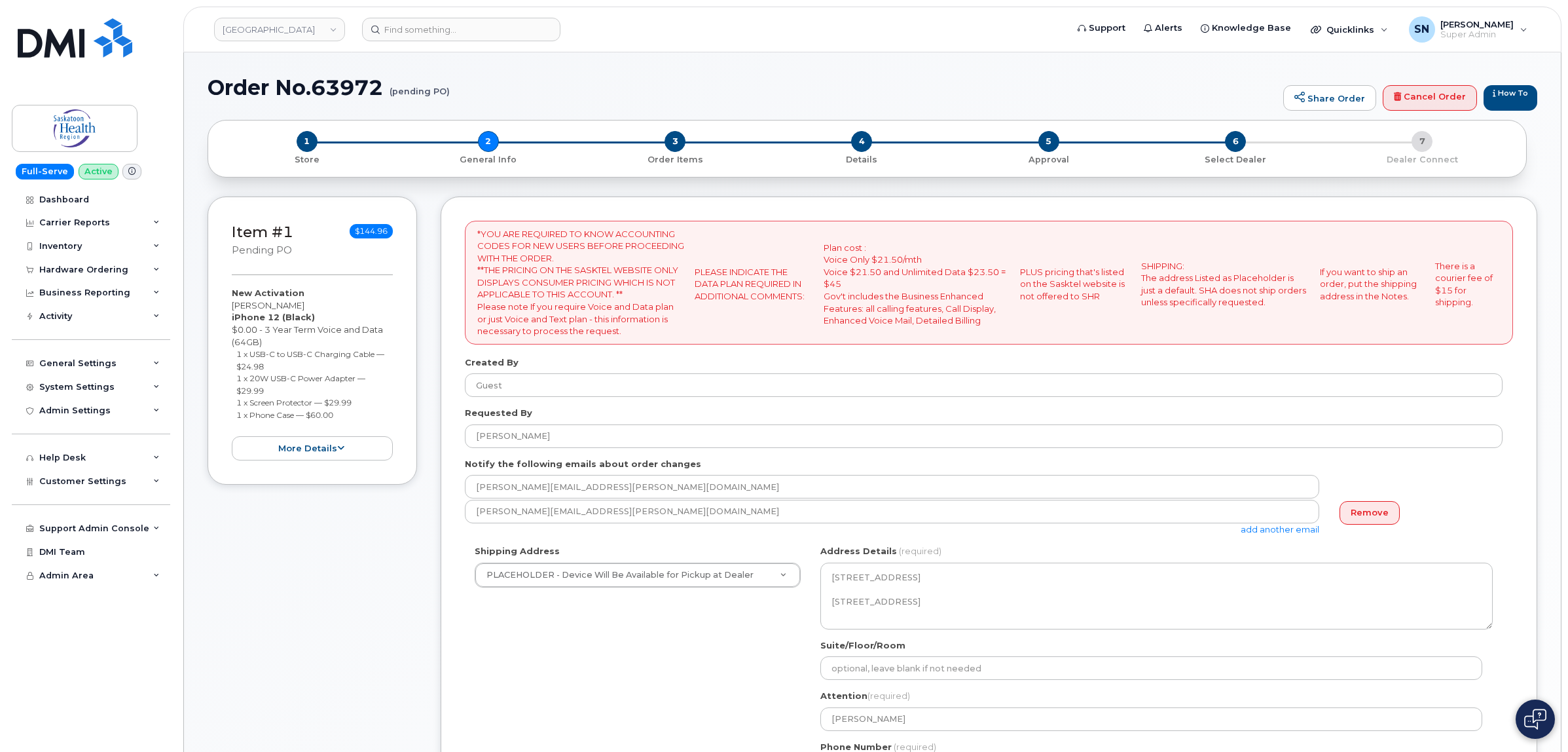
select select
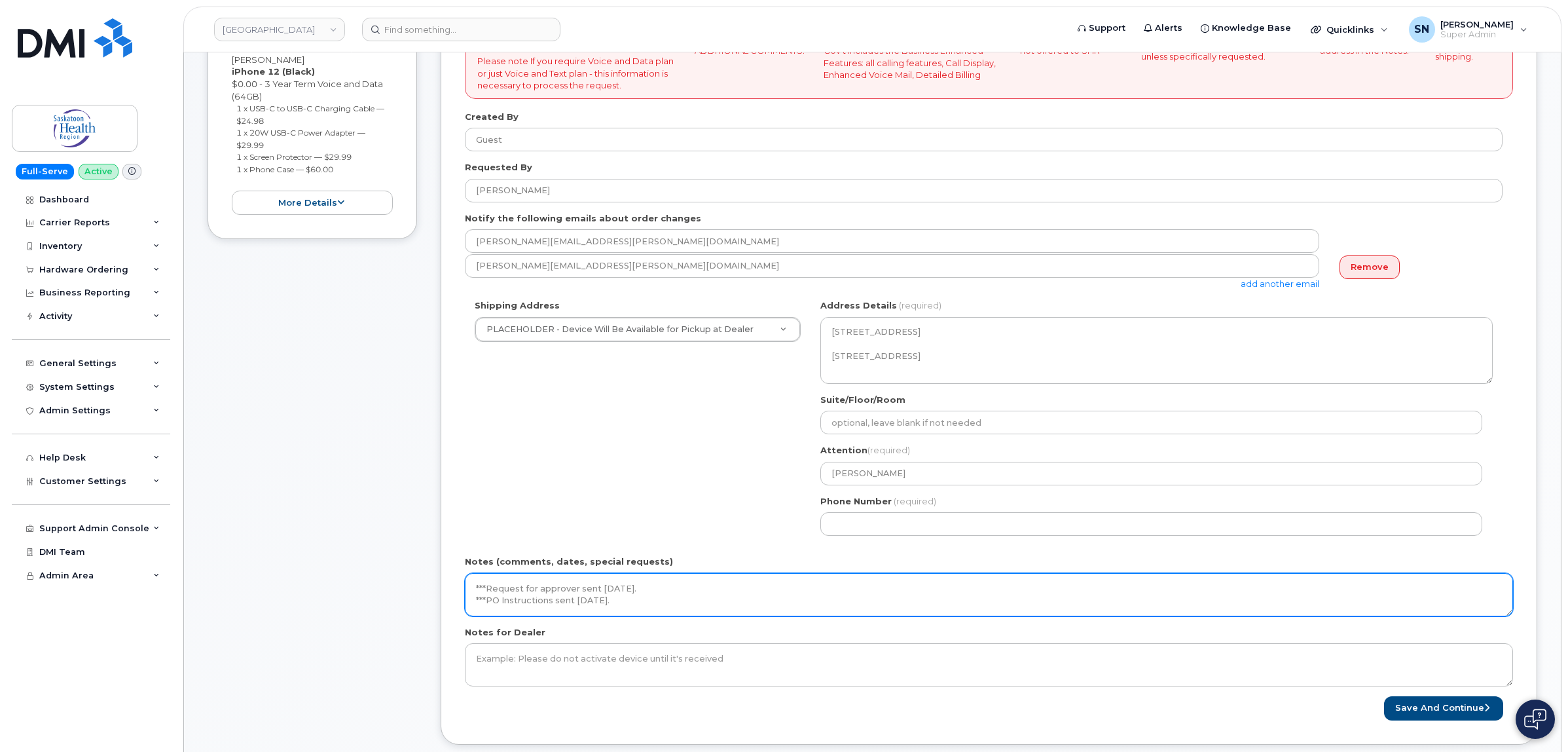
click at [731, 603] on textarea "***Request for approver sent [DATE]. ***PO Instructions sent [DATE]." at bounding box center [989, 595] width 1048 height 44
type textarea "***Request for approver sent [DATE]. ***PO Instructions sent [DATE]. ***Follow …"
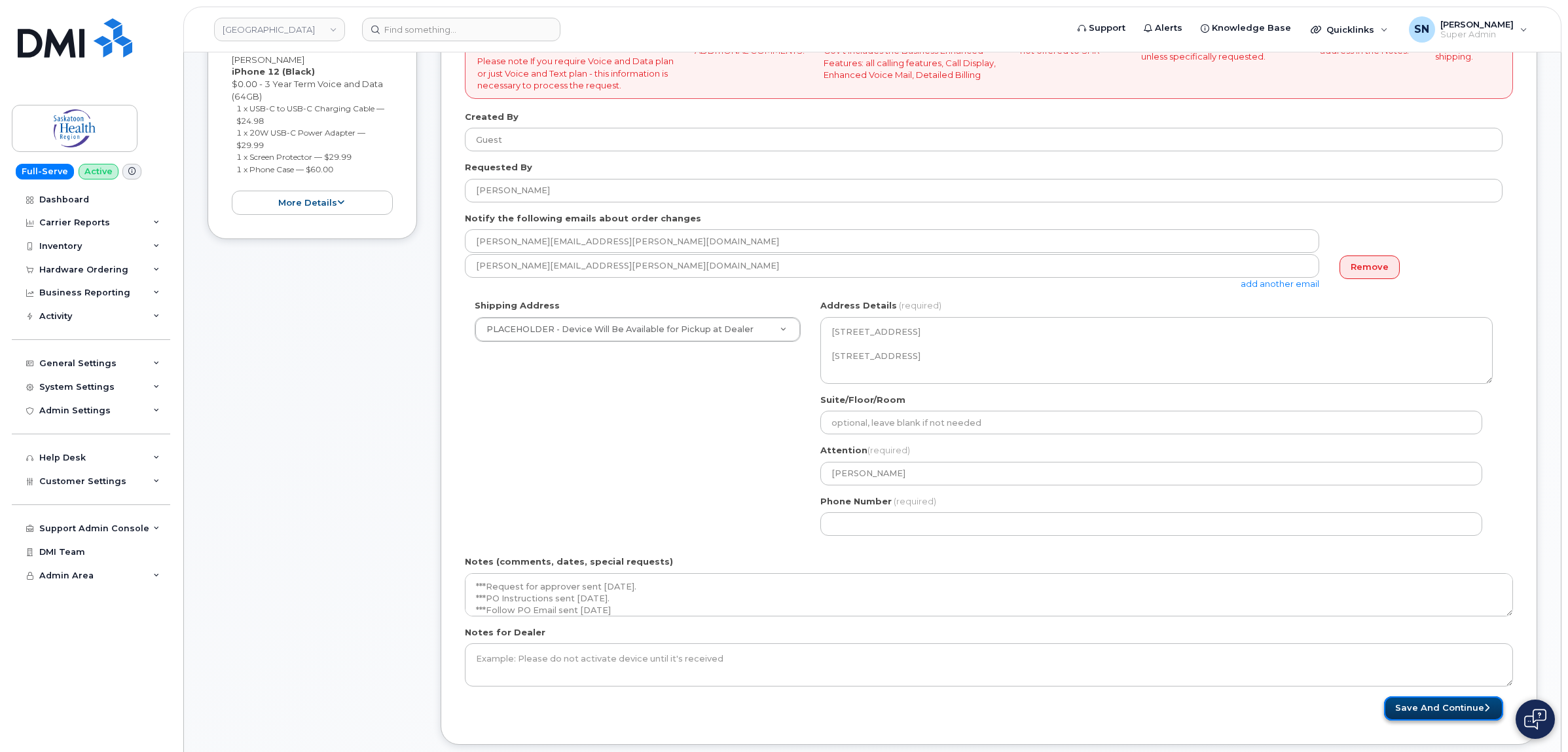
click at [1461, 715] on button "Save and Continue" at bounding box center [1443, 708] width 119 height 24
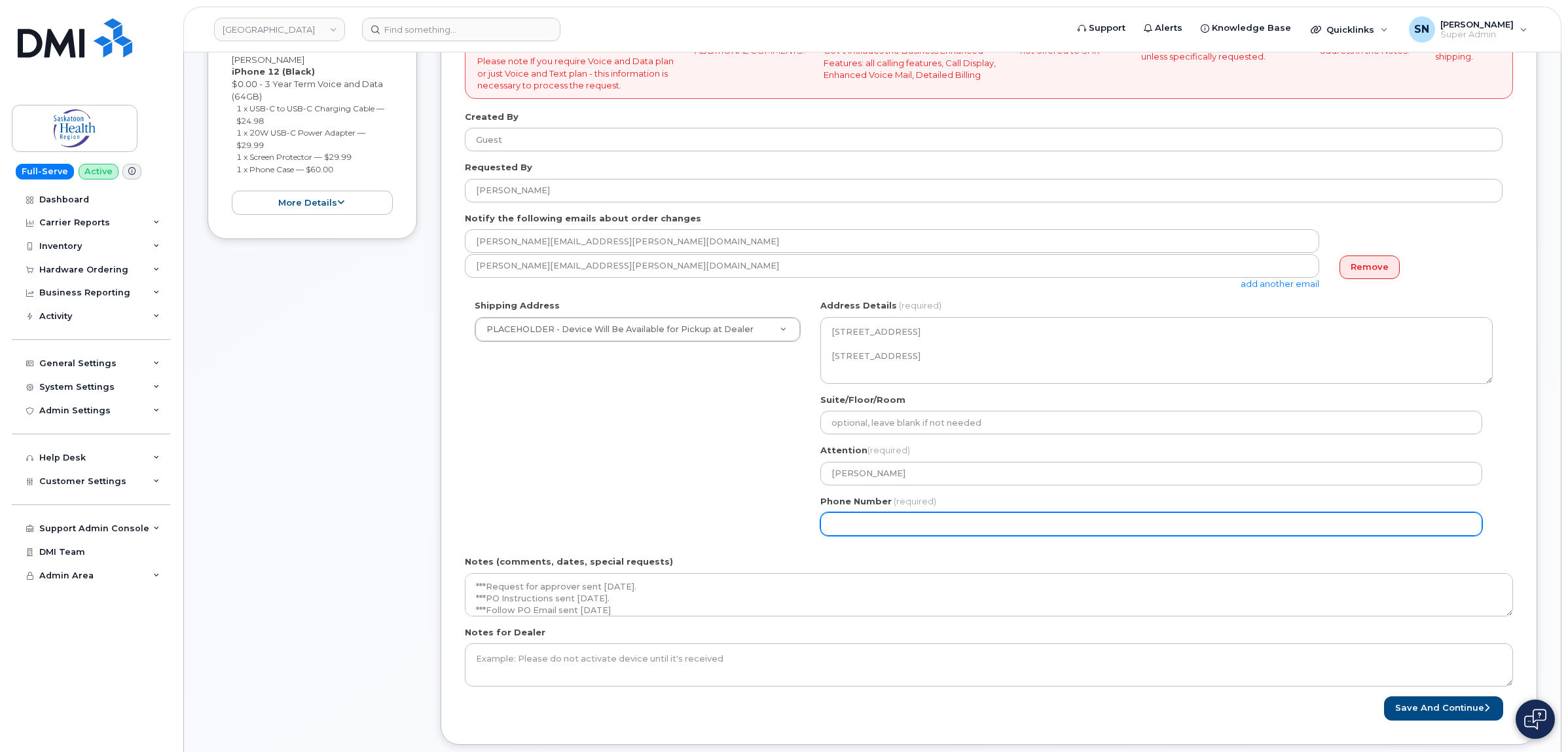
select select
type input "123456789"
select select
type input "1234567890"
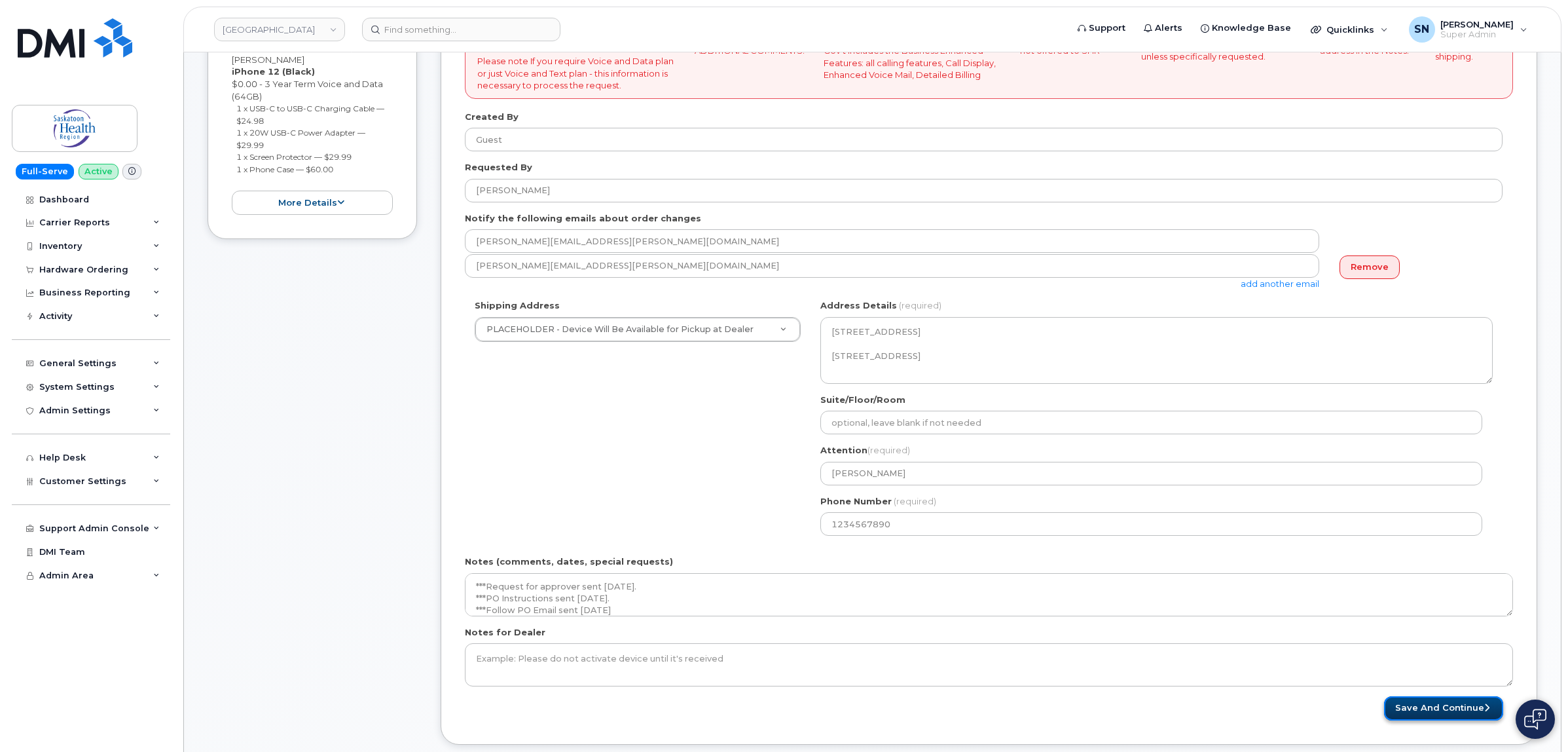
click at [1393, 708] on button "Save and Continue" at bounding box center [1443, 708] width 119 height 24
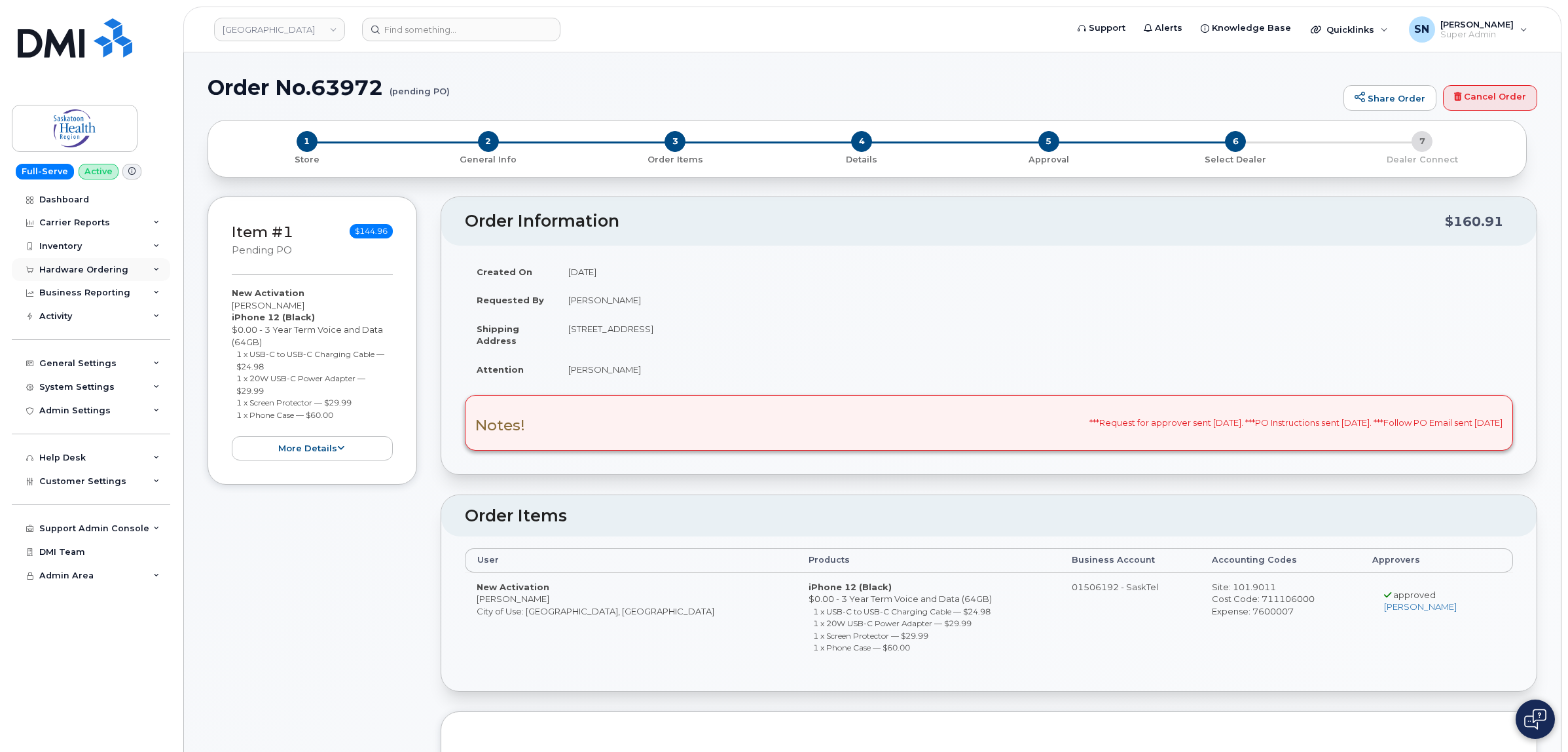
click at [97, 267] on div "Hardware Ordering" at bounding box center [84, 270] width 89 height 10
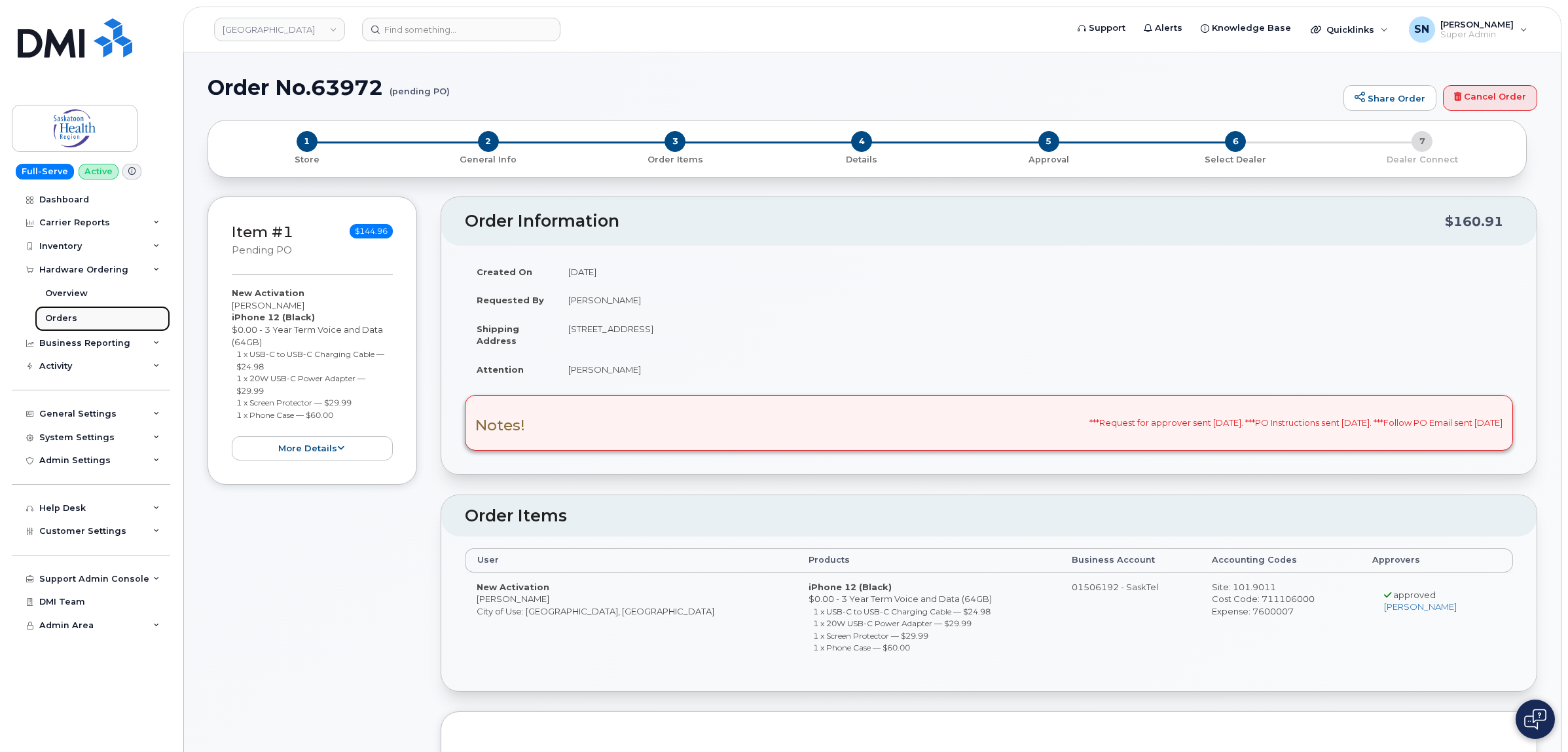
click at [71, 313] on link "Orders" at bounding box center [103, 318] width 136 height 25
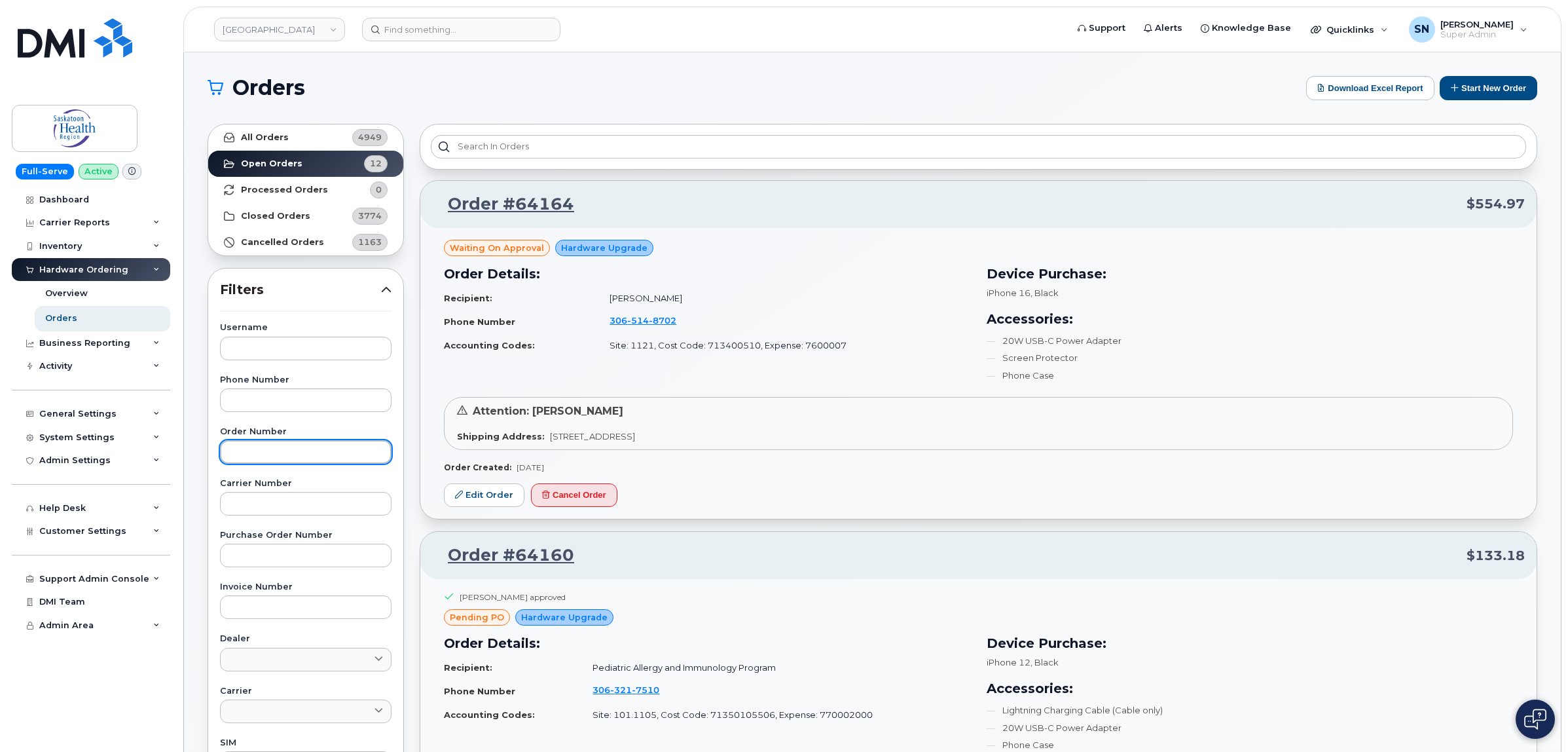
click at [332, 446] on input "text" at bounding box center [306, 452] width 172 height 24
type input "64070"
click at [291, 132] on link "All Orders 4949" at bounding box center [306, 138] width 195 height 26
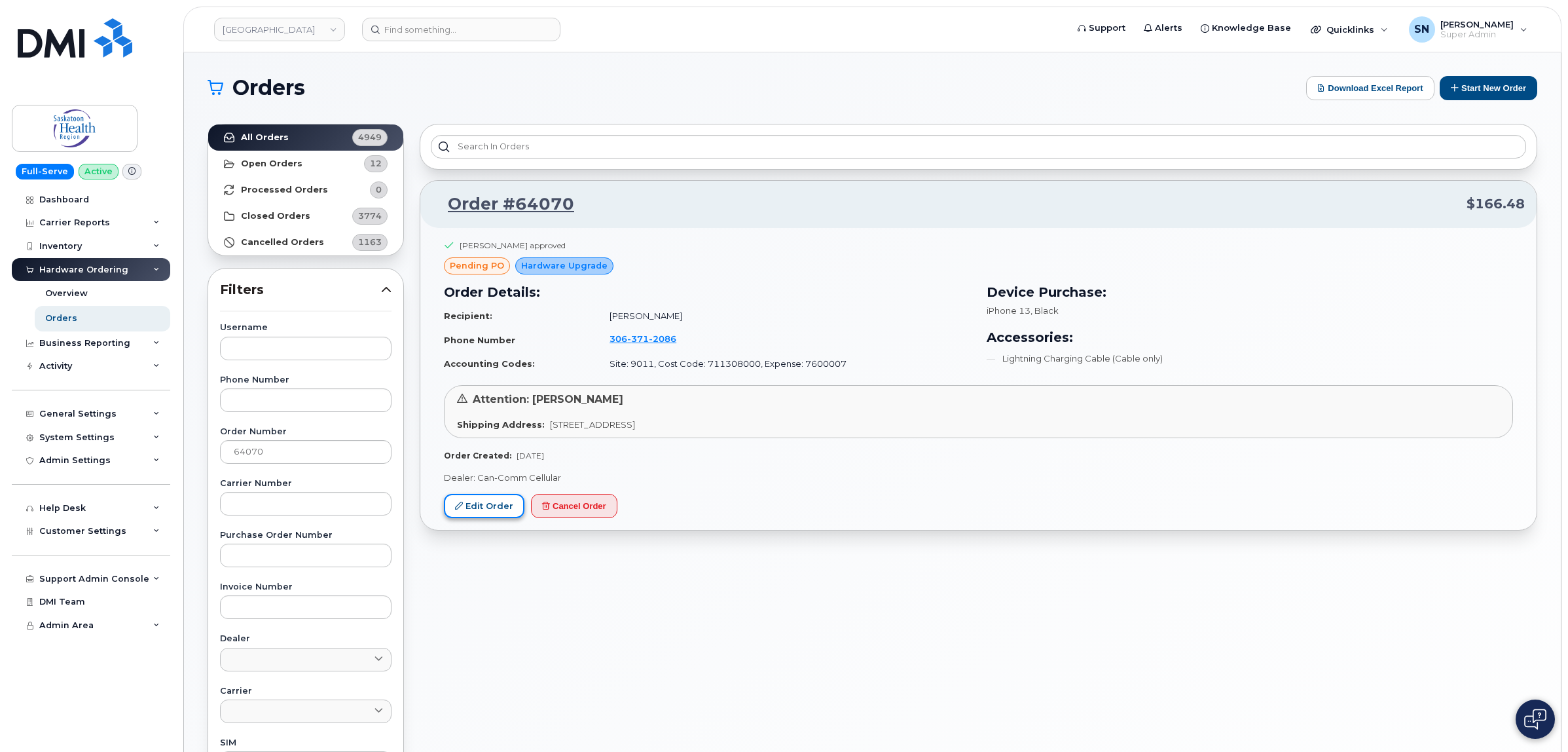
drag, startPoint x: 468, startPoint y: 514, endPoint x: 38, endPoint y: 379, distance: 450.7
click at [467, 514] on link "Edit Order" at bounding box center [484, 506] width 80 height 24
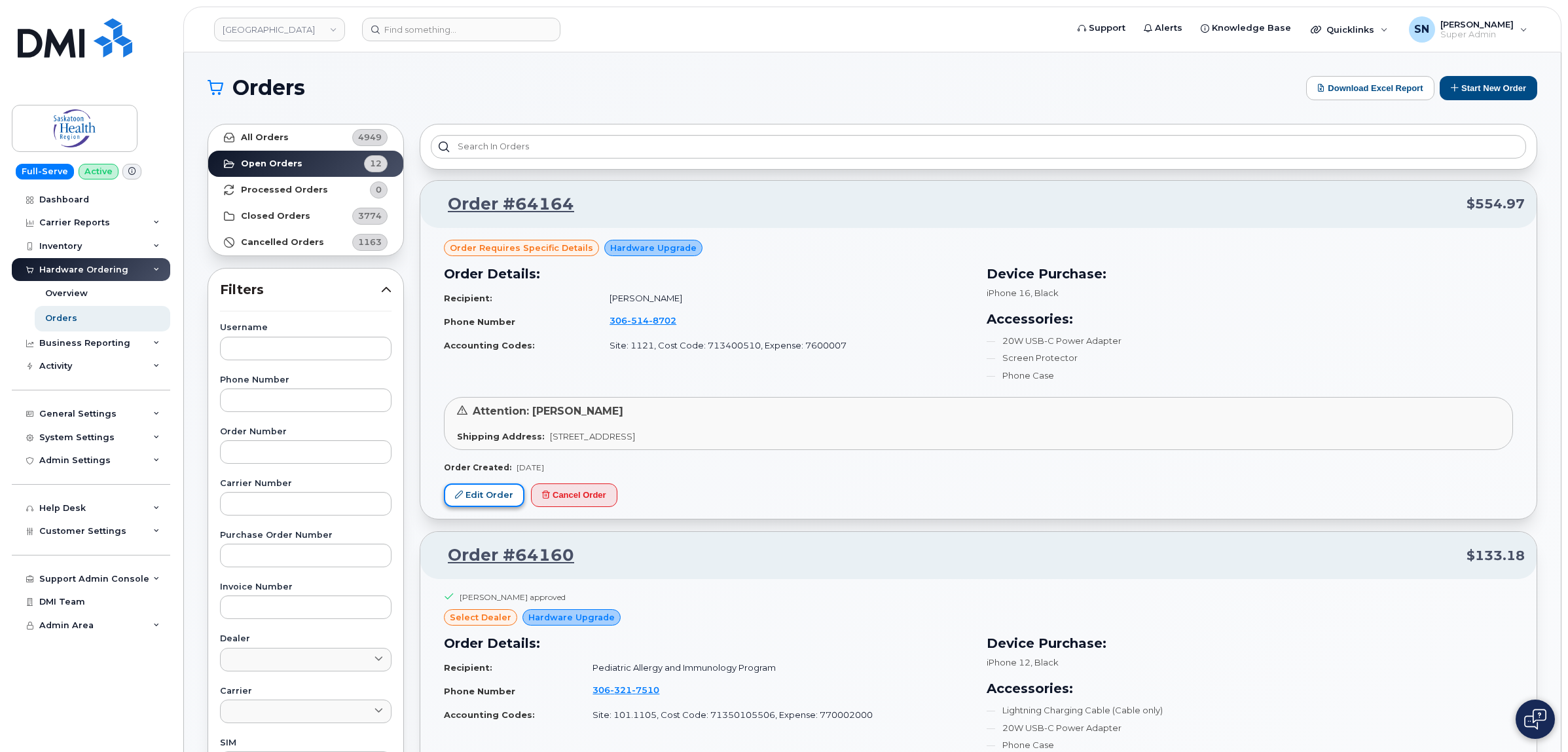
click at [513, 496] on link "Edit Order" at bounding box center [484, 496] width 80 height 24
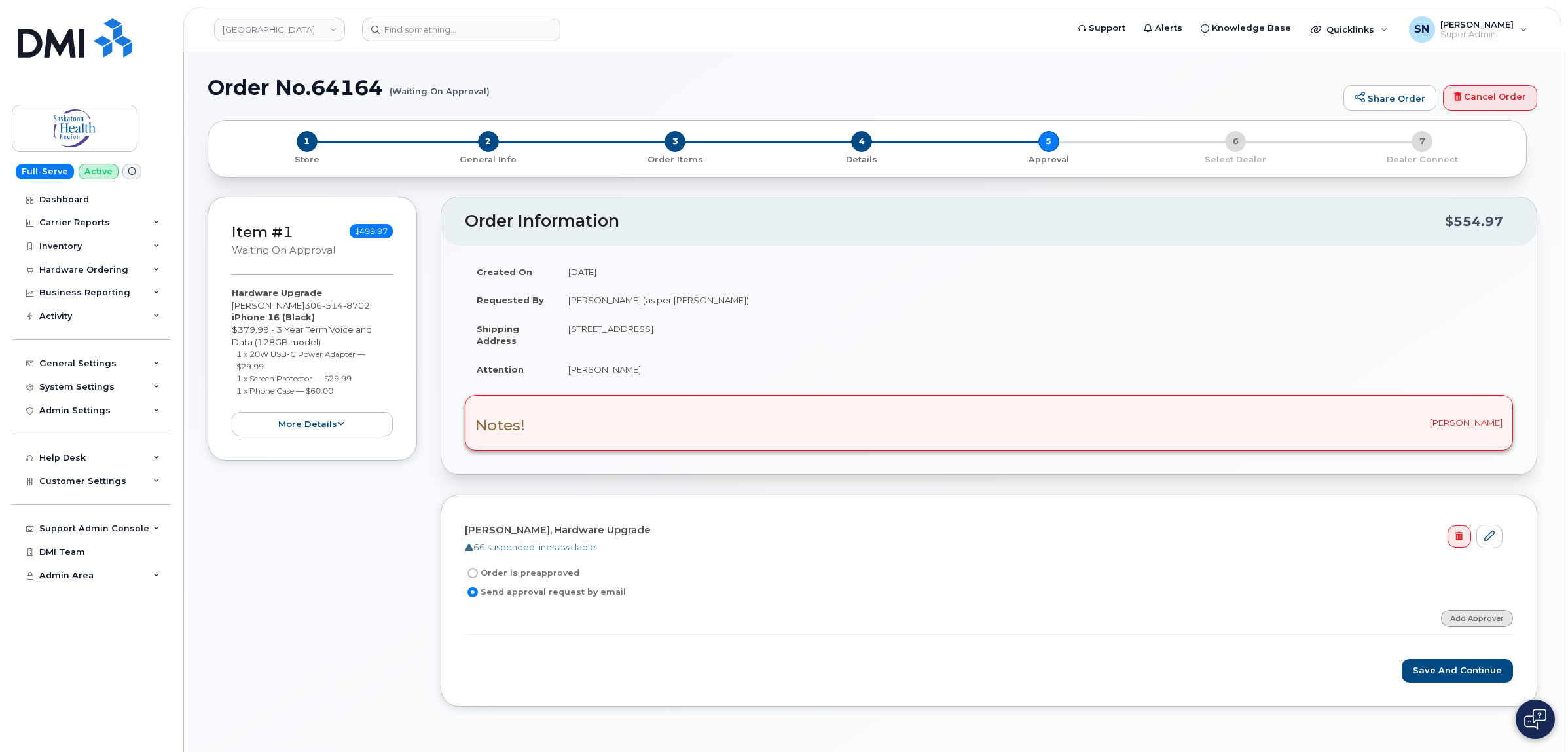
click at [1464, 626] on link "Add Approver" at bounding box center [1477, 617] width 72 height 16
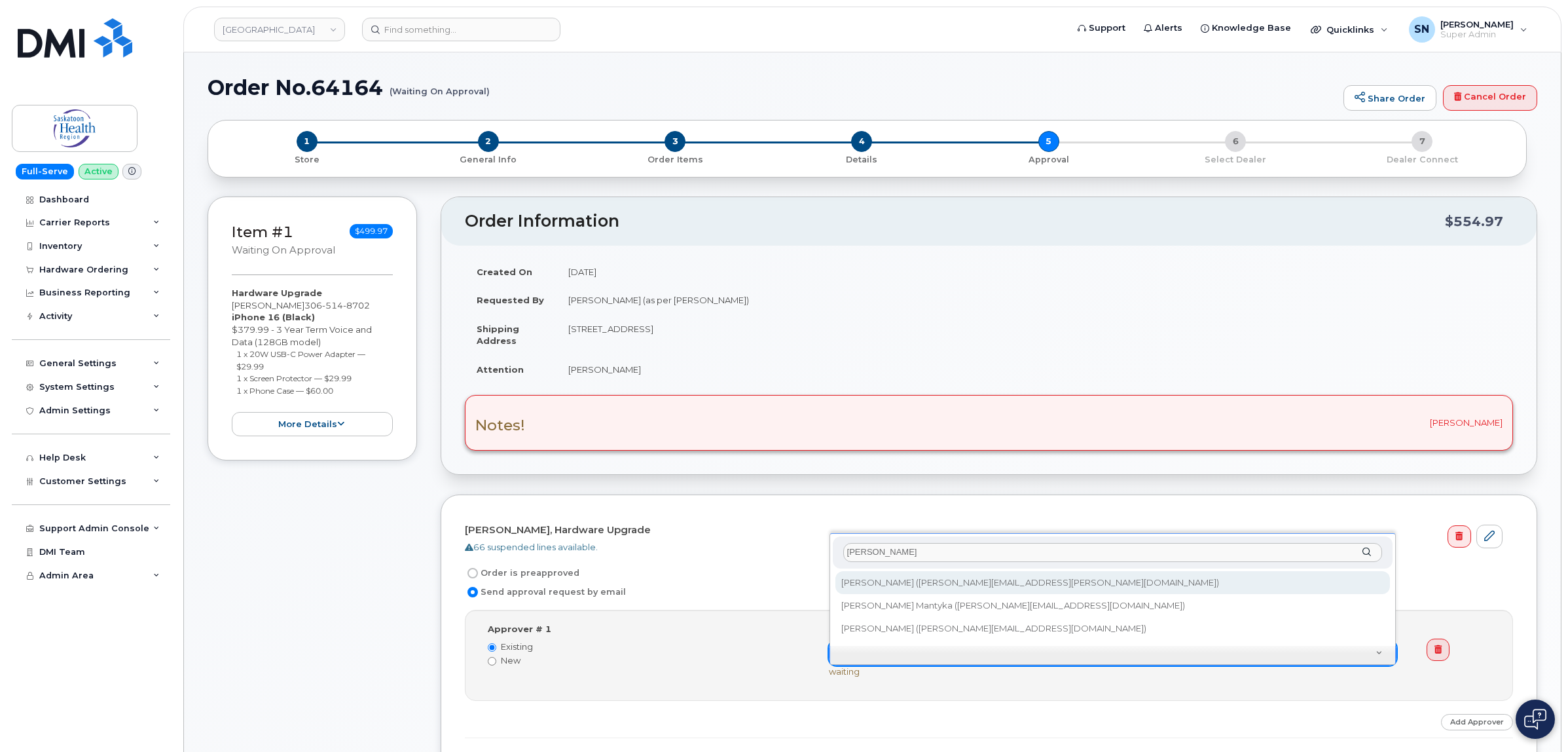
type input "alicia"
type input "291027"
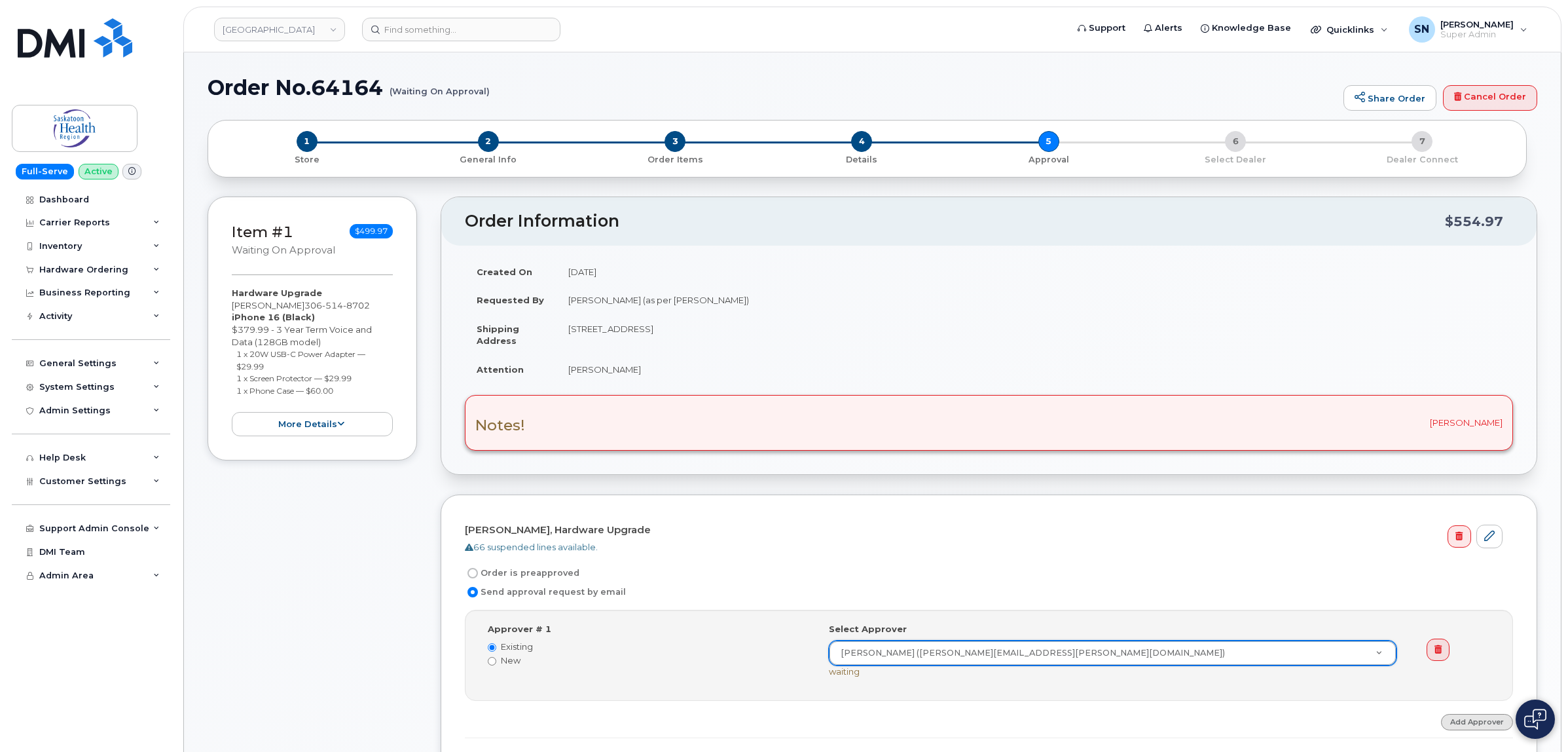
click at [1492, 727] on link "Add Approver" at bounding box center [1477, 721] width 72 height 16
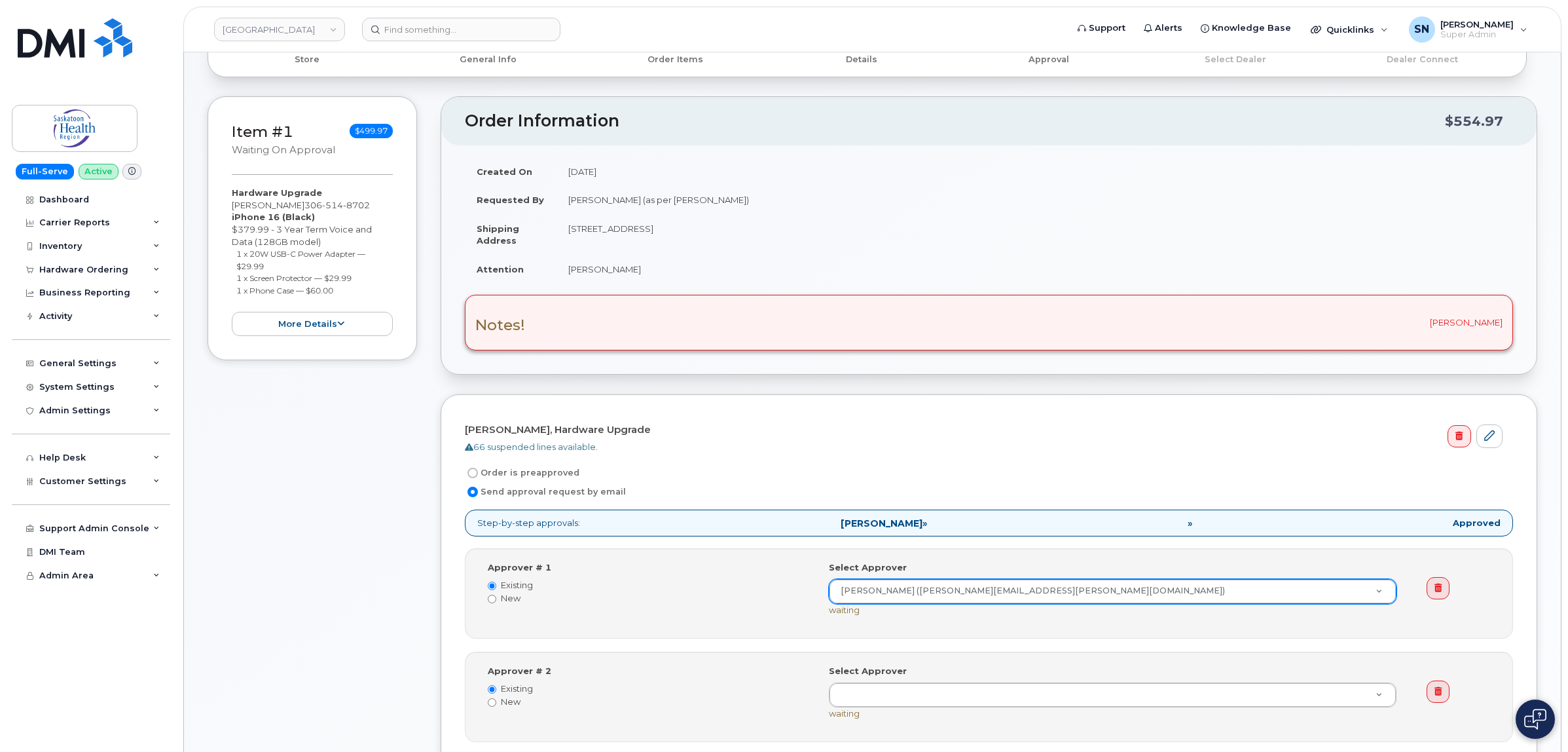
scroll to position [245, 0]
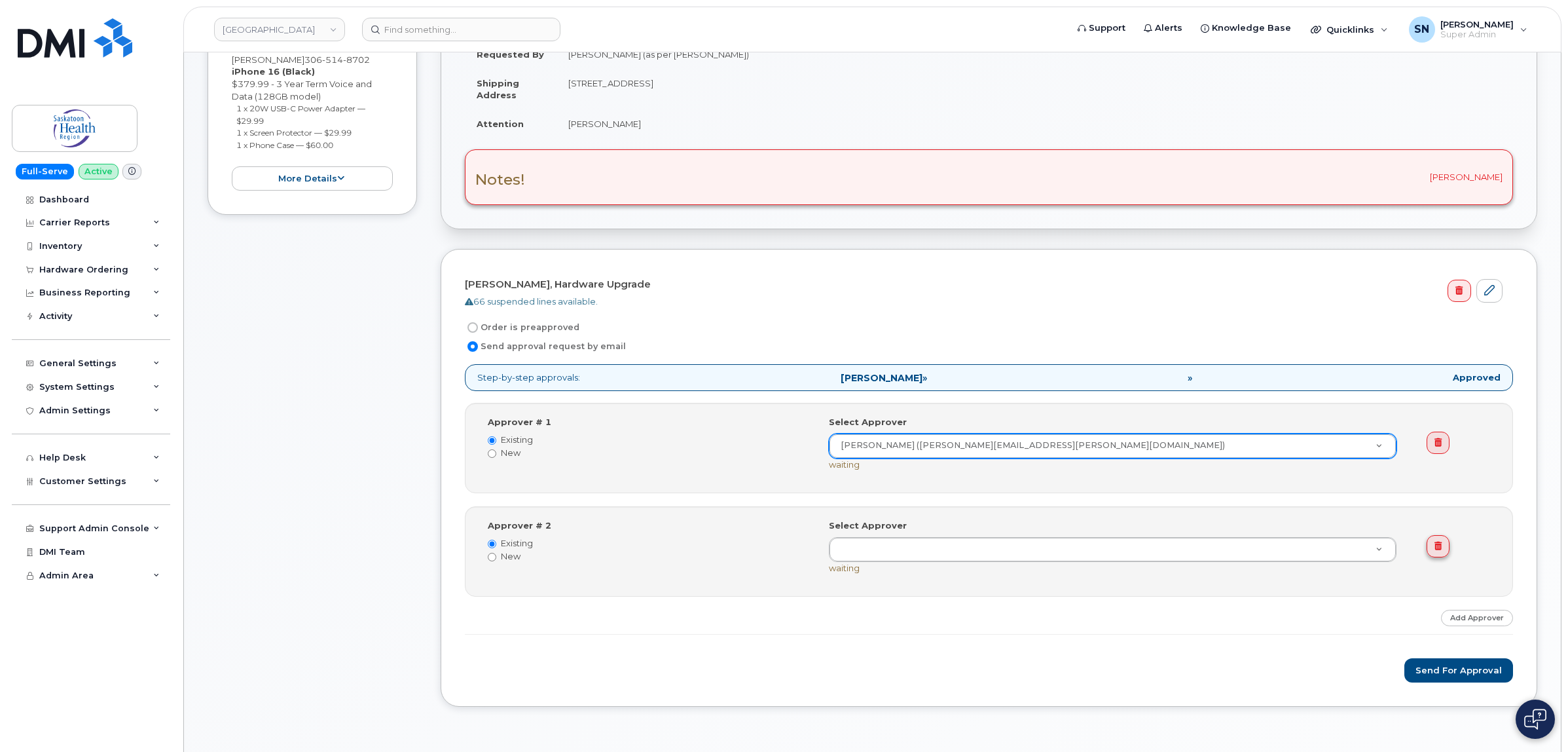
click at [1442, 549] on link at bounding box center [1438, 546] width 23 height 22
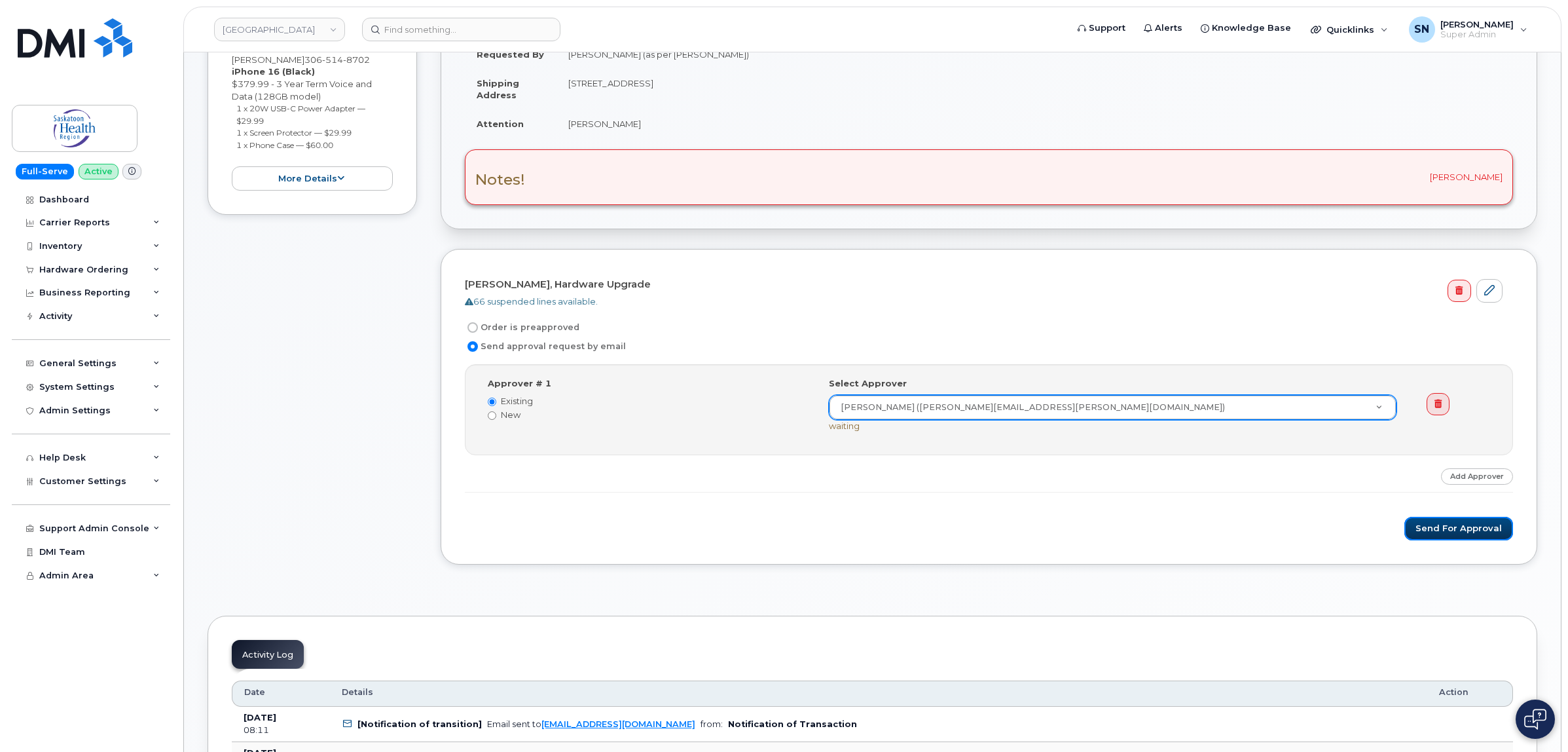
drag, startPoint x: 1448, startPoint y: 538, endPoint x: 1436, endPoint y: 548, distance: 15.6
click at [1448, 538] on button "Send for Approval" at bounding box center [1459, 529] width 109 height 24
